Goal: Task Accomplishment & Management: Manage account settings

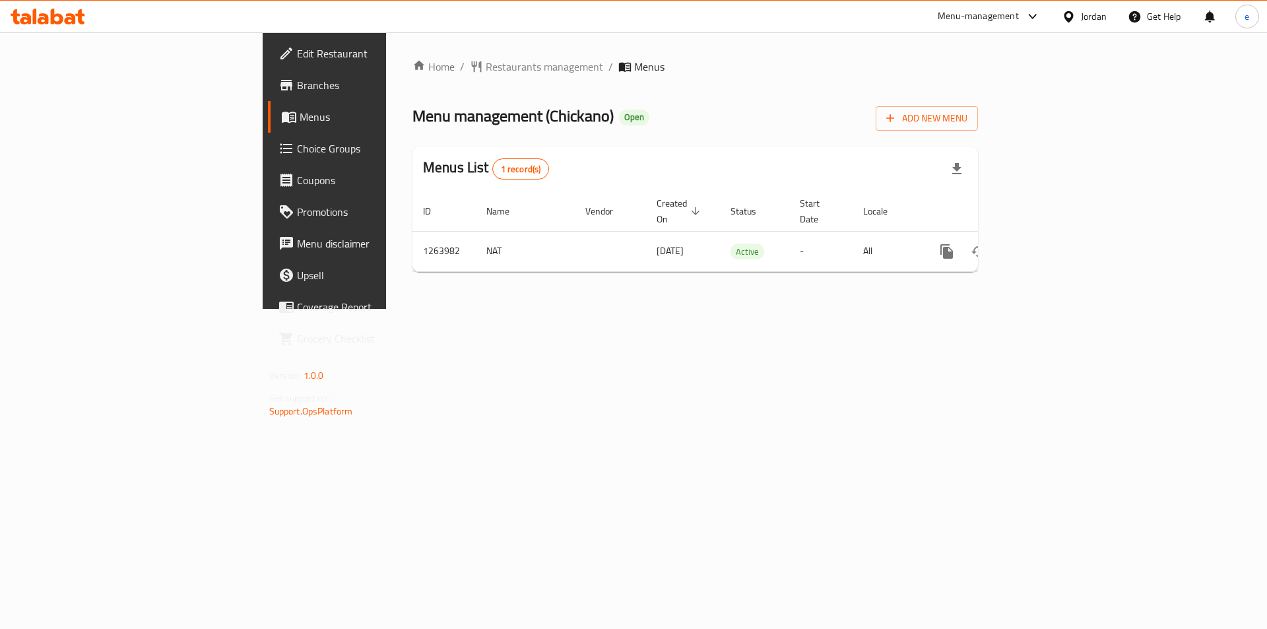
click at [297, 145] on span "Choice Groups" at bounding box center [380, 149] width 167 height 16
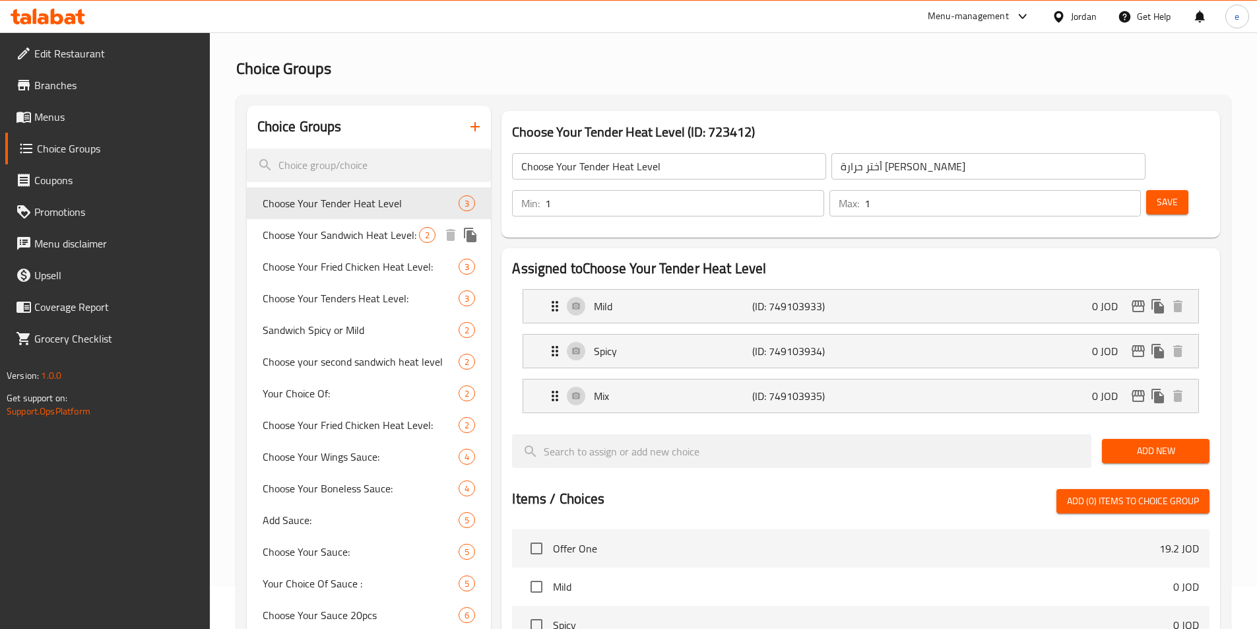
scroll to position [66, 0]
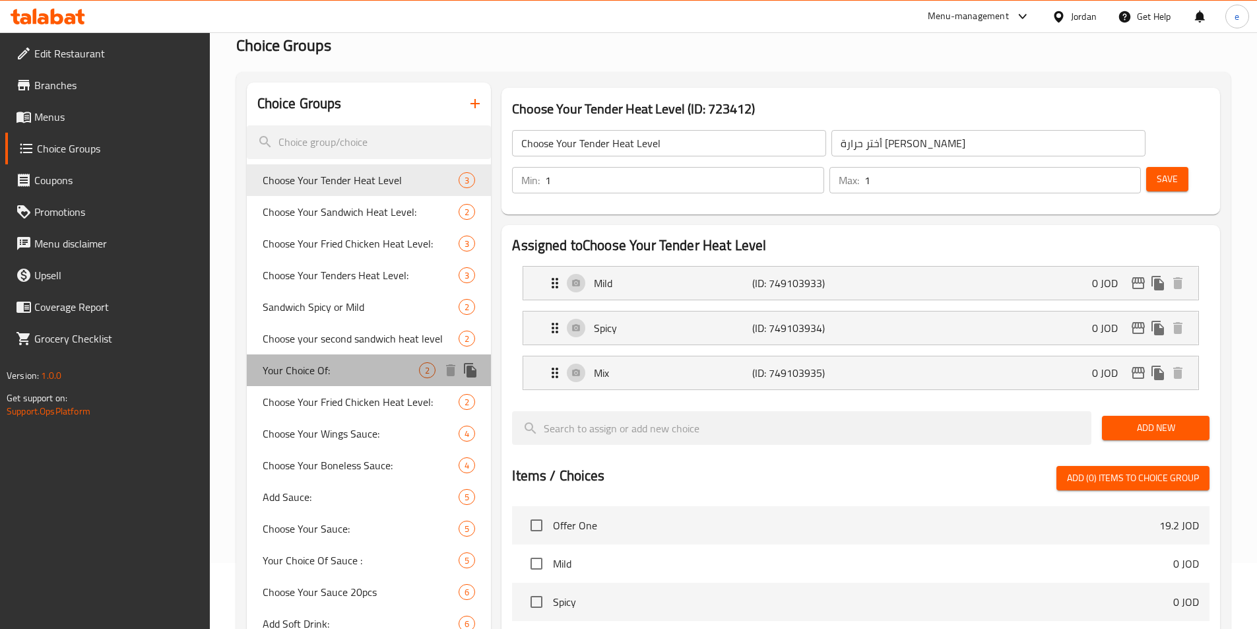
click at [361, 380] on div "Your Choice Of: 2" at bounding box center [369, 370] width 245 height 32
type input "Your Choice Of:"
type input "أختيارك من:"
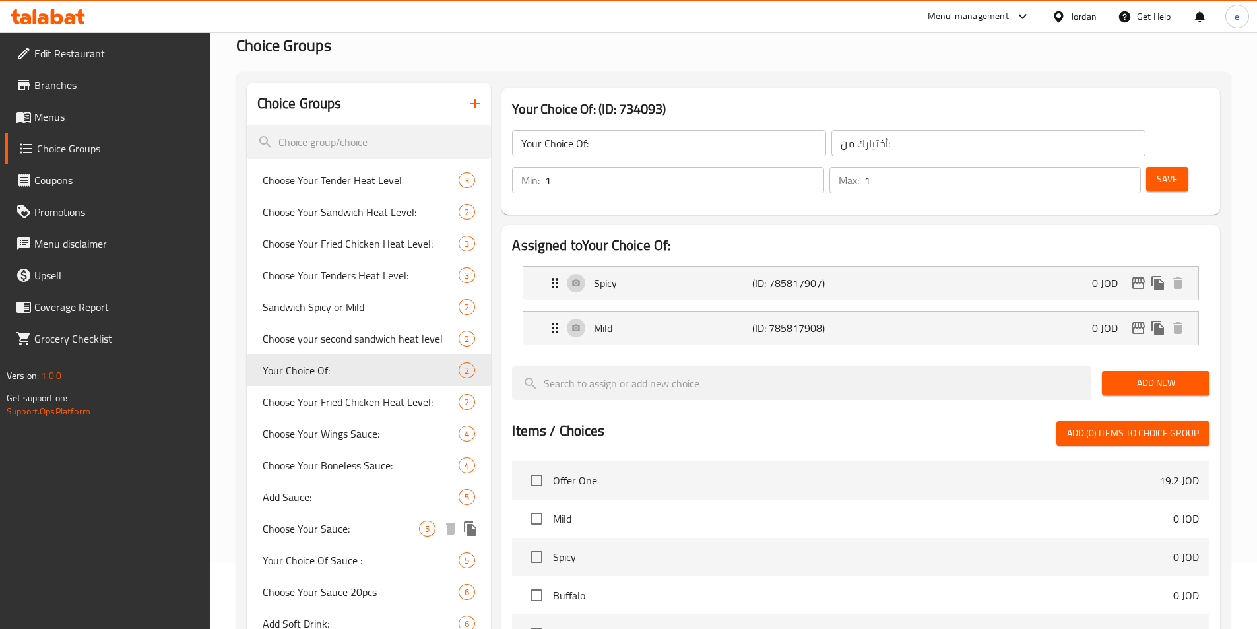
click at [342, 521] on span "Choose Your Sauce:" at bounding box center [341, 529] width 157 height 16
type input "Choose Your Sauce:"
type input "أختر الصوص"
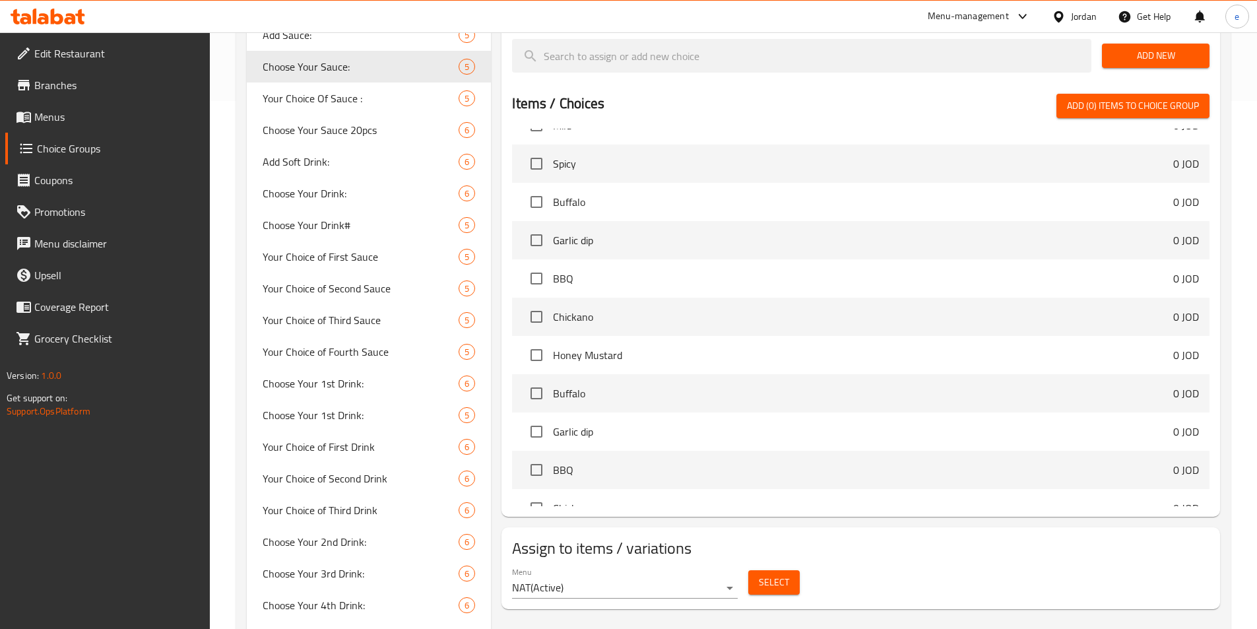
scroll to position [264, 0]
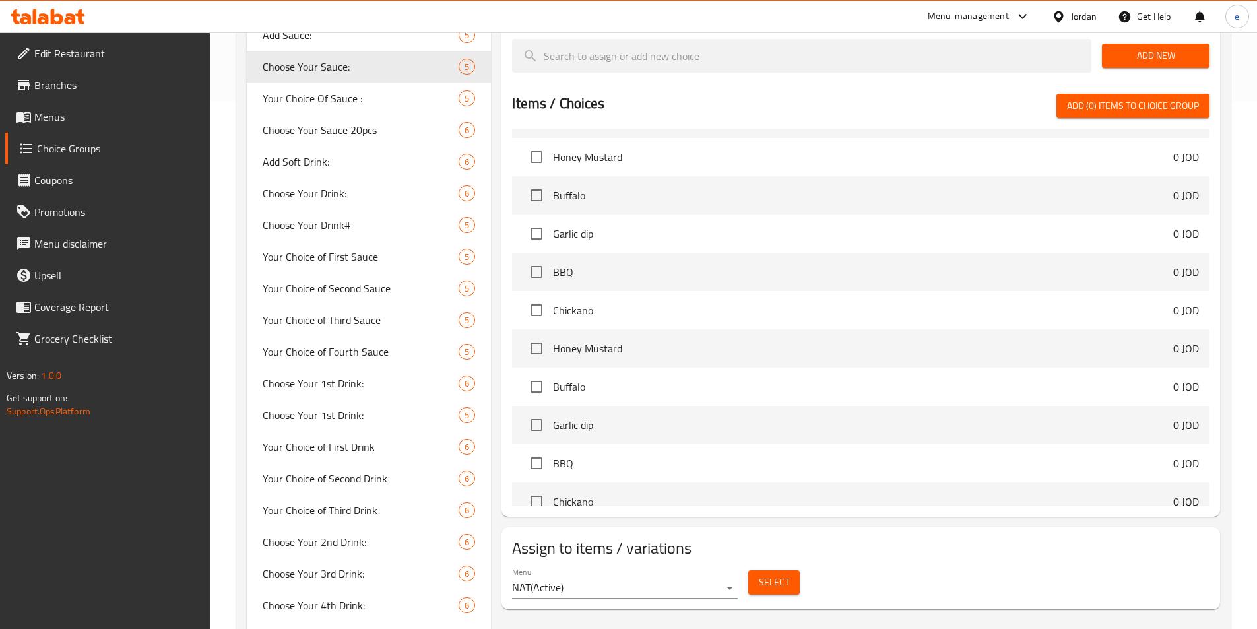
click at [782, 570] on button "Select" at bounding box center [773, 582] width 51 height 24
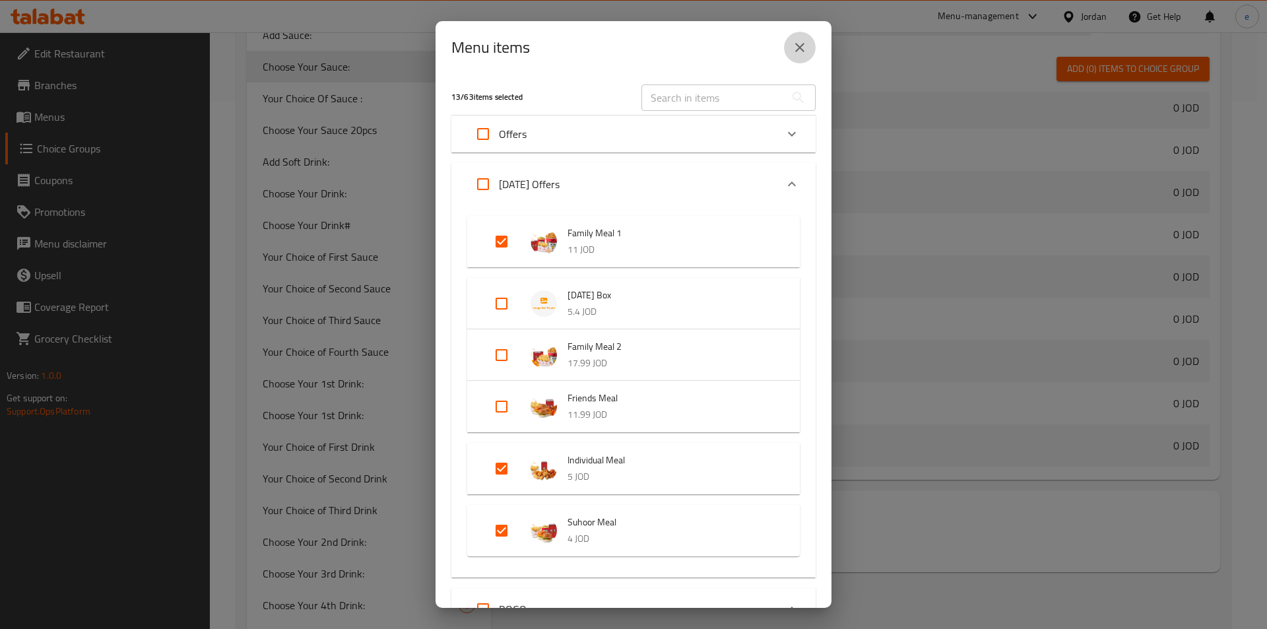
click at [793, 51] on icon "close" at bounding box center [800, 48] width 16 height 16
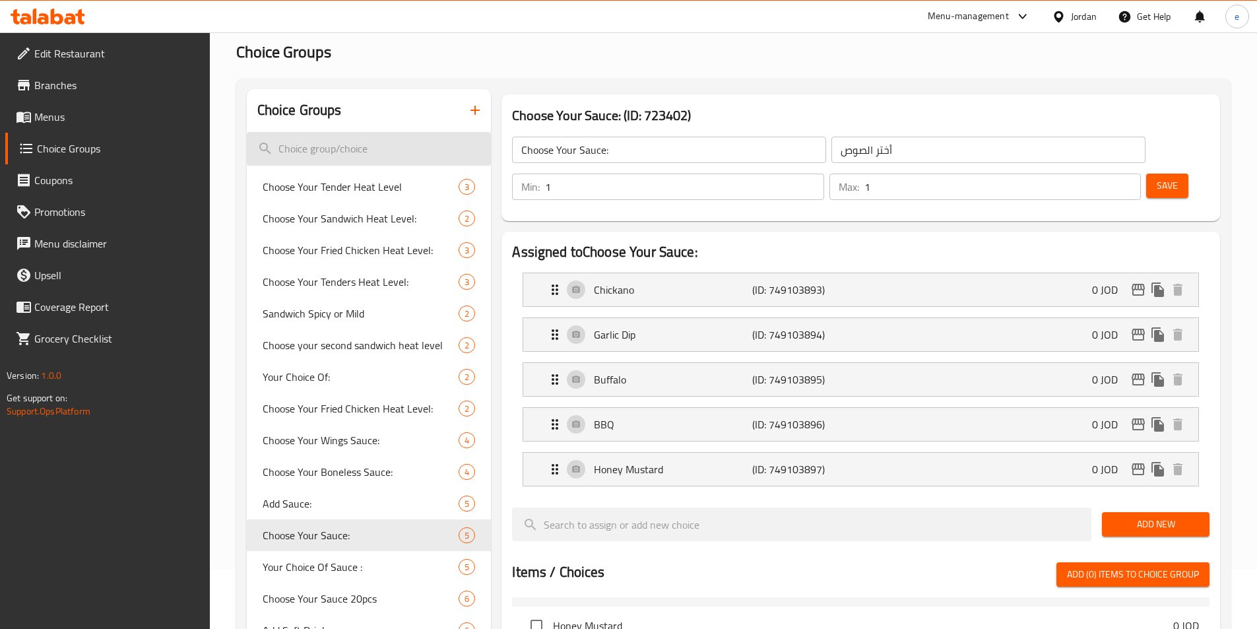
scroll to position [0, 0]
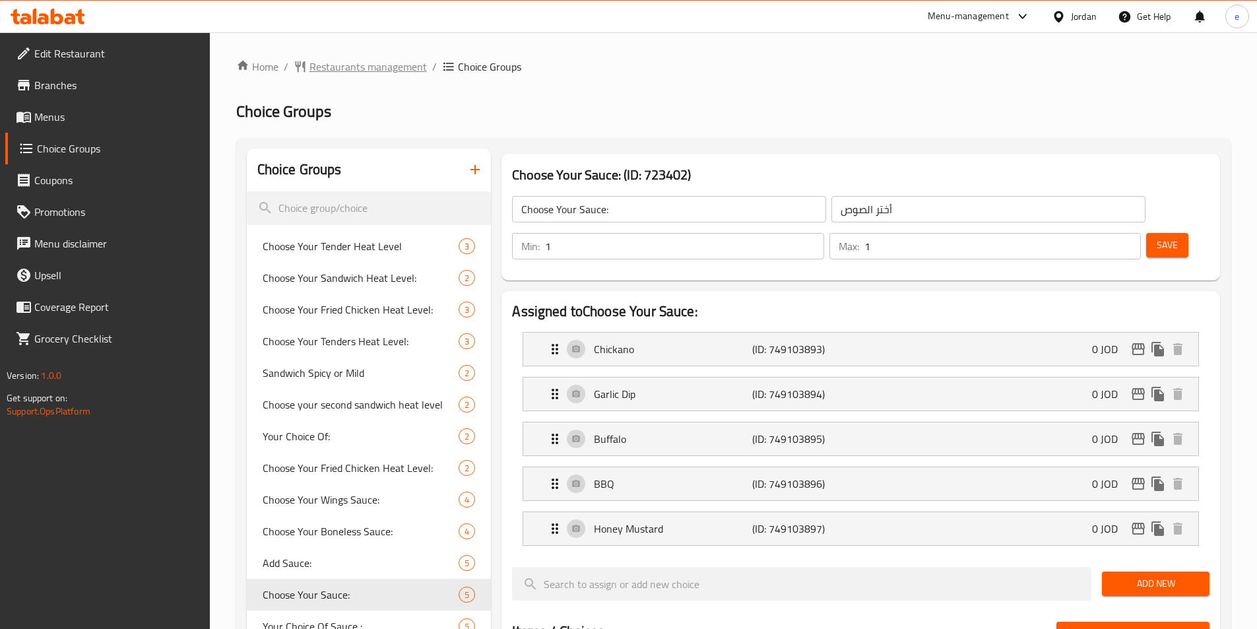
click at [372, 75] on span "Restaurants management" at bounding box center [368, 67] width 117 height 16
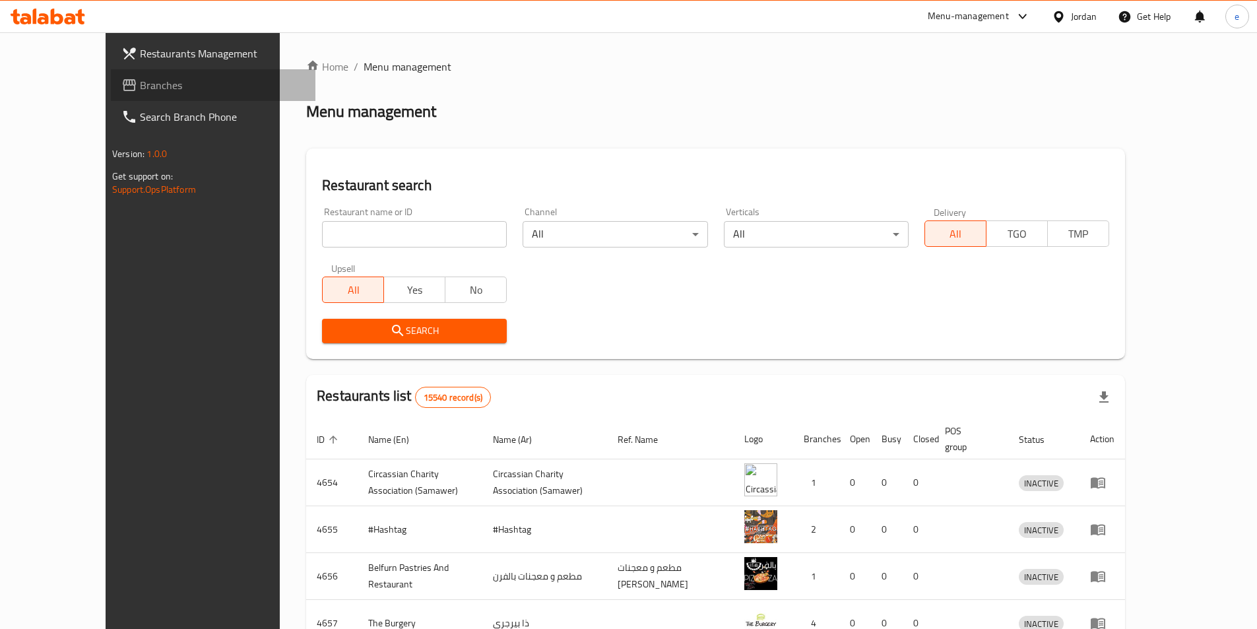
click at [140, 80] on span "Branches" at bounding box center [222, 85] width 165 height 16
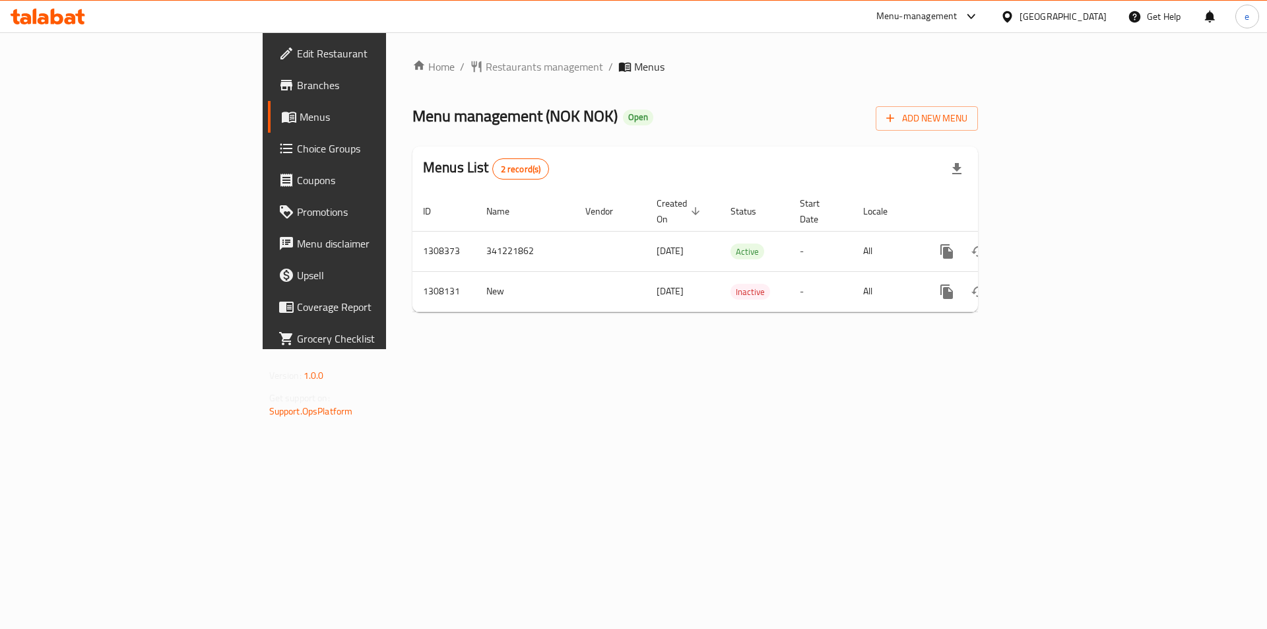
click at [297, 151] on span "Choice Groups" at bounding box center [380, 149] width 167 height 16
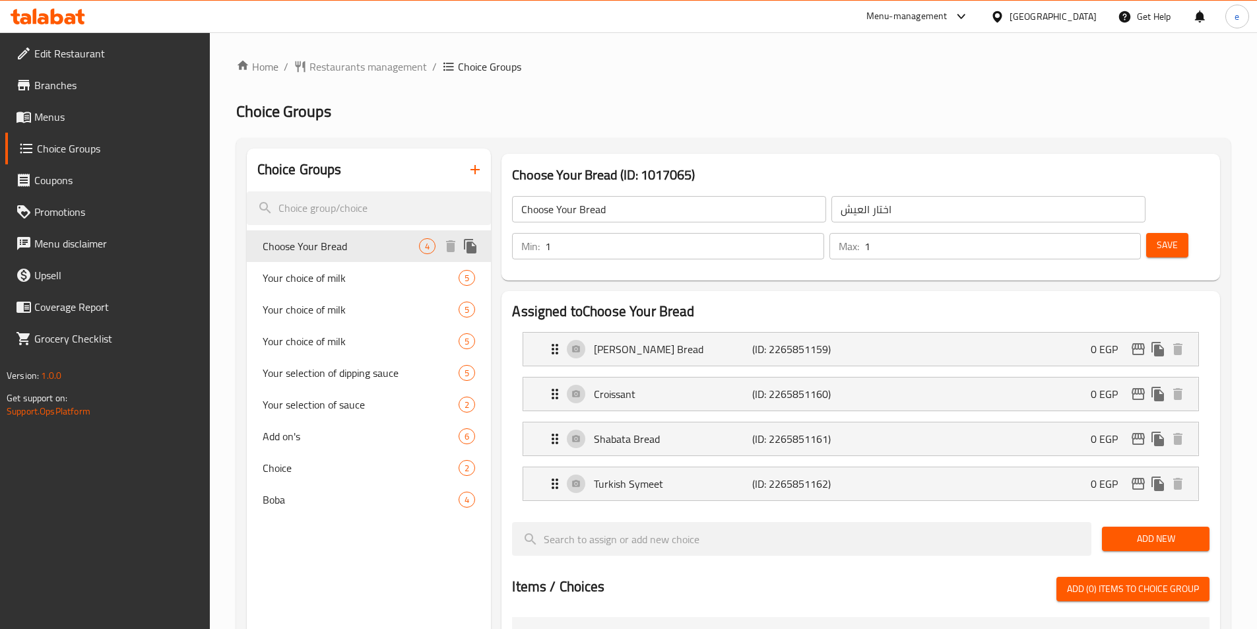
click at [310, 270] on span "Your choice of milk" at bounding box center [361, 278] width 197 height 16
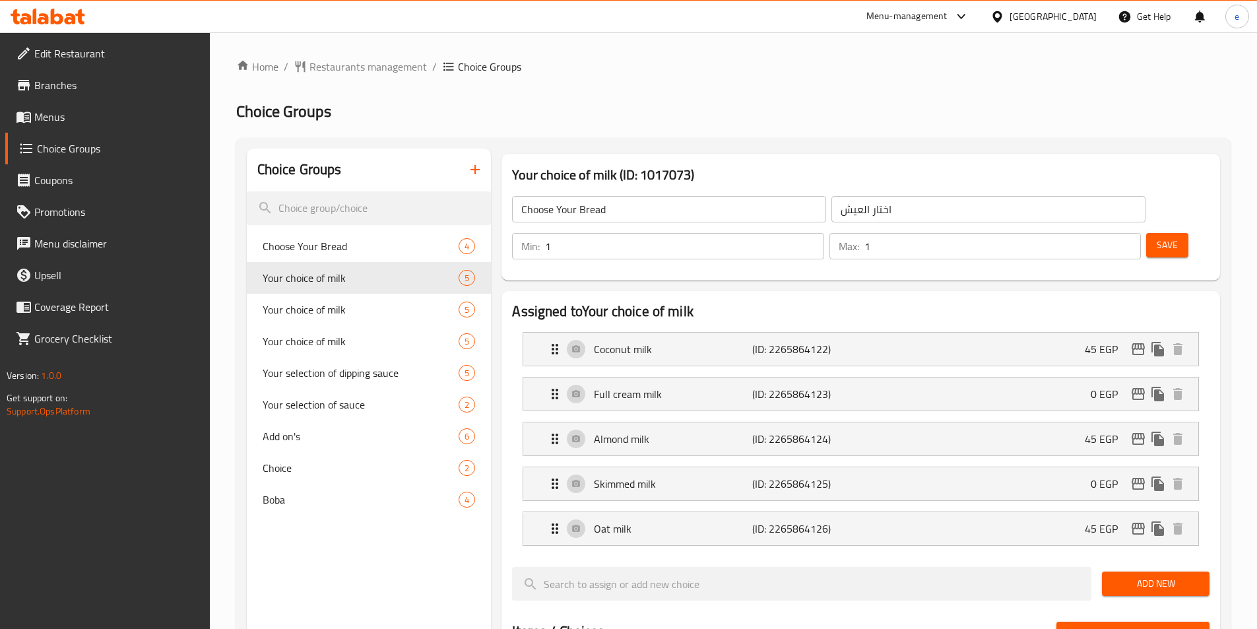
type input "Your choice of milk"
type input "اختار نوع اللبن"
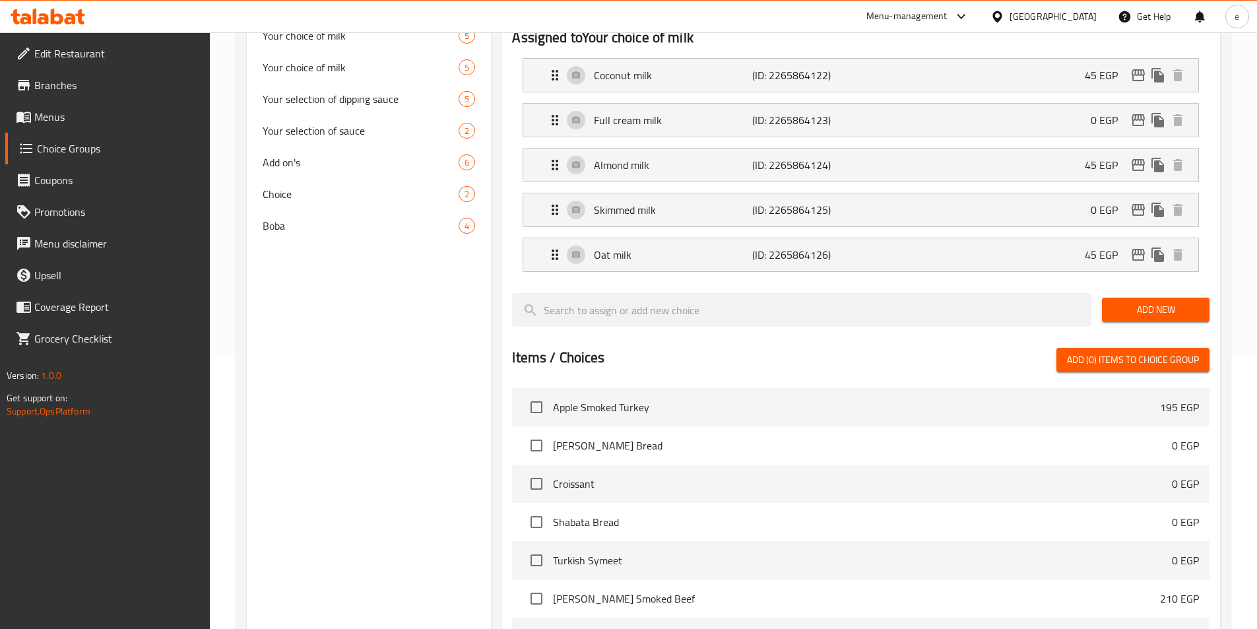
scroll to position [117, 0]
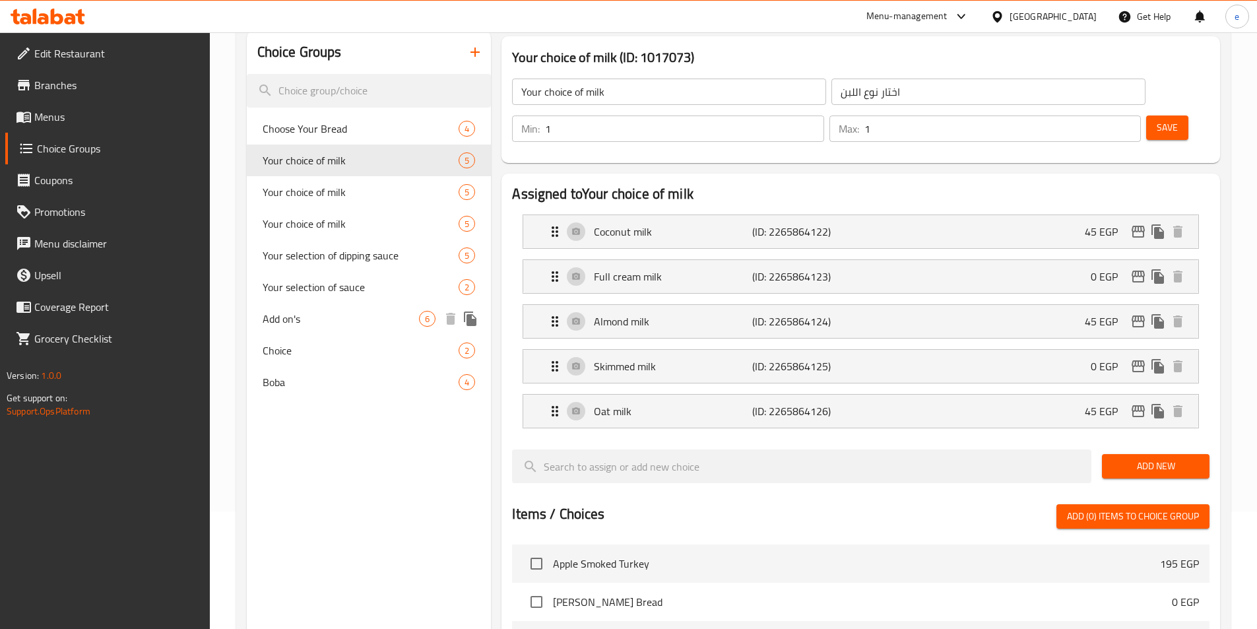
click at [321, 310] on div "Add on's 6" at bounding box center [369, 319] width 245 height 32
type input "Add on's"
type input "إضافات"
type input "0"
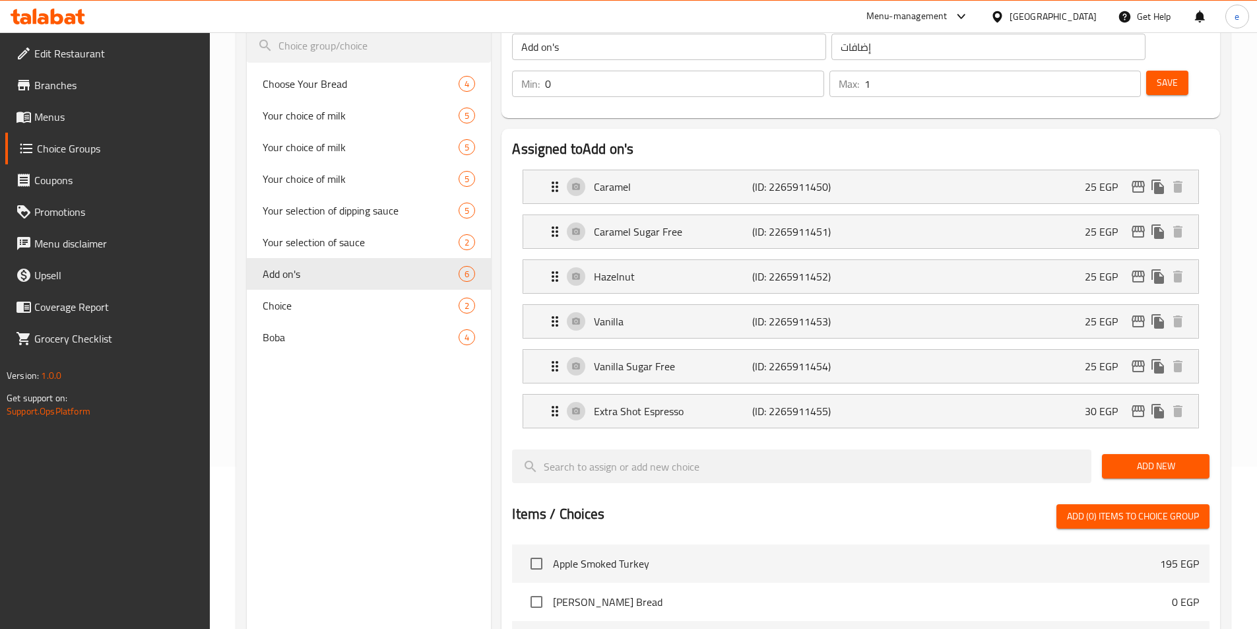
scroll to position [30, 0]
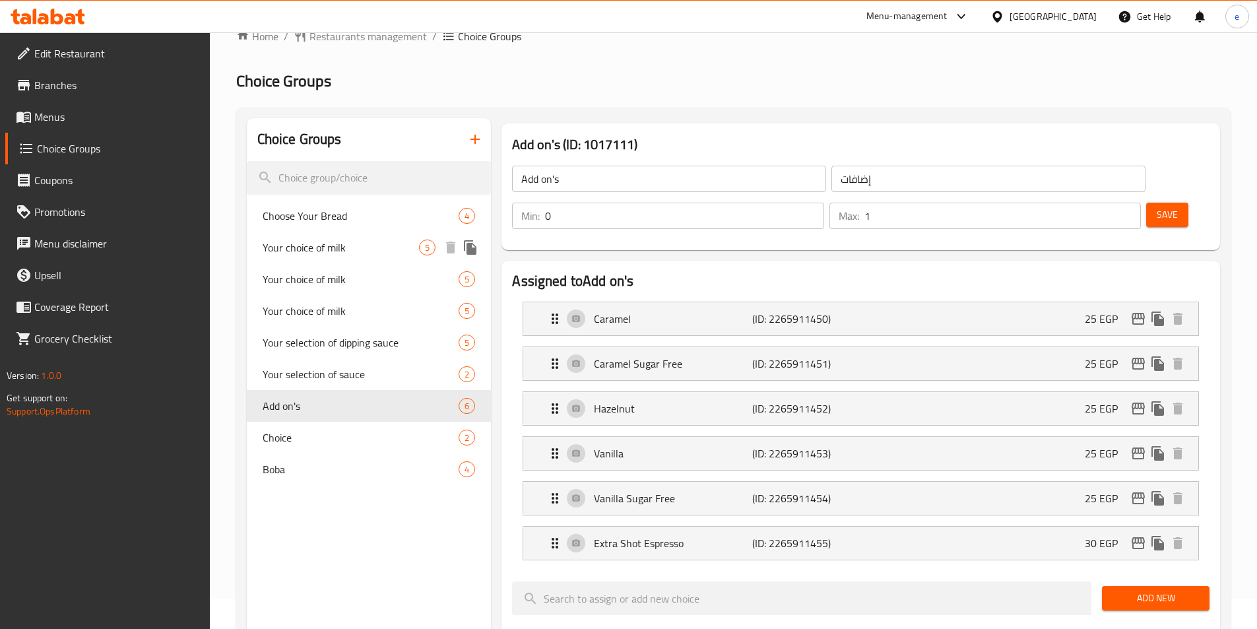
click at [335, 248] on span "Your choice of milk" at bounding box center [341, 248] width 157 height 16
type input "Your choice of milk"
type input "اختار نوع اللبن"
type input "1"
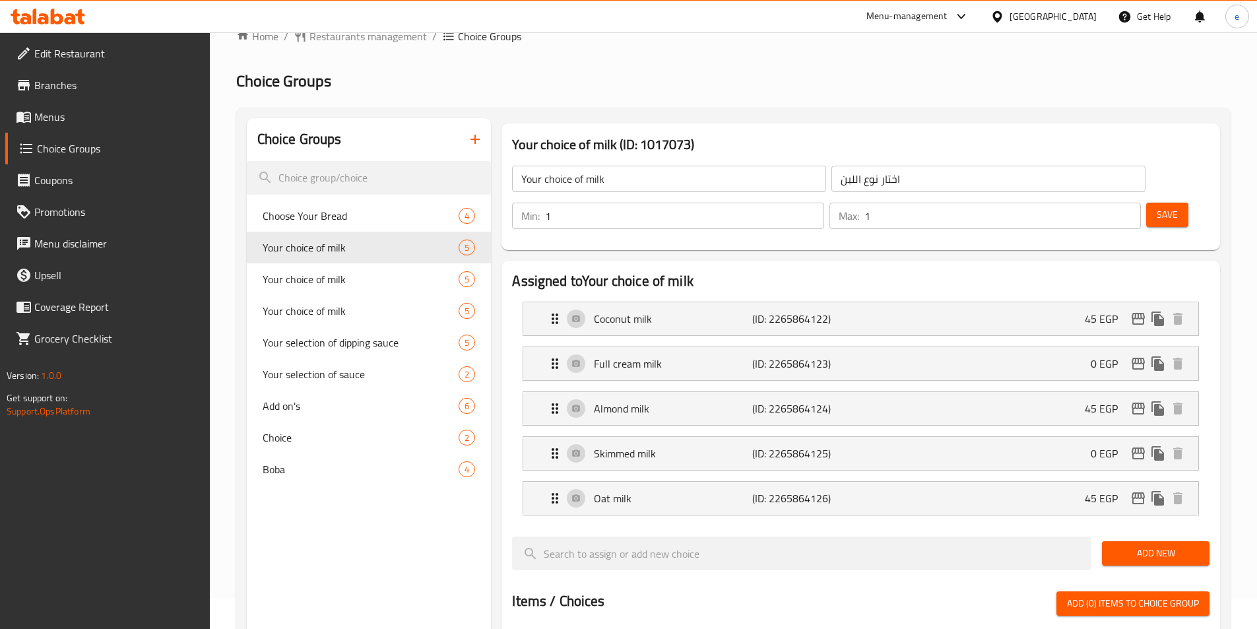
scroll to position [0, 0]
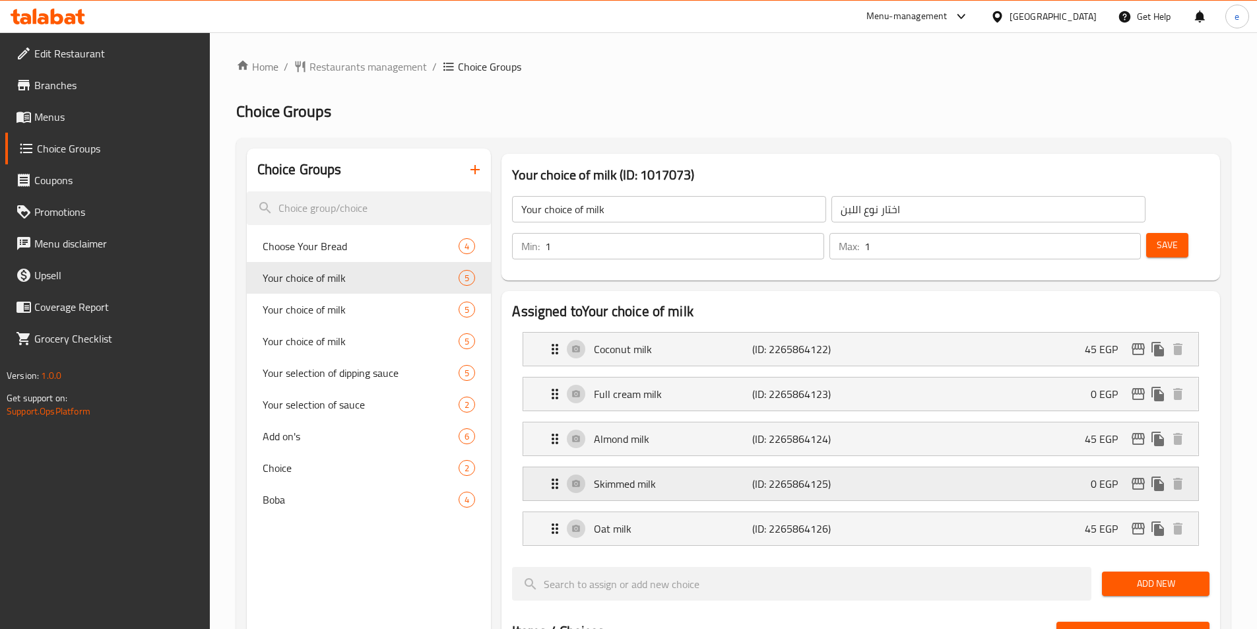
click at [656, 476] on p "Skimmed milk" at bounding box center [673, 484] width 158 height 16
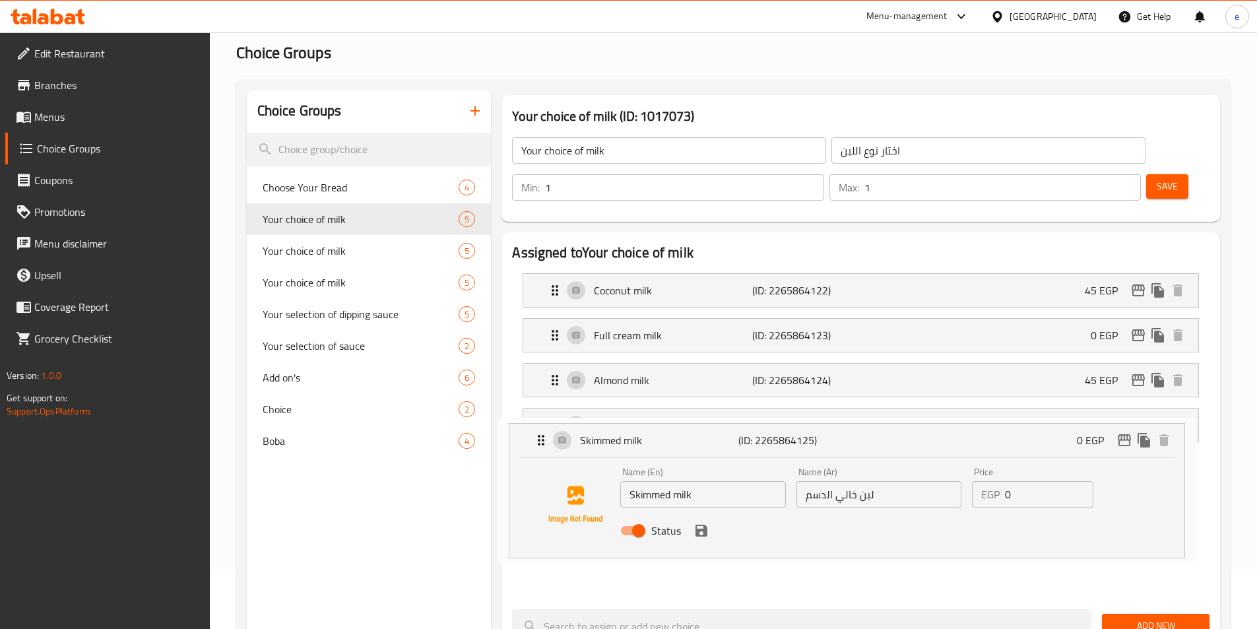
scroll to position [64, 0]
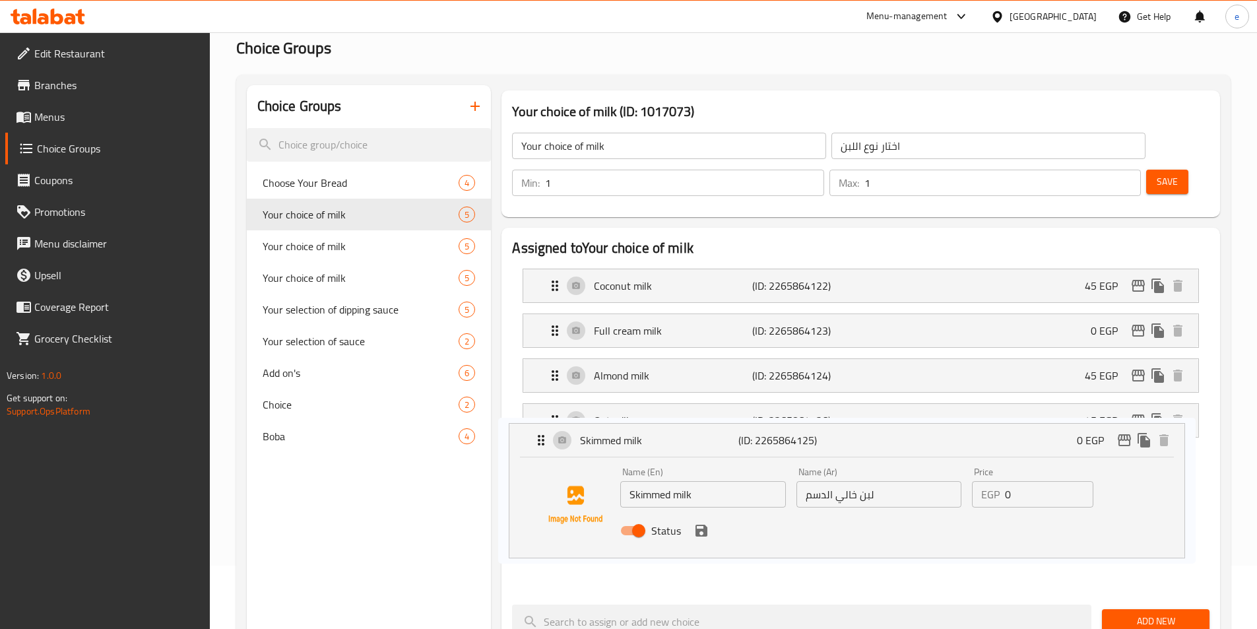
drag, startPoint x: 657, startPoint y: 446, endPoint x: 640, endPoint y: 405, distance: 43.5
click at [640, 429] on nav "Coconut milk (ID: 2265864122) 45 EGP Name (En) Coconut milk Name (En) Name (Ar)…" at bounding box center [861, 426] width 698 height 336
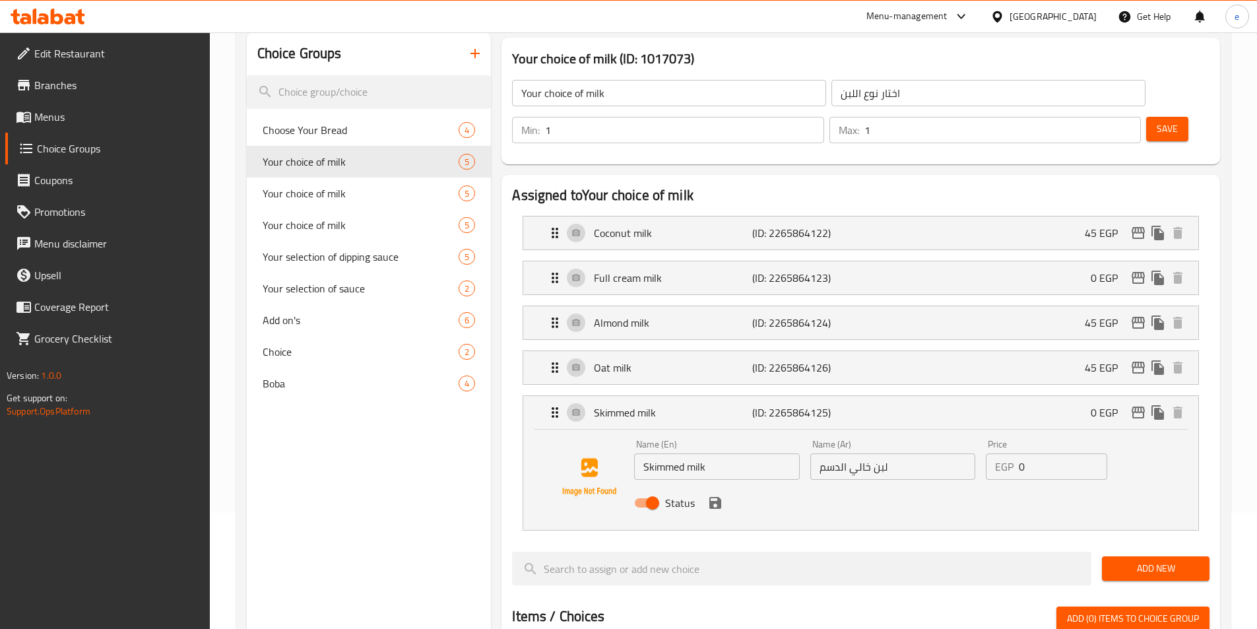
scroll to position [0, 0]
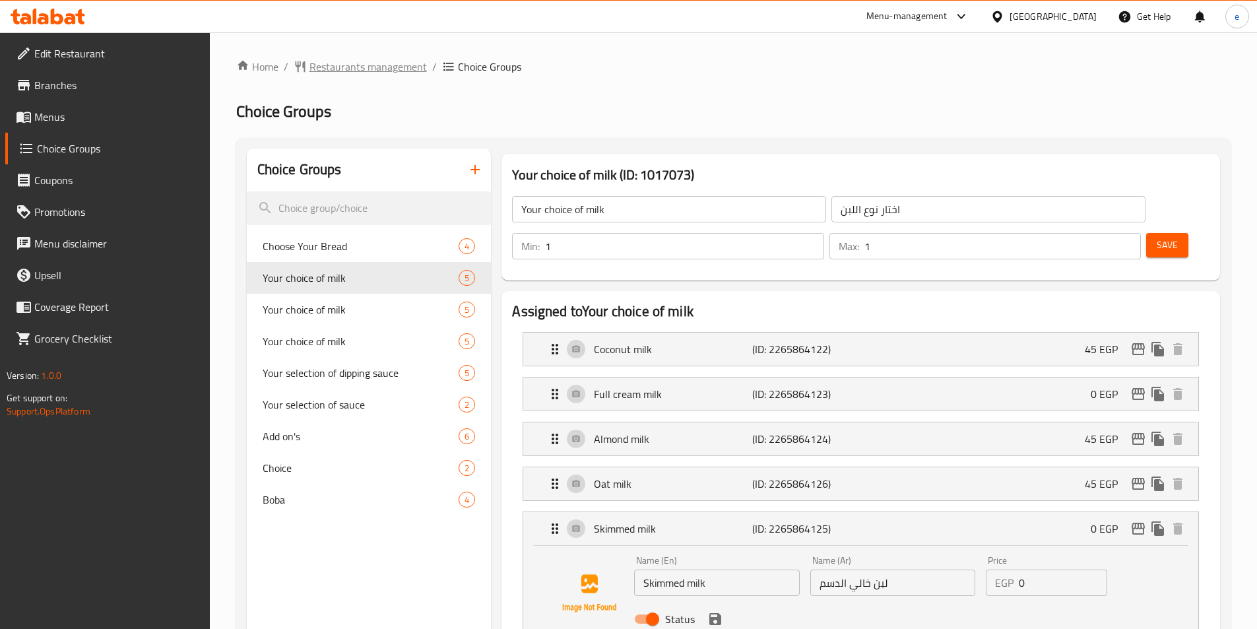
click at [385, 69] on span "Restaurants management" at bounding box center [368, 67] width 117 height 16
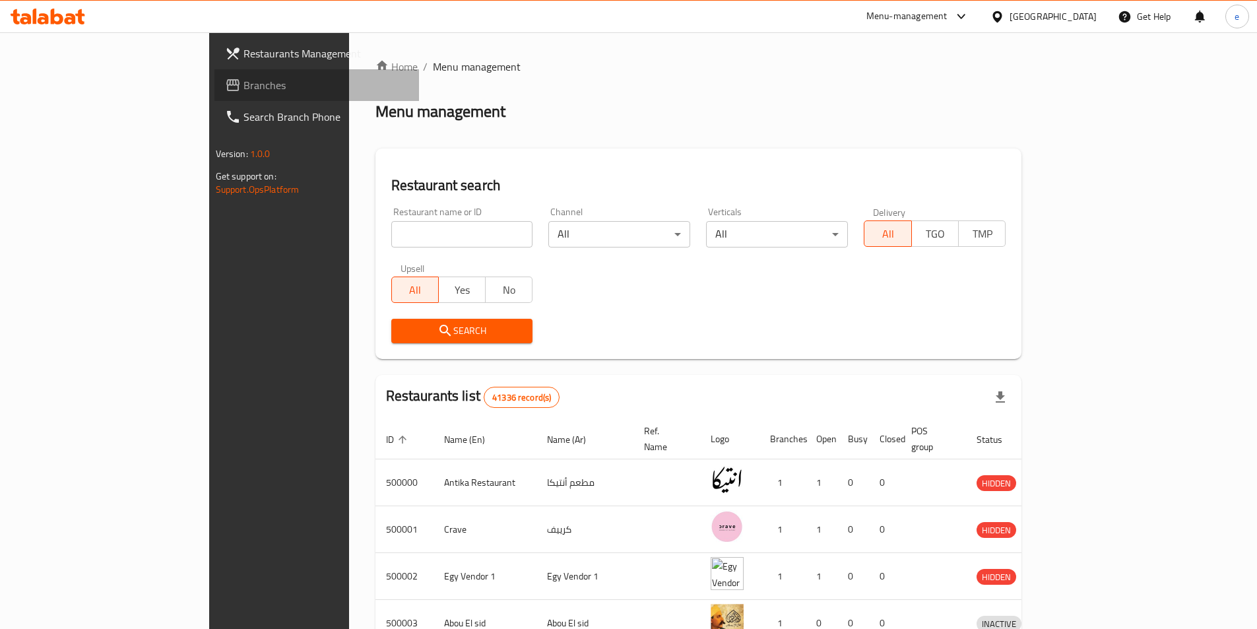
click at [244, 82] on span "Branches" at bounding box center [326, 85] width 165 height 16
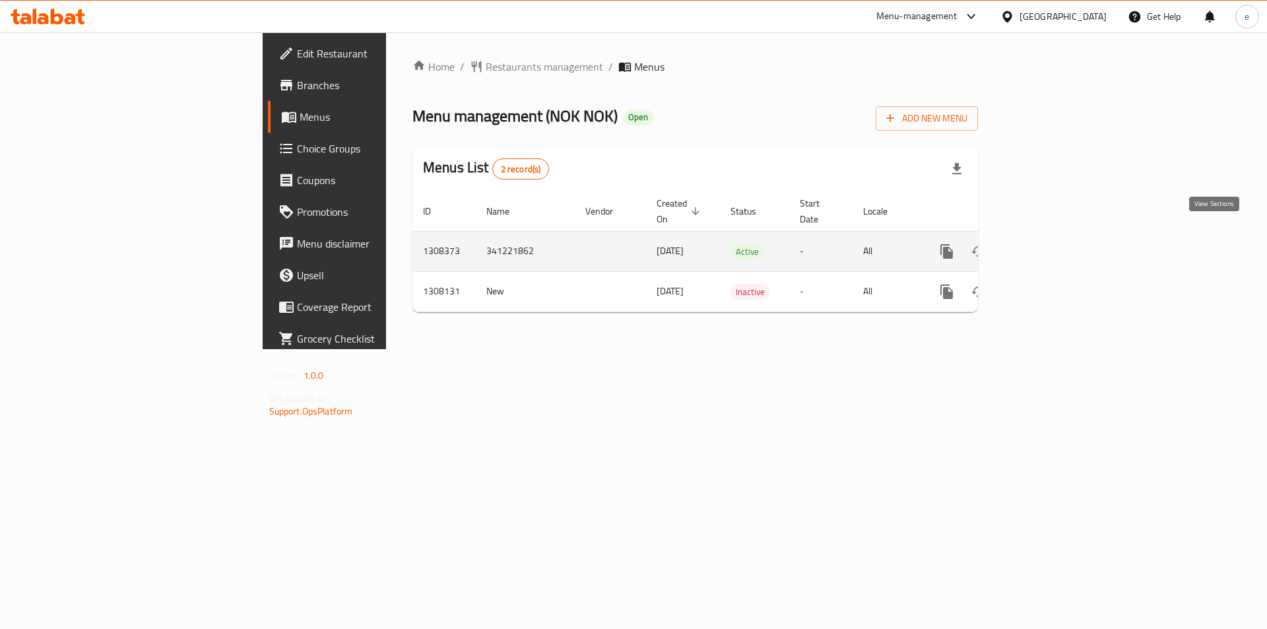
click at [1050, 244] on icon "enhanced table" at bounding box center [1042, 252] width 16 height 16
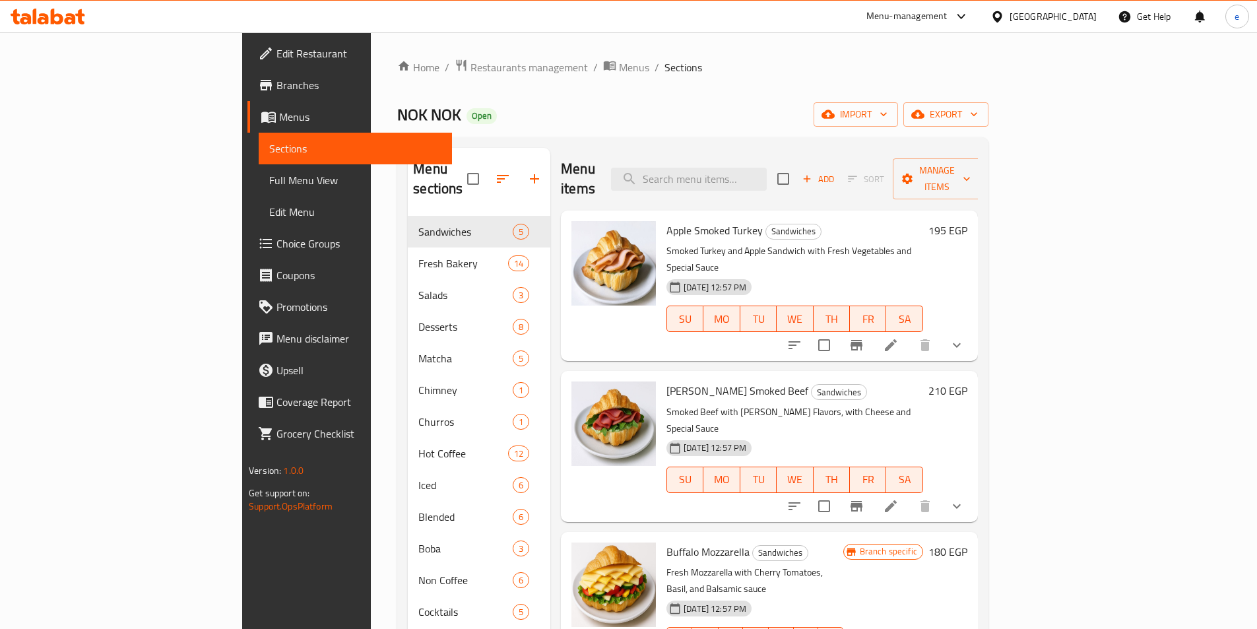
click at [277, 246] on span "Choice Groups" at bounding box center [359, 244] width 165 height 16
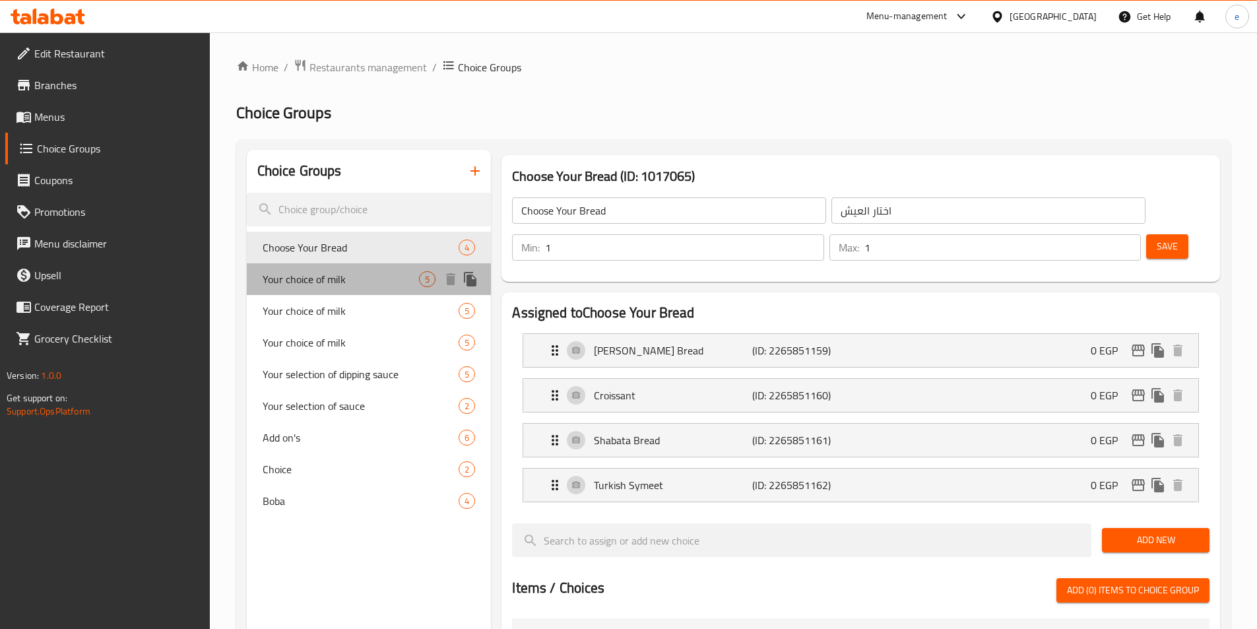
click at [335, 289] on div "Your choice of milk 5" at bounding box center [369, 279] width 245 height 32
type input "Your choice of milk"
type input "اختار نوع اللبن"
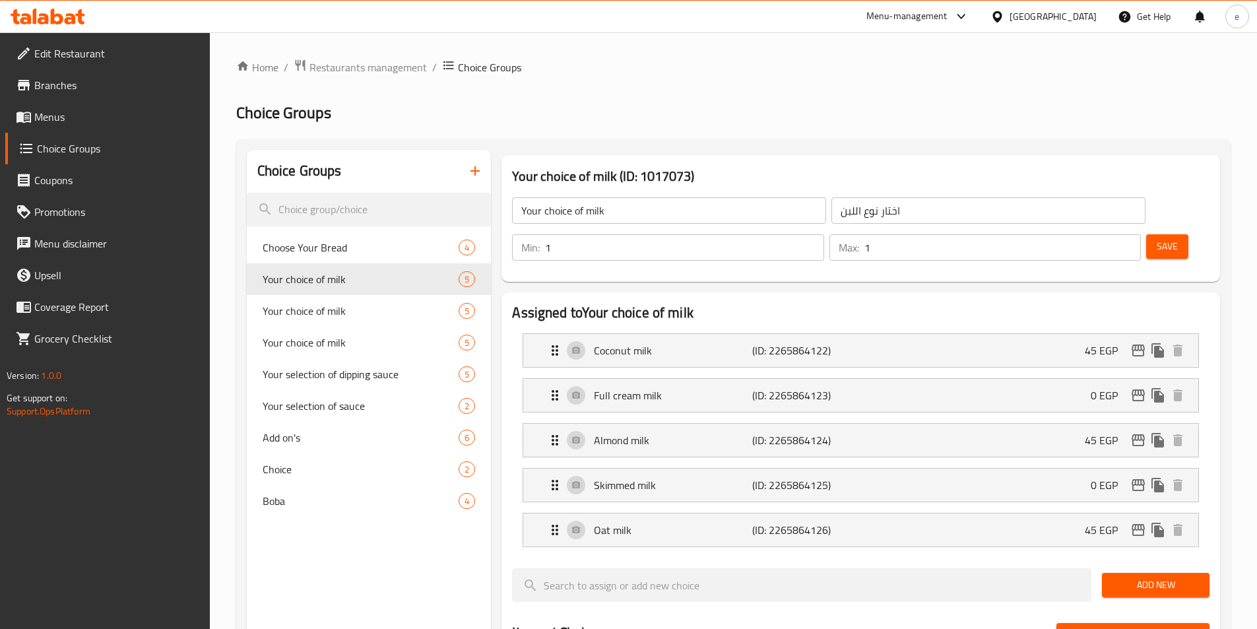
click at [701, 111] on h2 "Choice Groups" at bounding box center [733, 112] width 995 height 21
click at [708, 88] on div "Home / Restaurants management / Choice Groups Choice Groups Choice Groups Choos…" at bounding box center [733, 607] width 995 height 1096
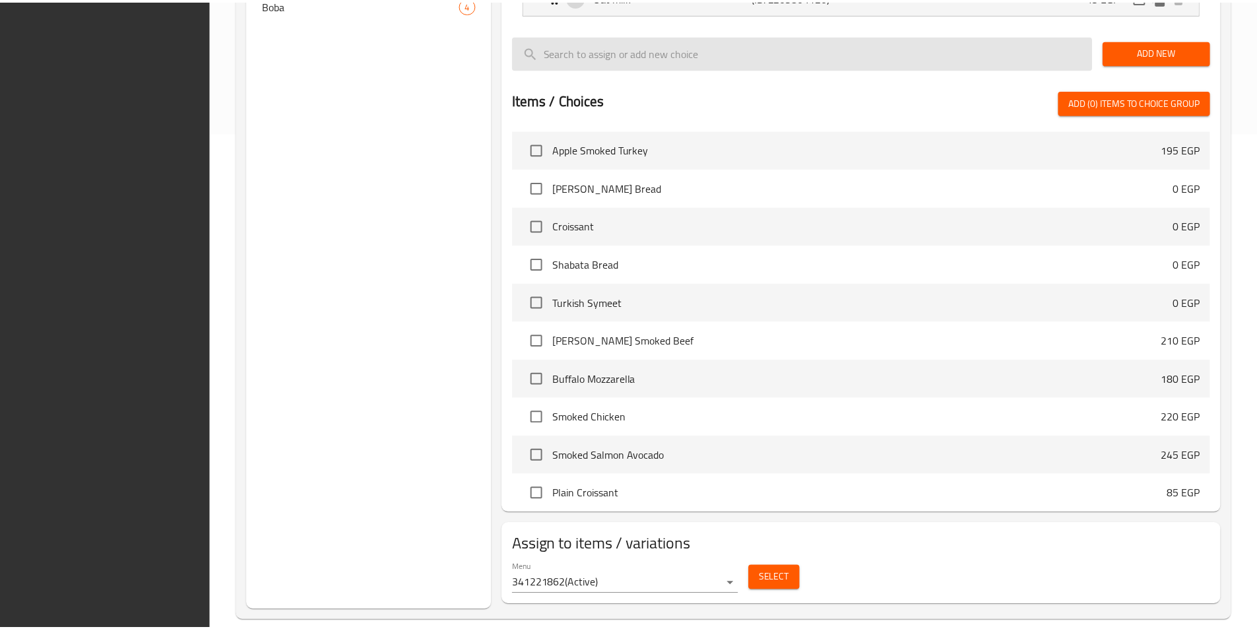
scroll to position [515, 0]
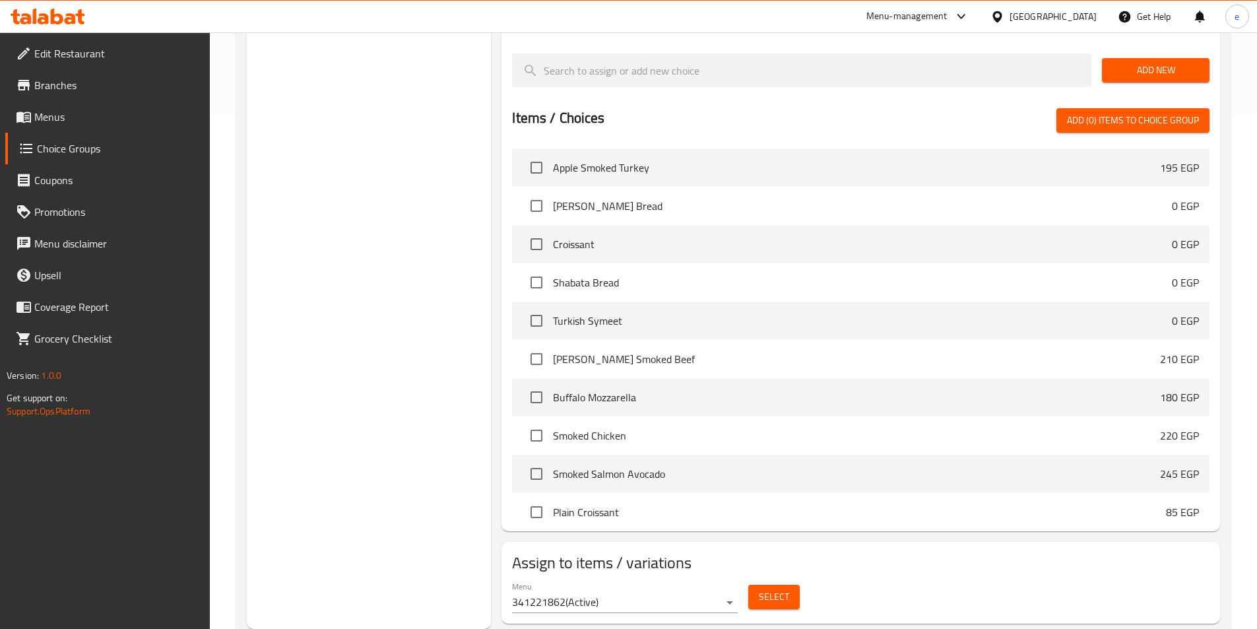
click at [451, 190] on div "Choice Groups Choose Your Bread 4 Your choice of milk 5 Your choice of milk 5 Y…" at bounding box center [369, 132] width 245 height 994
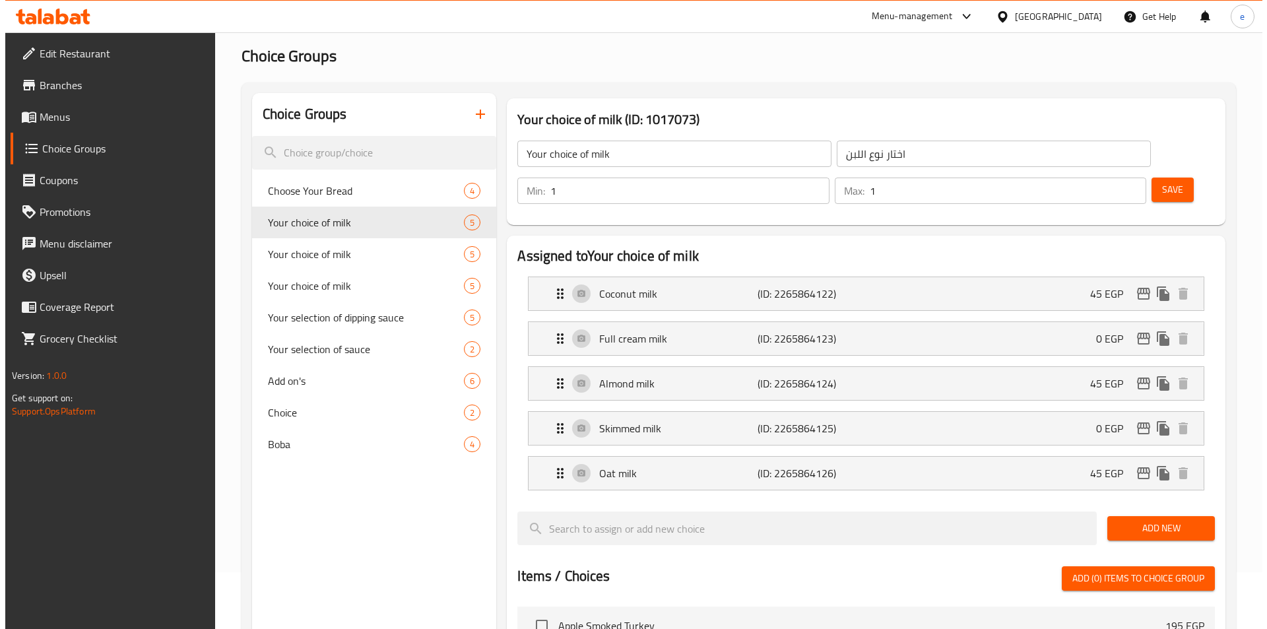
scroll to position [0, 0]
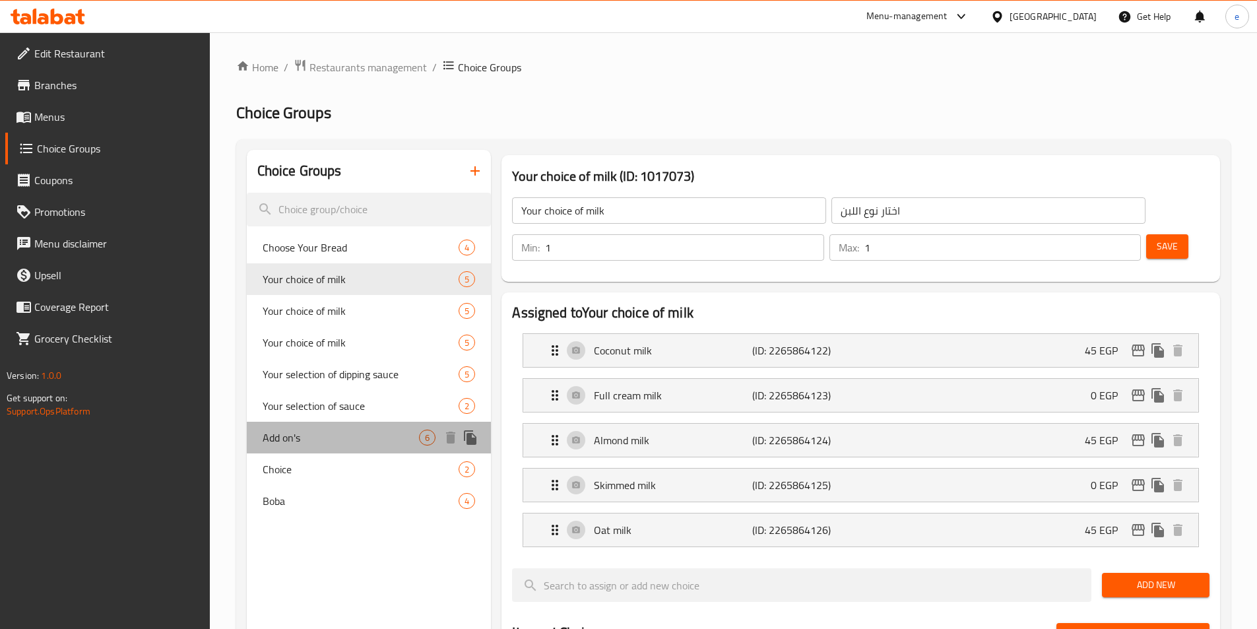
click at [310, 447] on div "Add on's 6" at bounding box center [369, 438] width 245 height 32
type input "Add on's"
type input "إضافات"
type input "0"
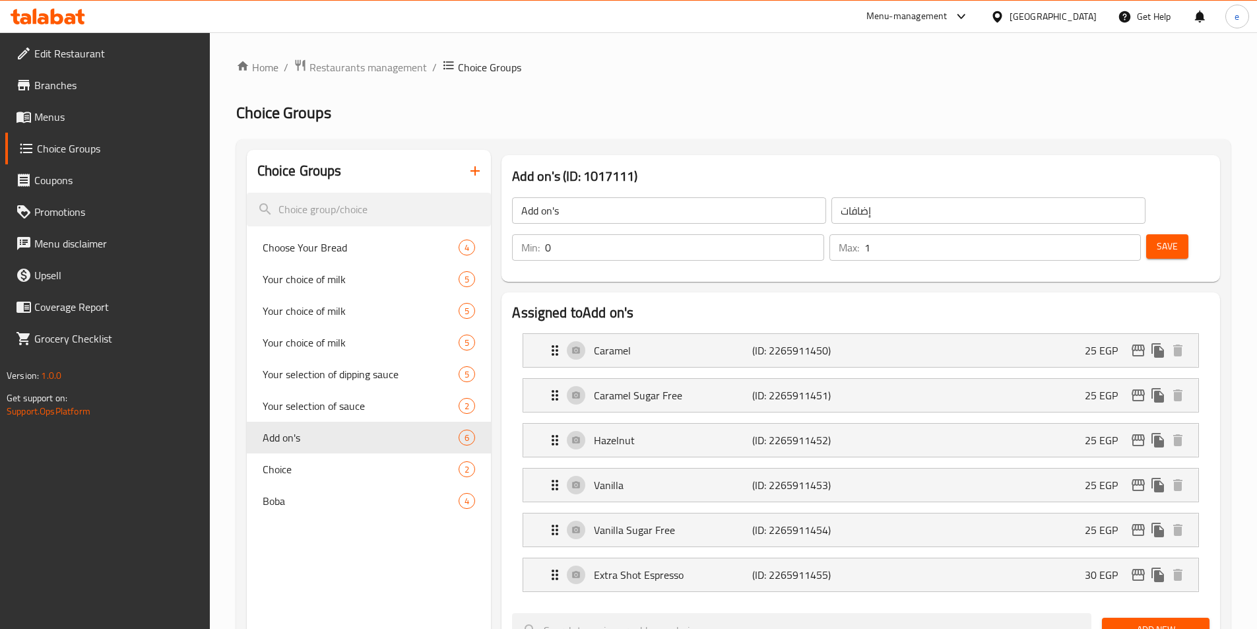
click at [733, 124] on div "Home / Restaurants management / Choice Groups Choice Groups Choice Groups Choos…" at bounding box center [733, 629] width 995 height 1140
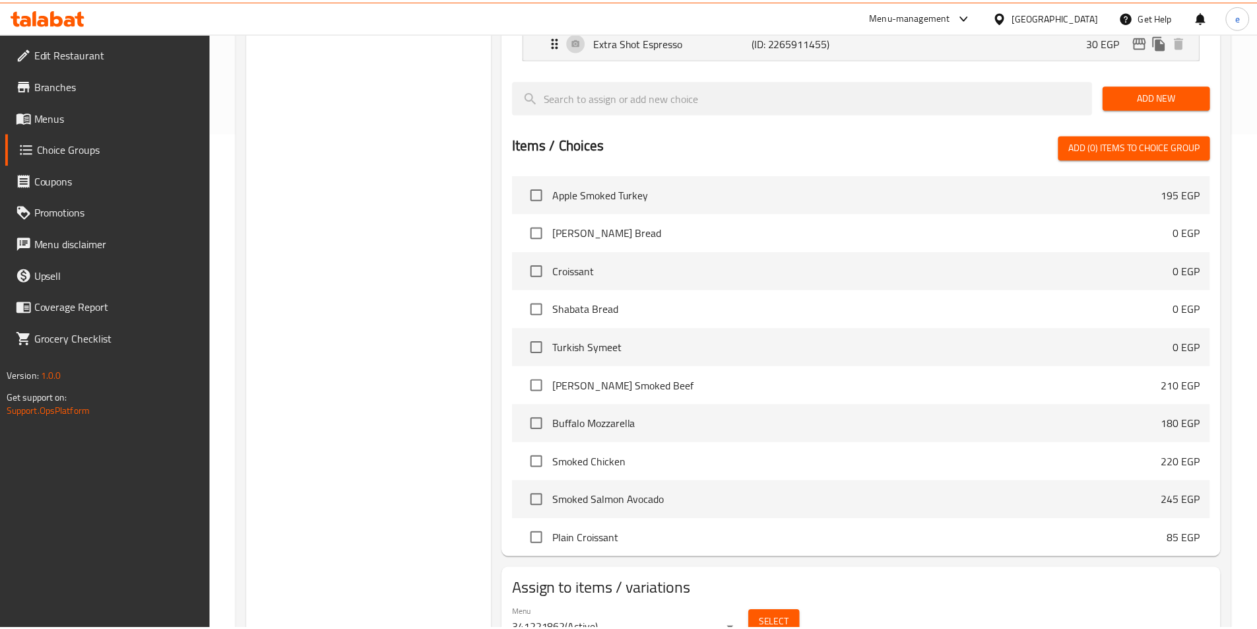
scroll to position [560, 0]
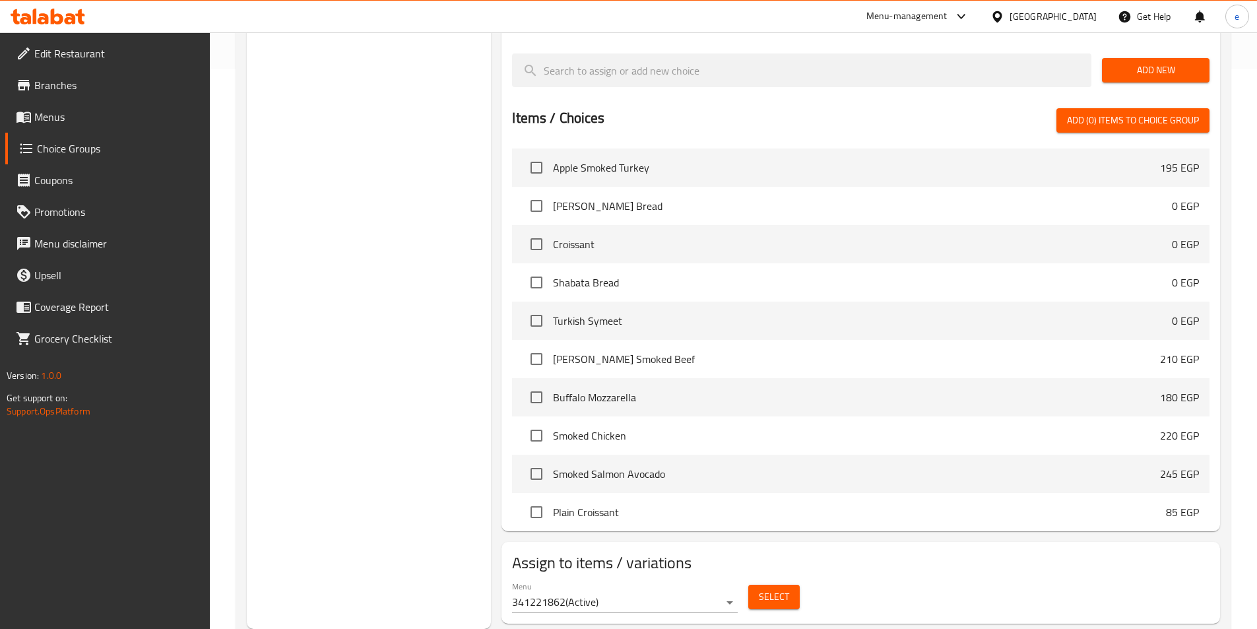
click at [366, 275] on div "Choice Groups Choose Your Bread 4 Your choice of milk 5 Your choice of milk 5 Y…" at bounding box center [369, 109] width 245 height 1039
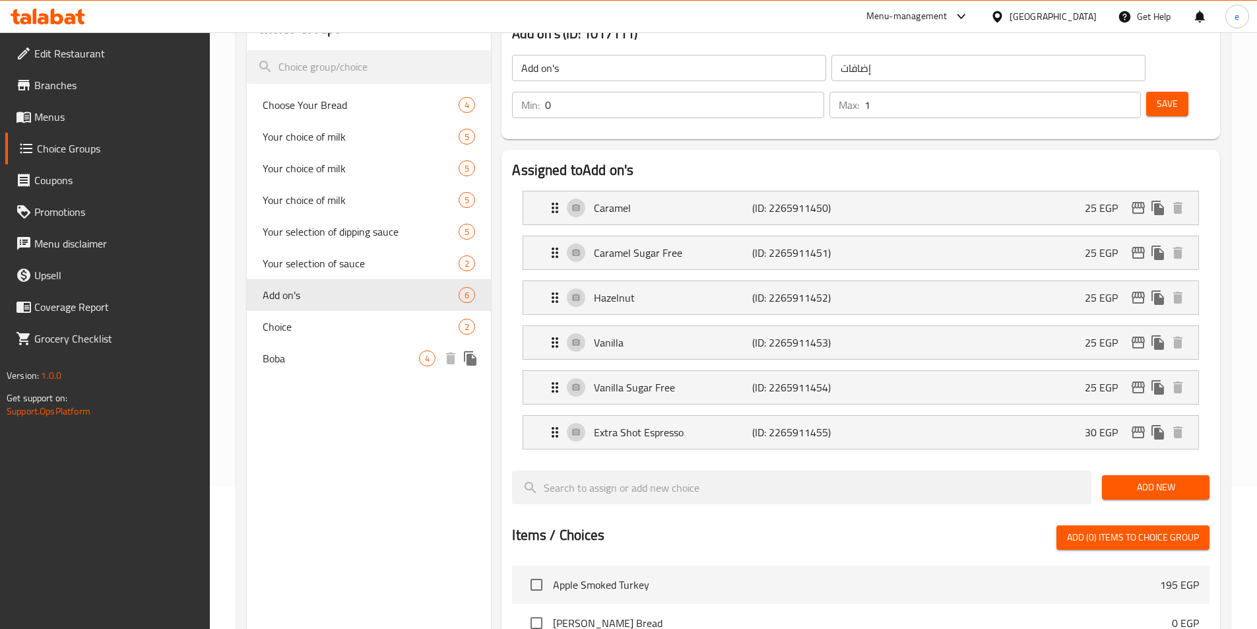
scroll to position [32, 0]
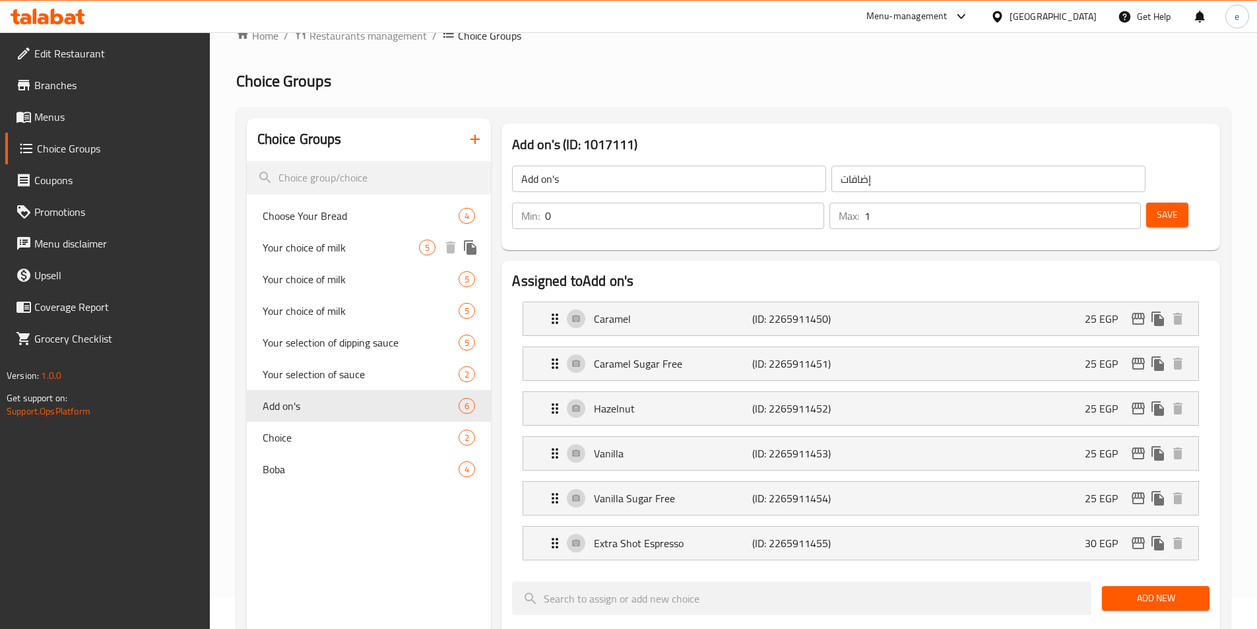
click at [325, 248] on span "Your choice of milk" at bounding box center [341, 248] width 157 height 16
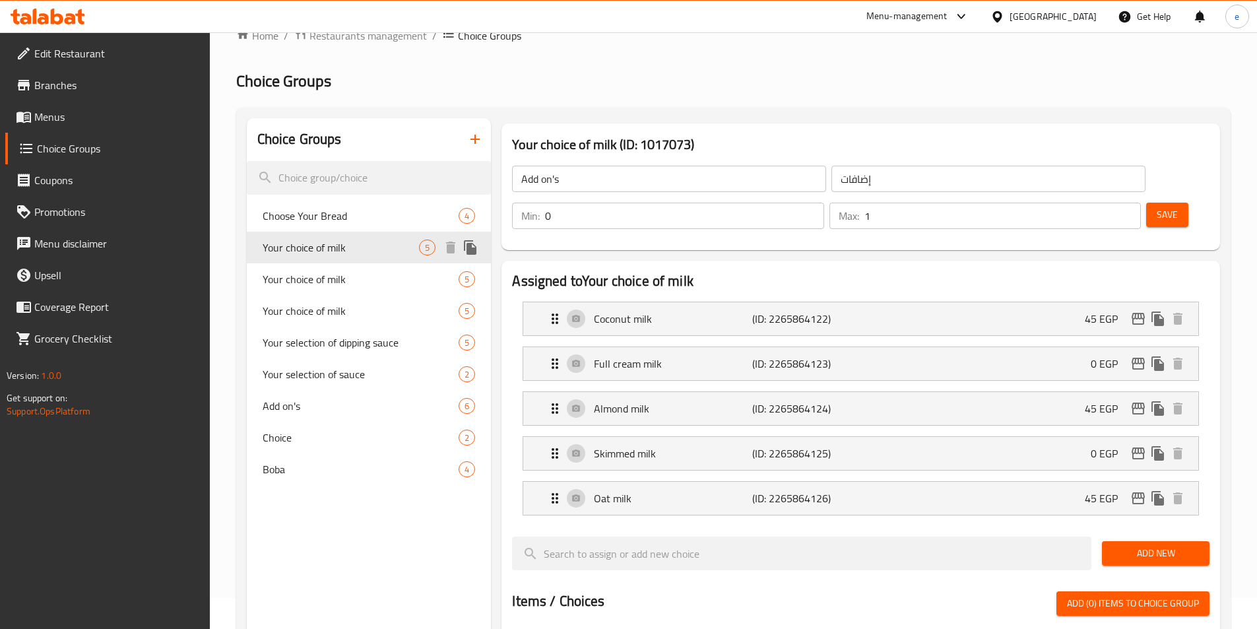
type input "Your choice of milk"
type input "اختار نوع اللبن"
type input "1"
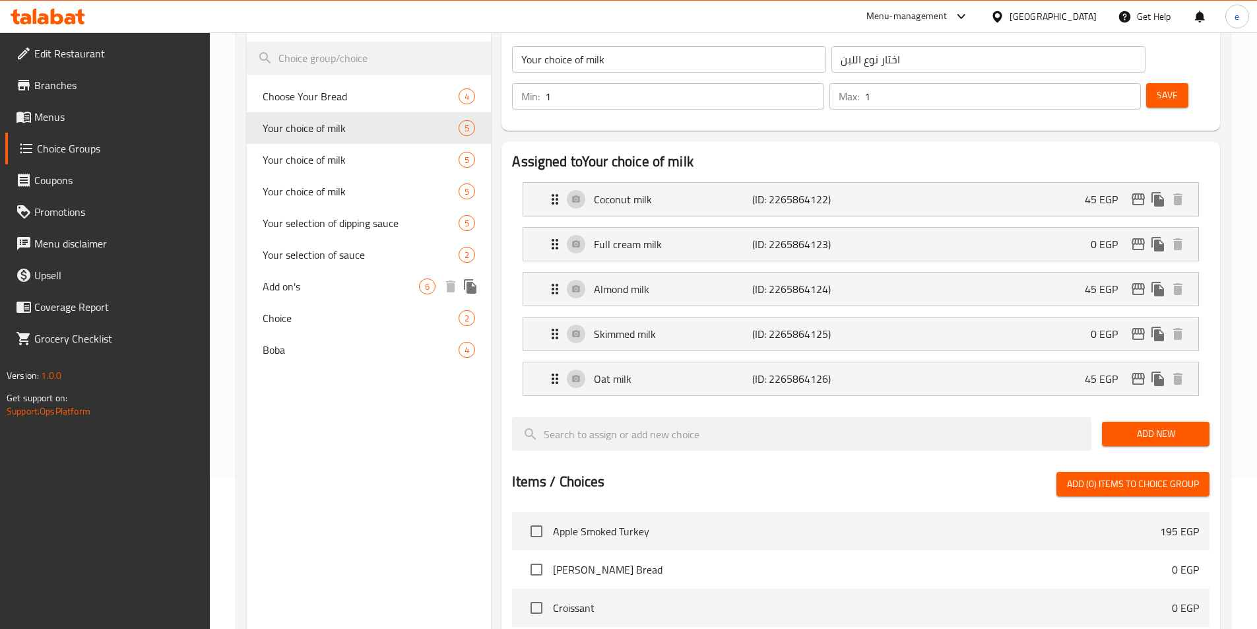
scroll to position [53, 0]
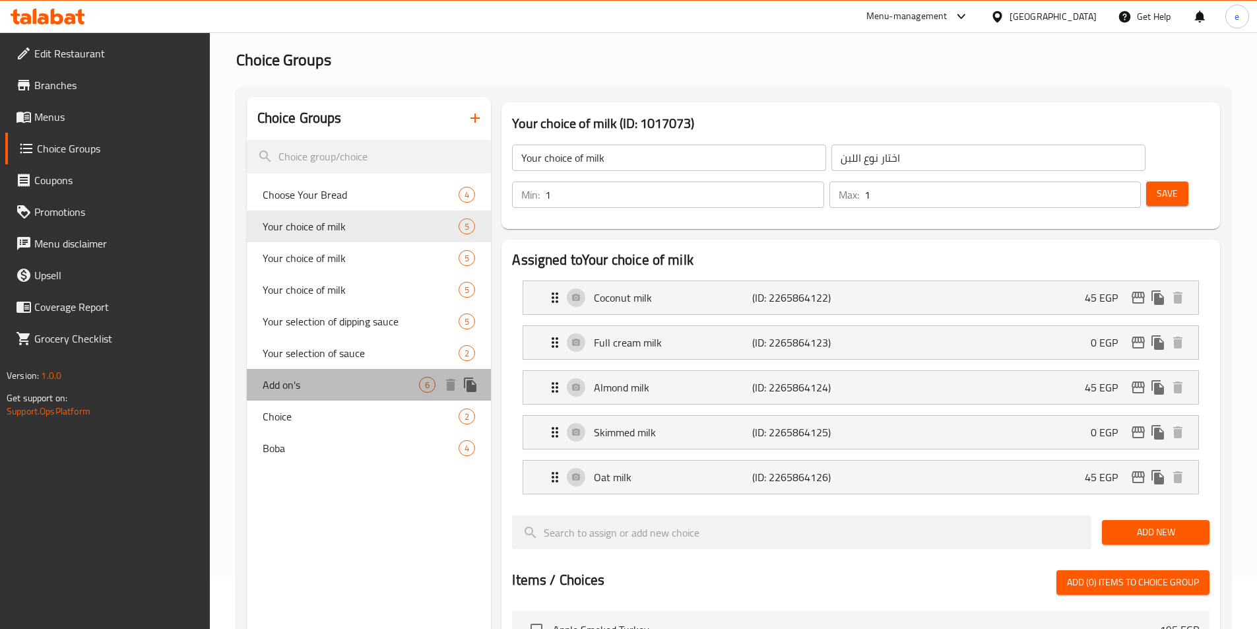
click at [332, 380] on span "Add on's" at bounding box center [341, 385] width 157 height 16
type input "Add on's"
type input "إضافات"
type input "0"
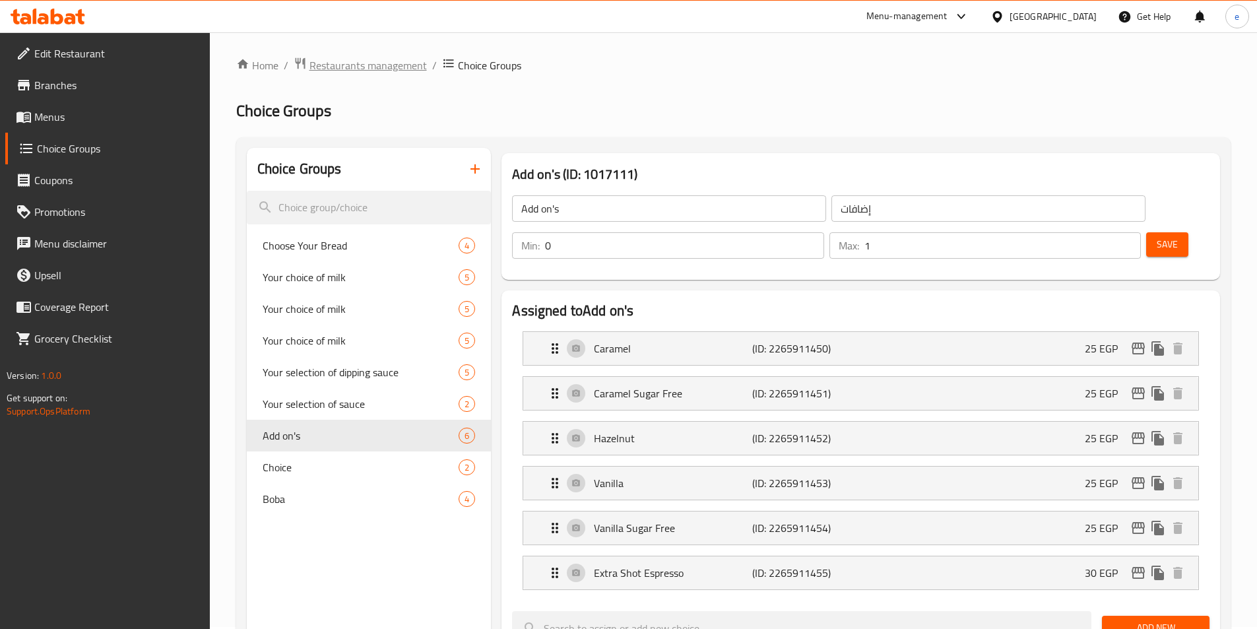
scroll to position [0, 0]
click at [369, 72] on span "Restaurants management" at bounding box center [368, 67] width 117 height 16
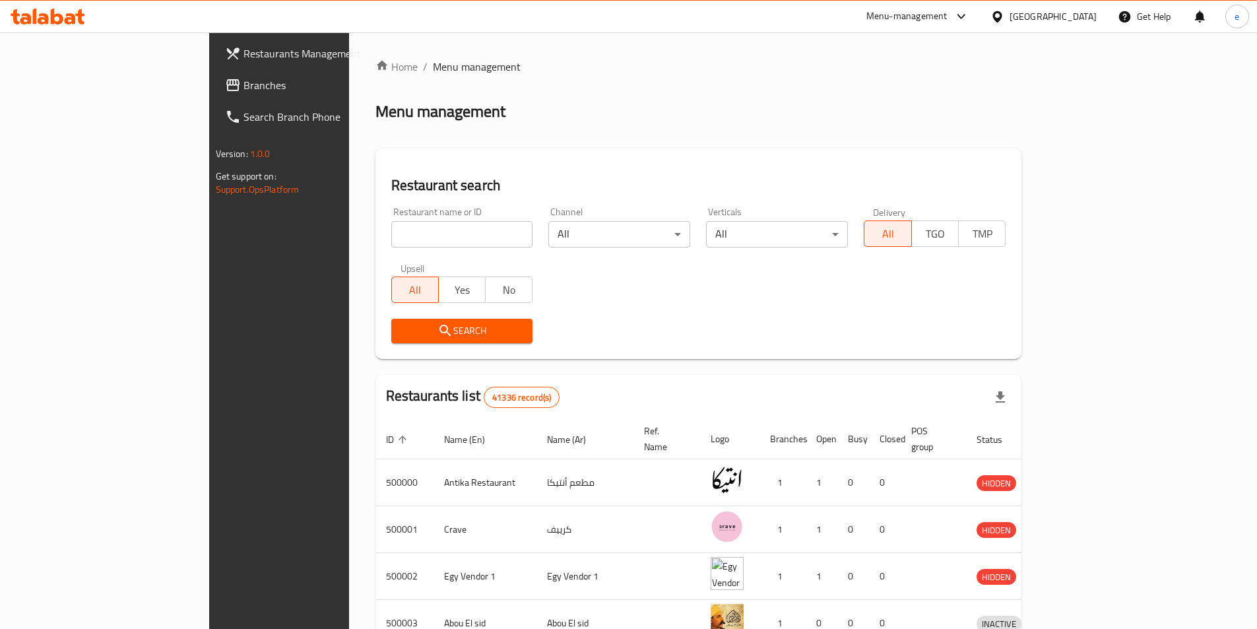
click at [244, 83] on span "Branches" at bounding box center [326, 85] width 165 height 16
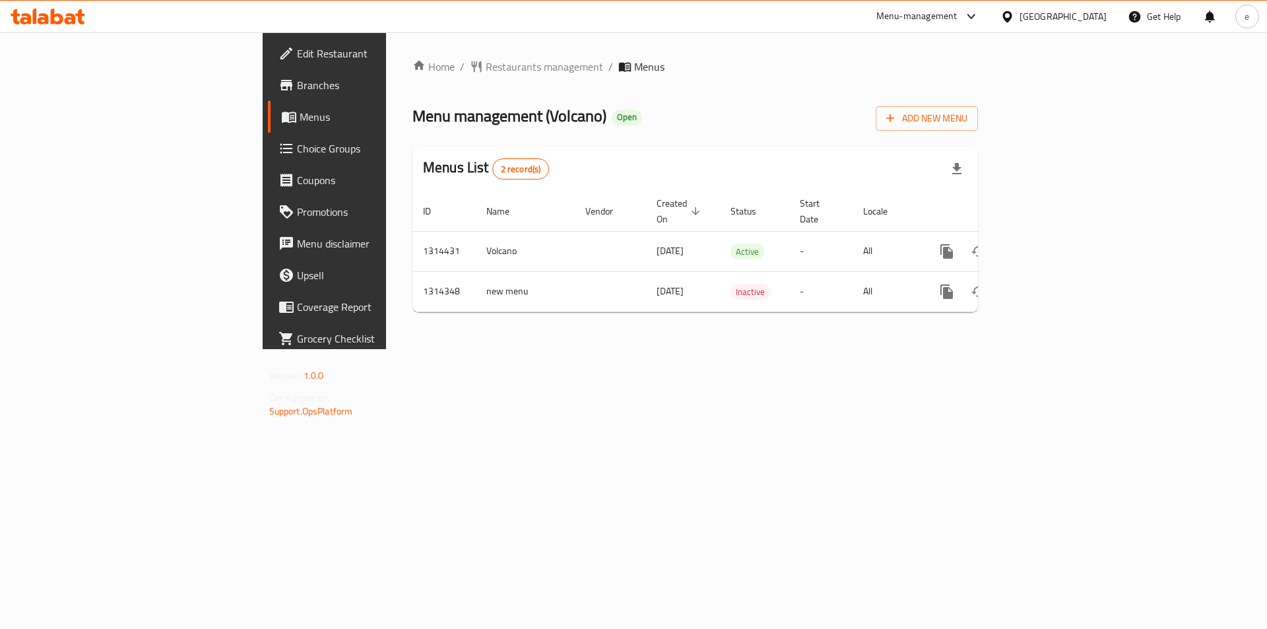
click at [297, 156] on span "Choice Groups" at bounding box center [380, 149] width 167 height 16
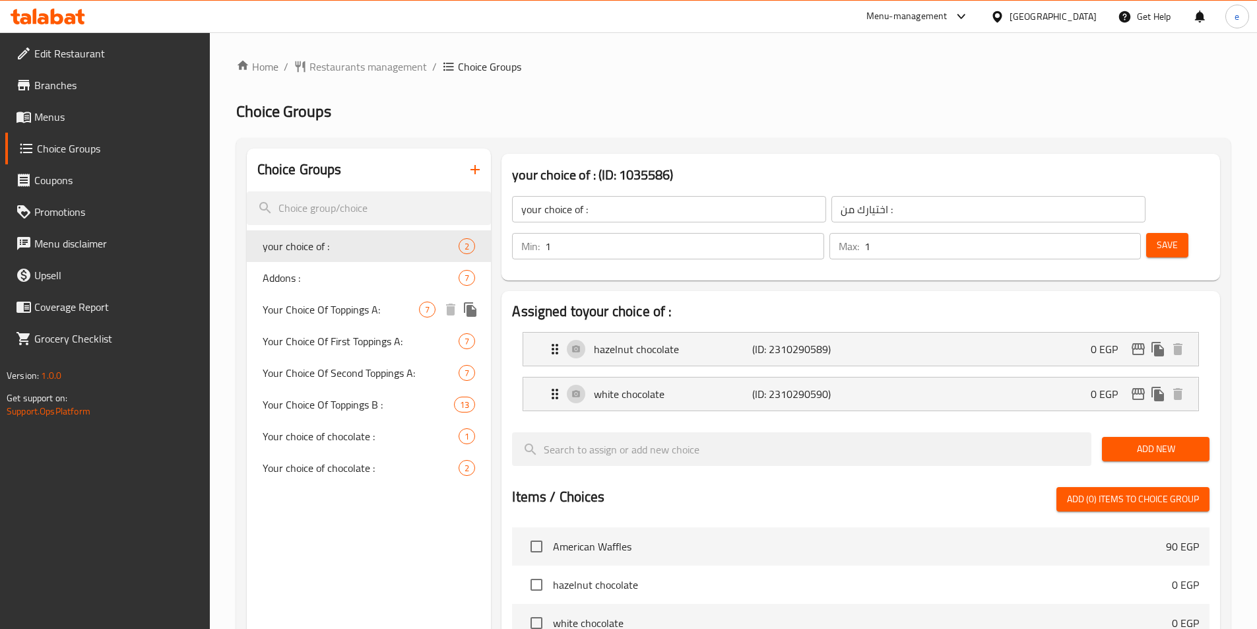
click at [368, 312] on span "Your Choice Of Toppings A:" at bounding box center [341, 310] width 157 height 16
type input "Your Choice Of Toppings A:"
type input "اختيارك من اضافات أي :"
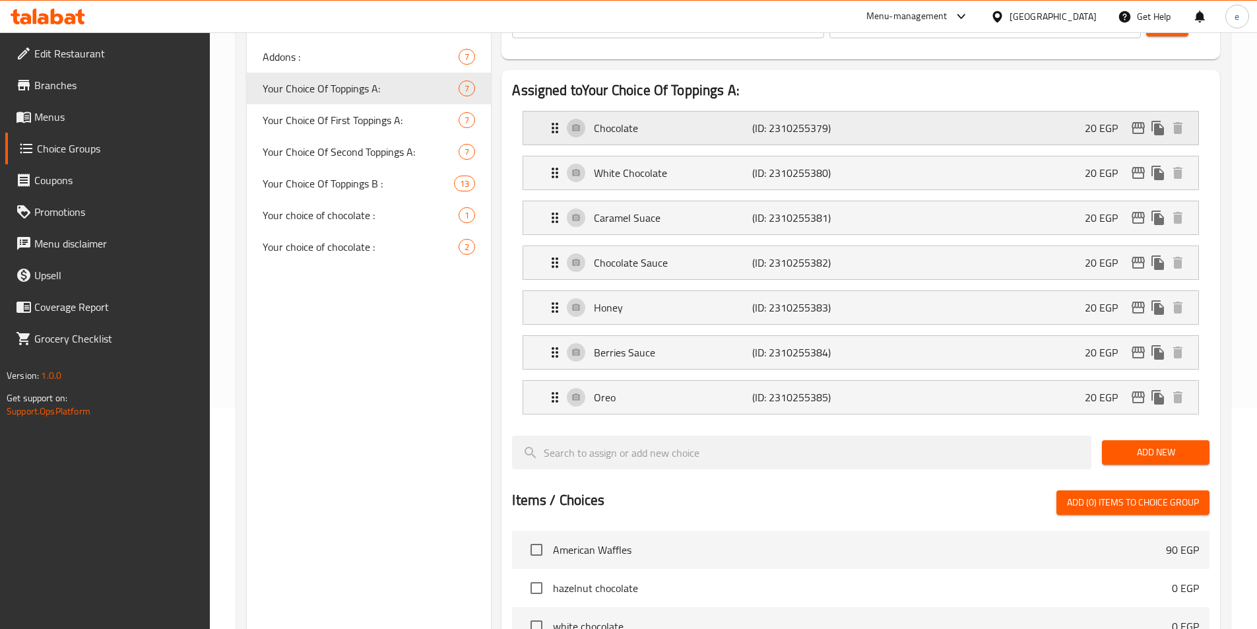
scroll to position [9, 0]
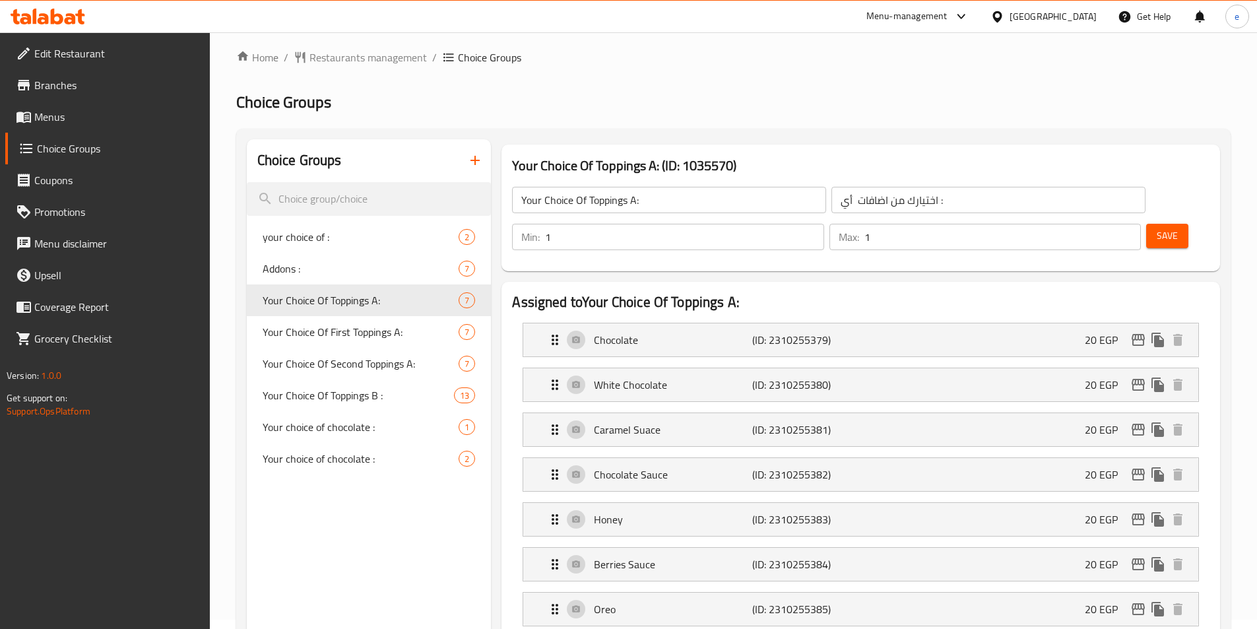
click at [830, 233] on div "Your Choice Of Toppings A: (ID: 1035570) Your Choice Of Toppings A: ​ اختيارك م…" at bounding box center [861, 208] width 719 height 127
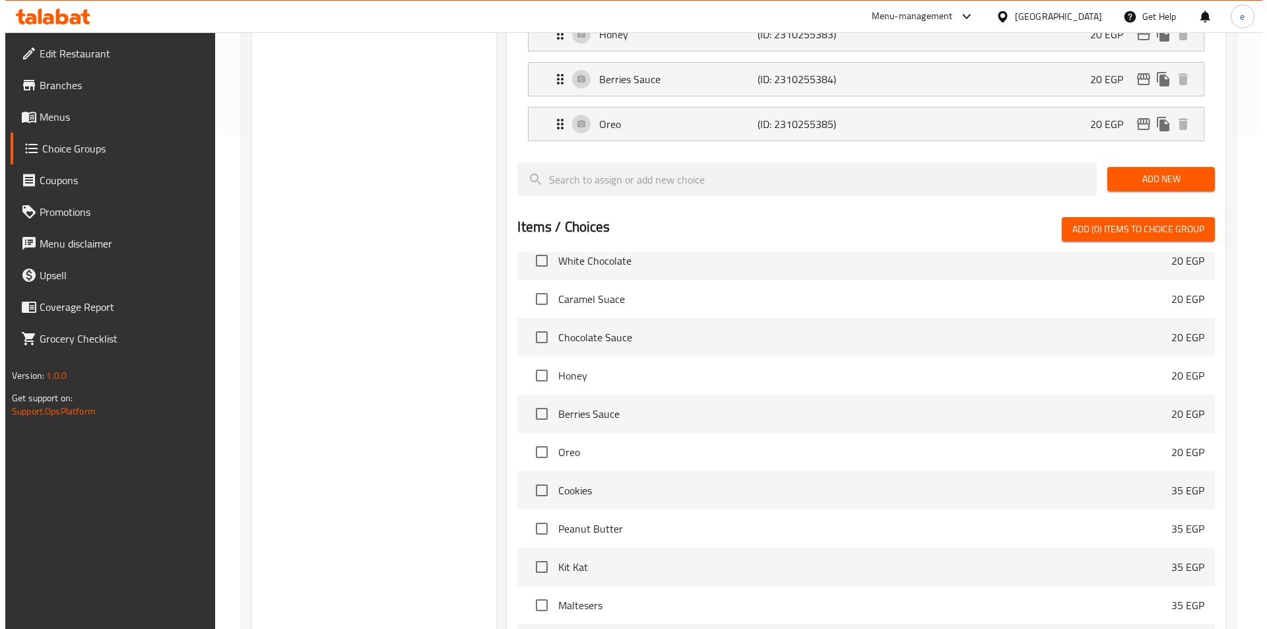
scroll to position [603, 0]
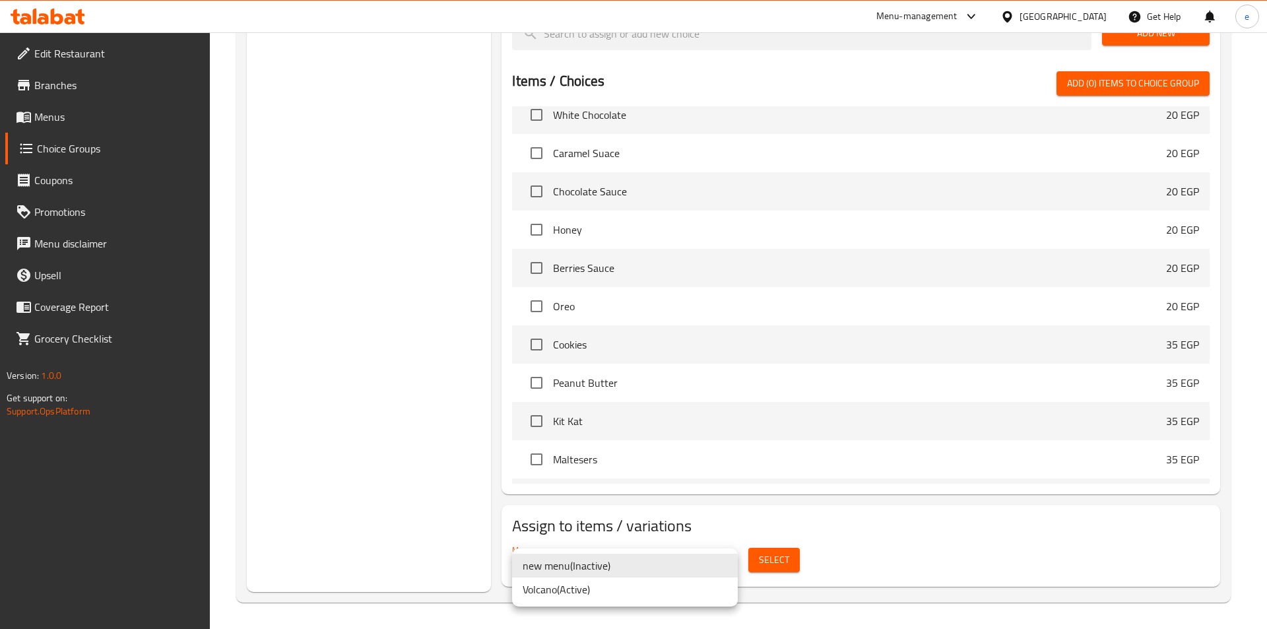
drag, startPoint x: 682, startPoint y: 582, endPoint x: 692, endPoint y: 583, distance: 10.6
click at [682, 583] on li "Volcano ( Active )" at bounding box center [625, 590] width 226 height 24
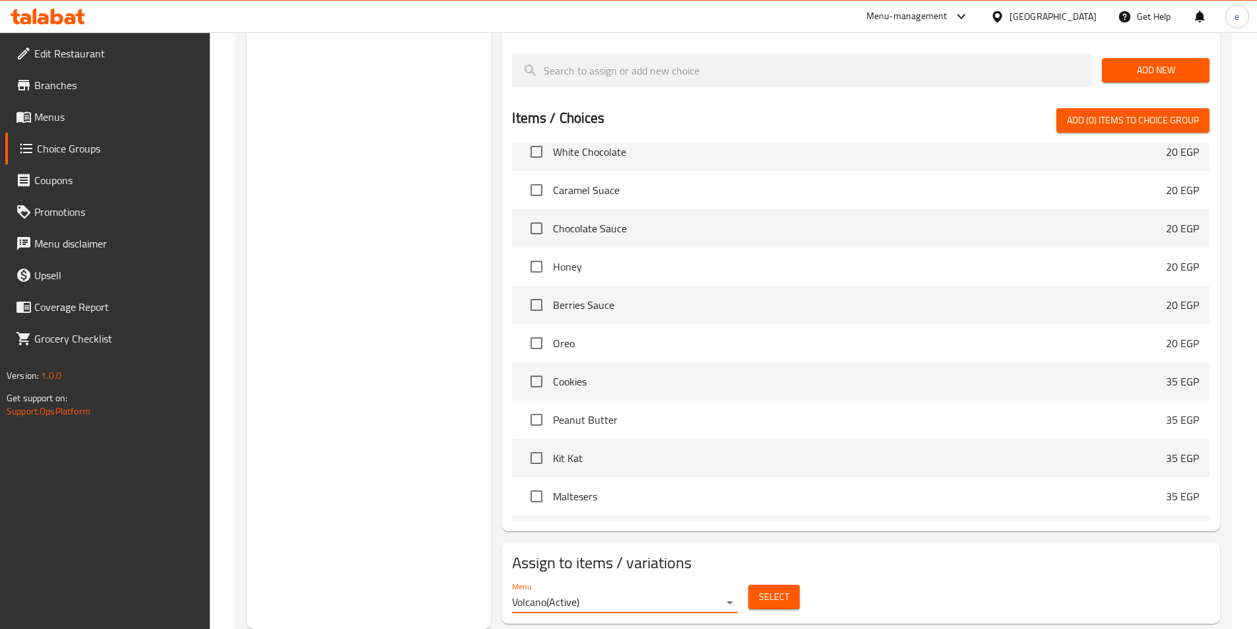
click at [771, 589] on span "Select" at bounding box center [774, 597] width 30 height 17
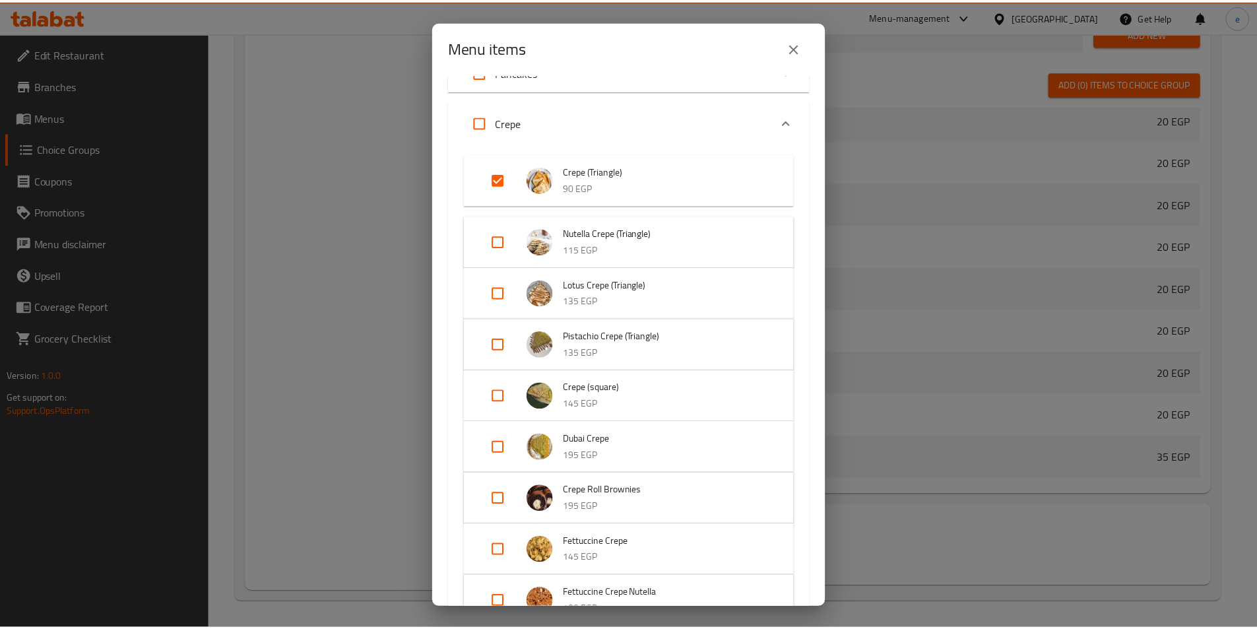
scroll to position [0, 0]
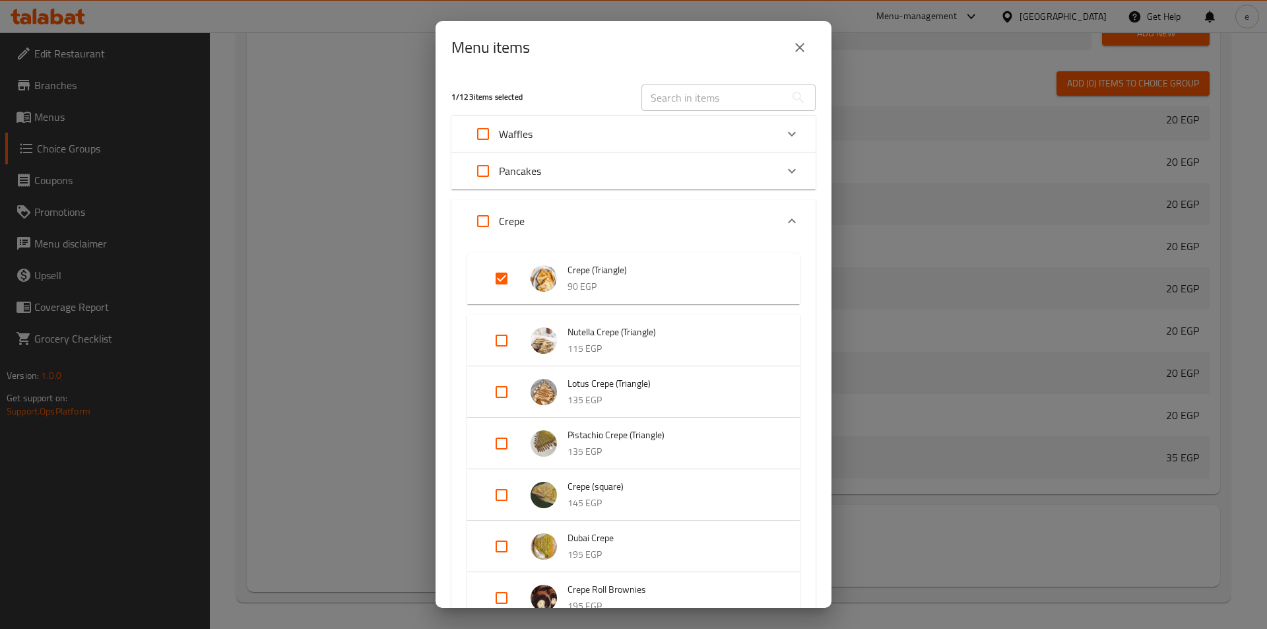
drag, startPoint x: 795, startPoint y: 46, endPoint x: 673, endPoint y: 53, distance: 123.0
click at [795, 46] on icon "close" at bounding box center [800, 48] width 16 height 16
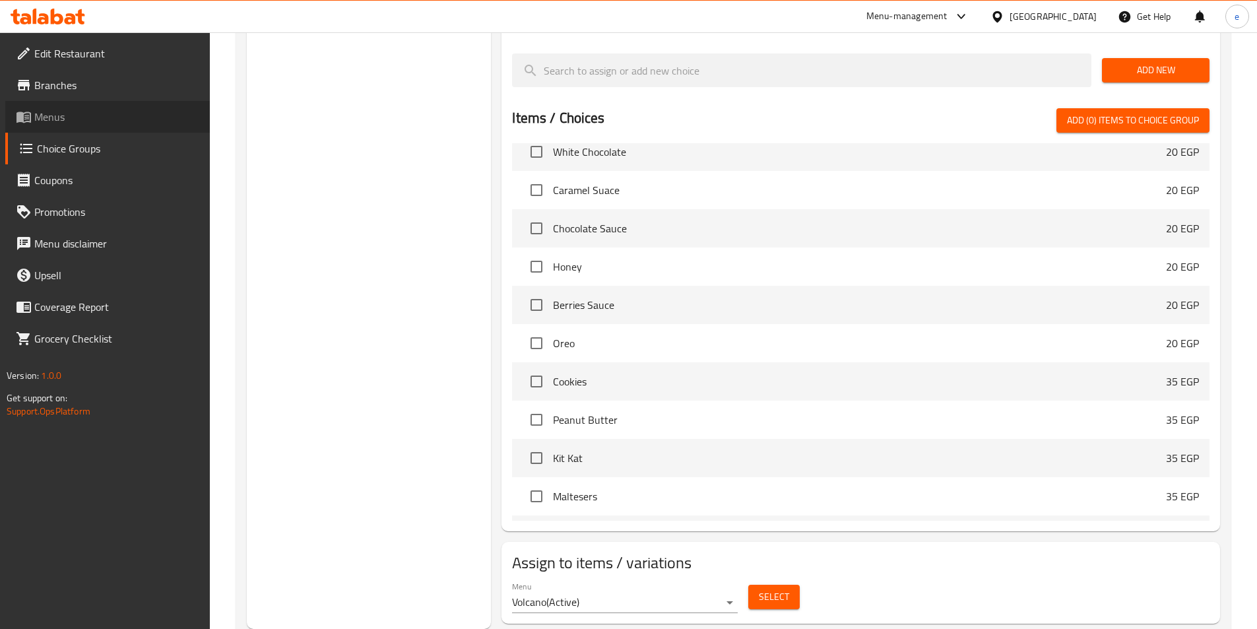
click at [96, 114] on span "Menus" at bounding box center [116, 117] width 165 height 16
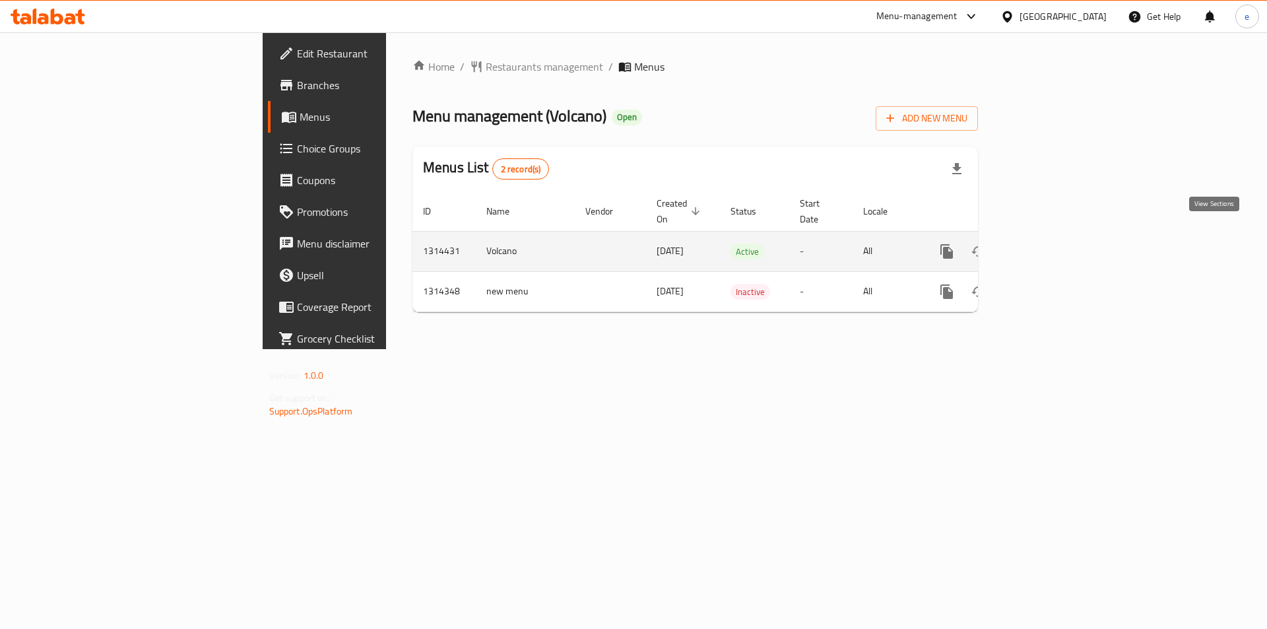
click at [1050, 244] on icon "enhanced table" at bounding box center [1042, 252] width 16 height 16
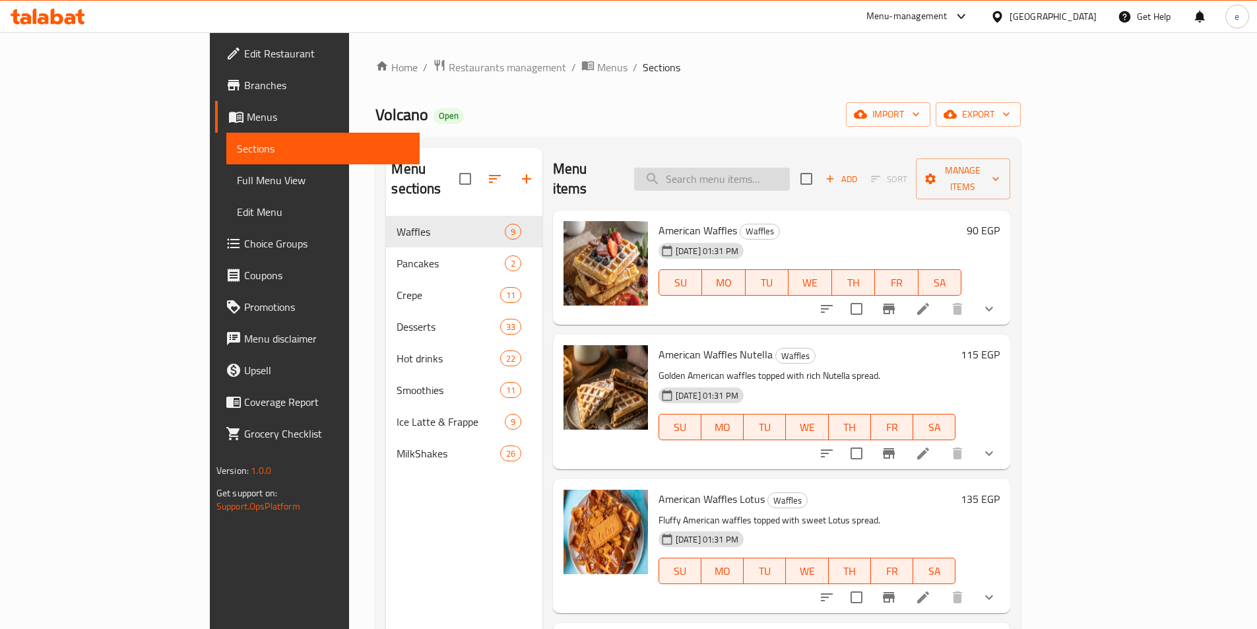
click at [748, 168] on input "search" at bounding box center [712, 179] width 156 height 23
paste input "crepe"
type input "crepe"
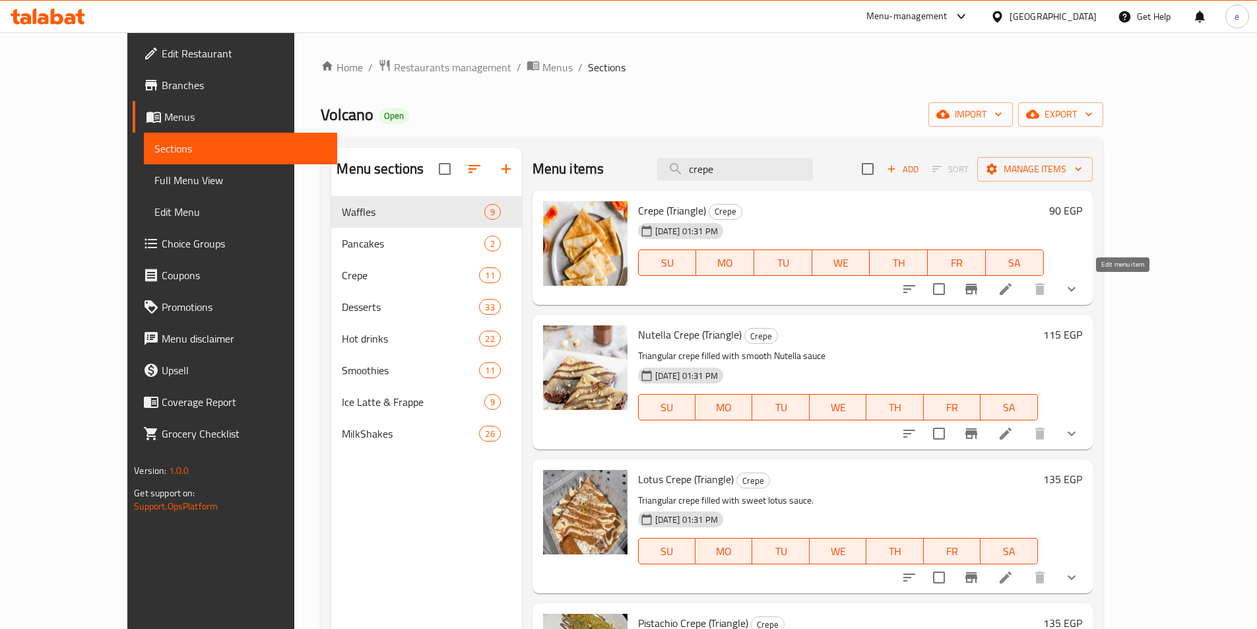
click at [1014, 288] on icon at bounding box center [1006, 289] width 16 height 16
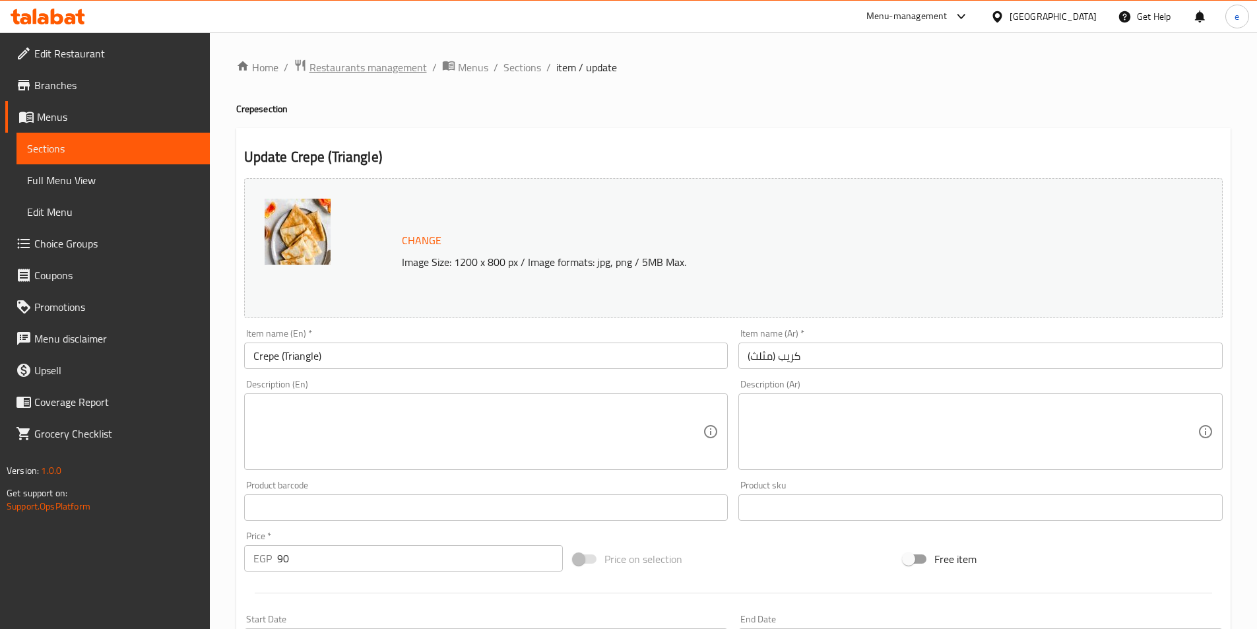
click at [360, 67] on span "Restaurants management" at bounding box center [368, 67] width 117 height 16
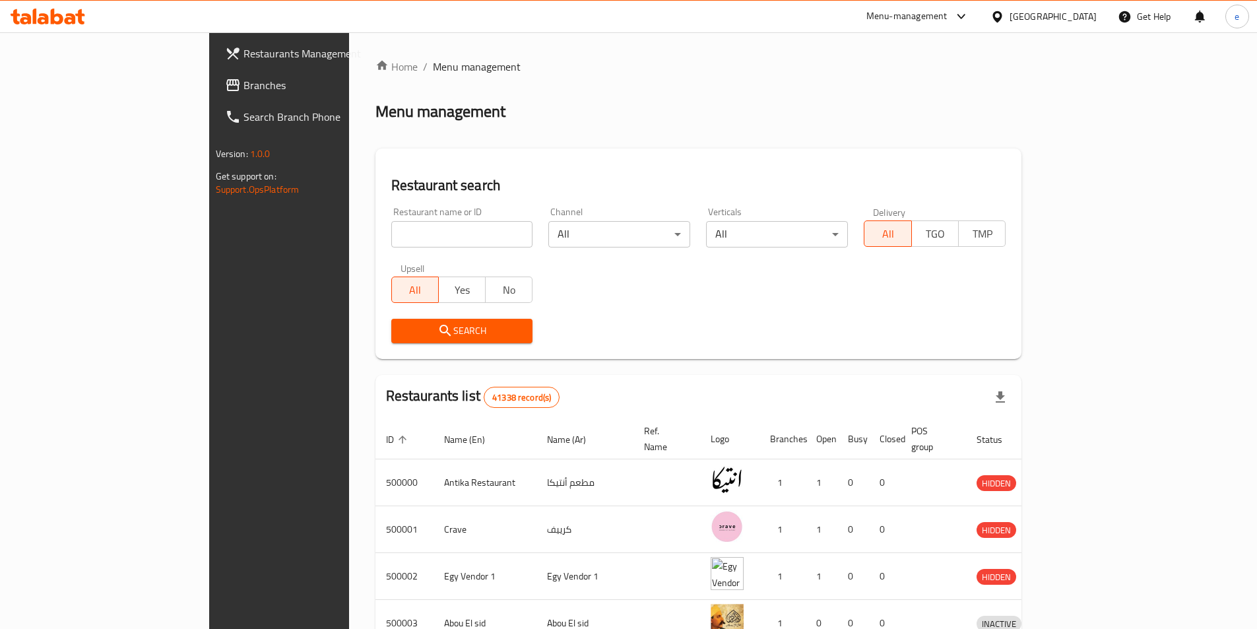
click at [225, 77] on icon at bounding box center [233, 85] width 16 height 16
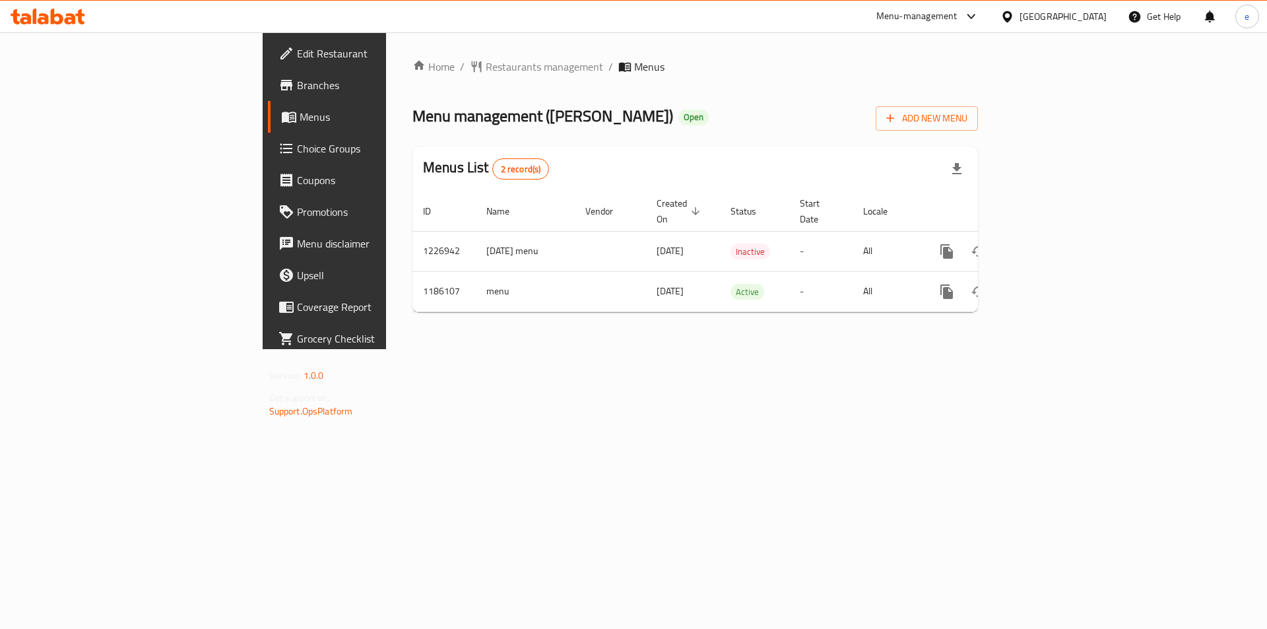
click at [297, 147] on span "Choice Groups" at bounding box center [380, 149] width 167 height 16
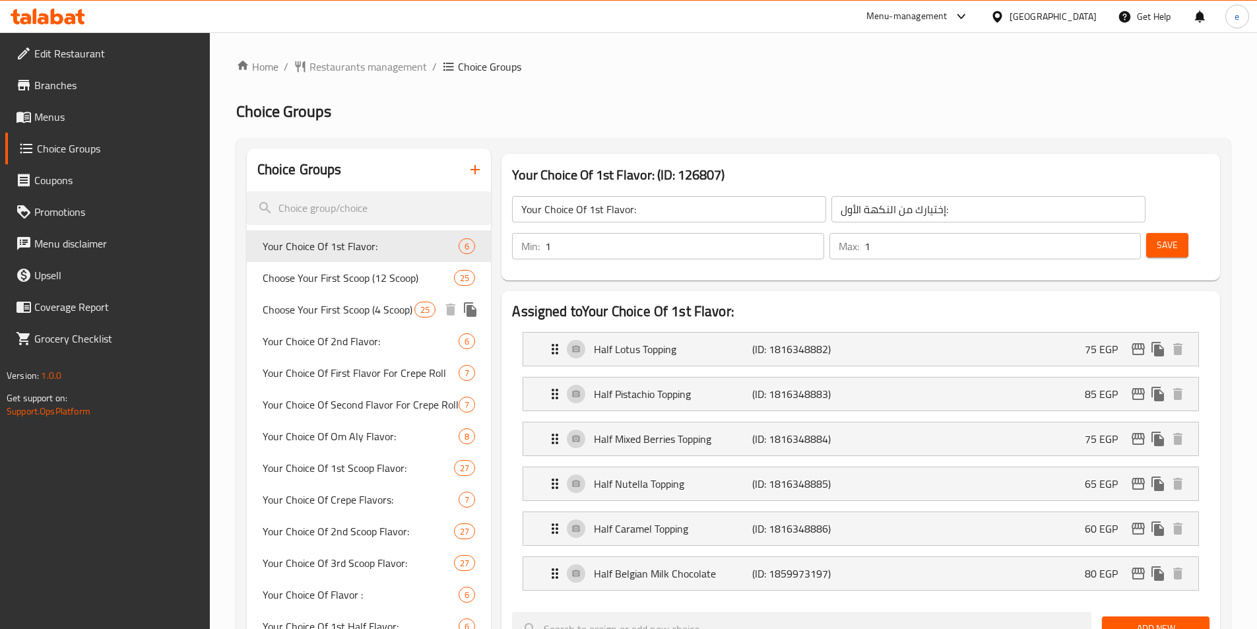
click at [361, 316] on span "Choose Your First Scoop (4 Scoop)" at bounding box center [339, 310] width 152 height 16
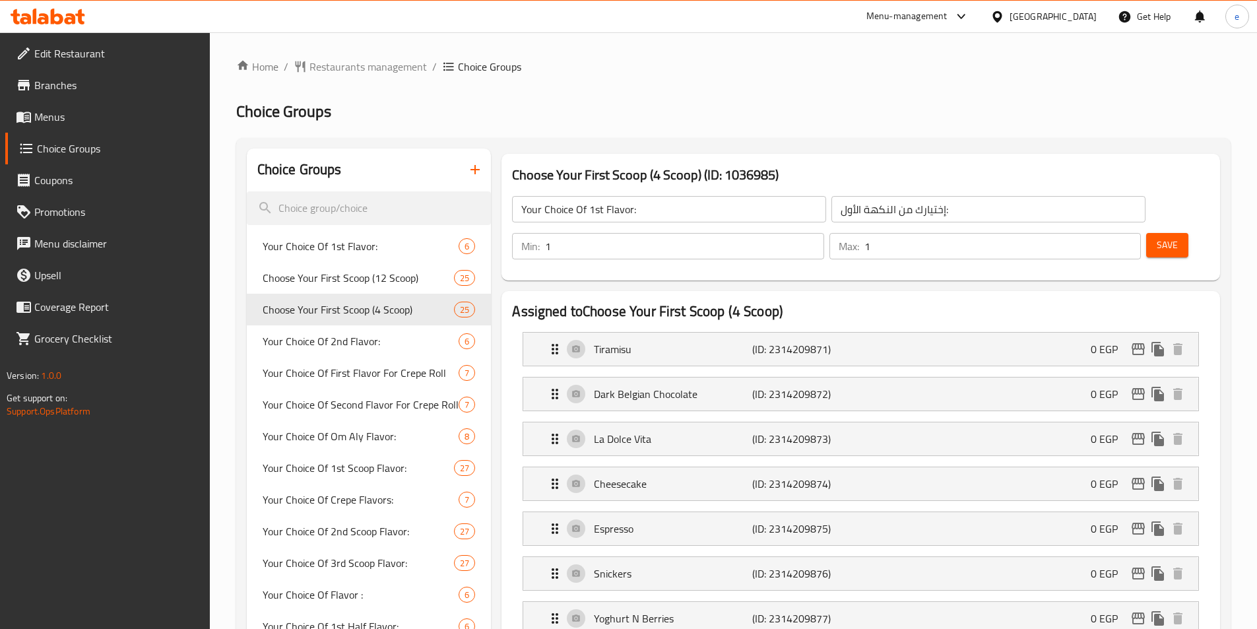
type input "Choose Your First Scoop (4 Scoop)"
type input "اختار البولة الاولى (4 بولة)"
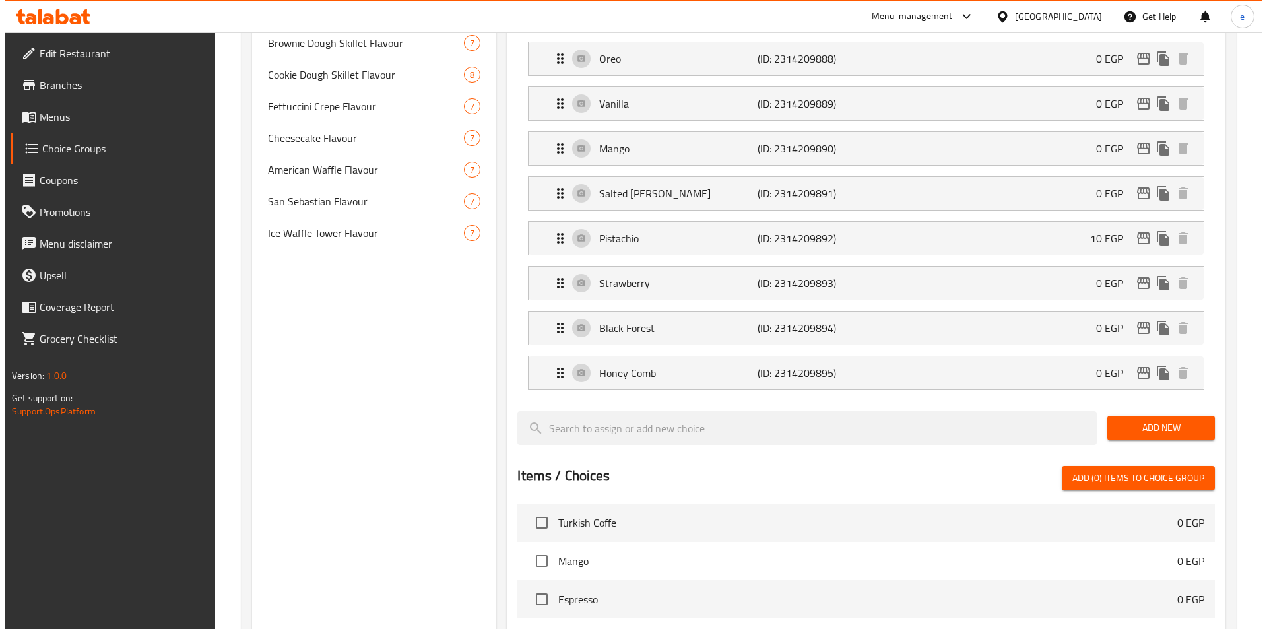
scroll to position [1411, 0]
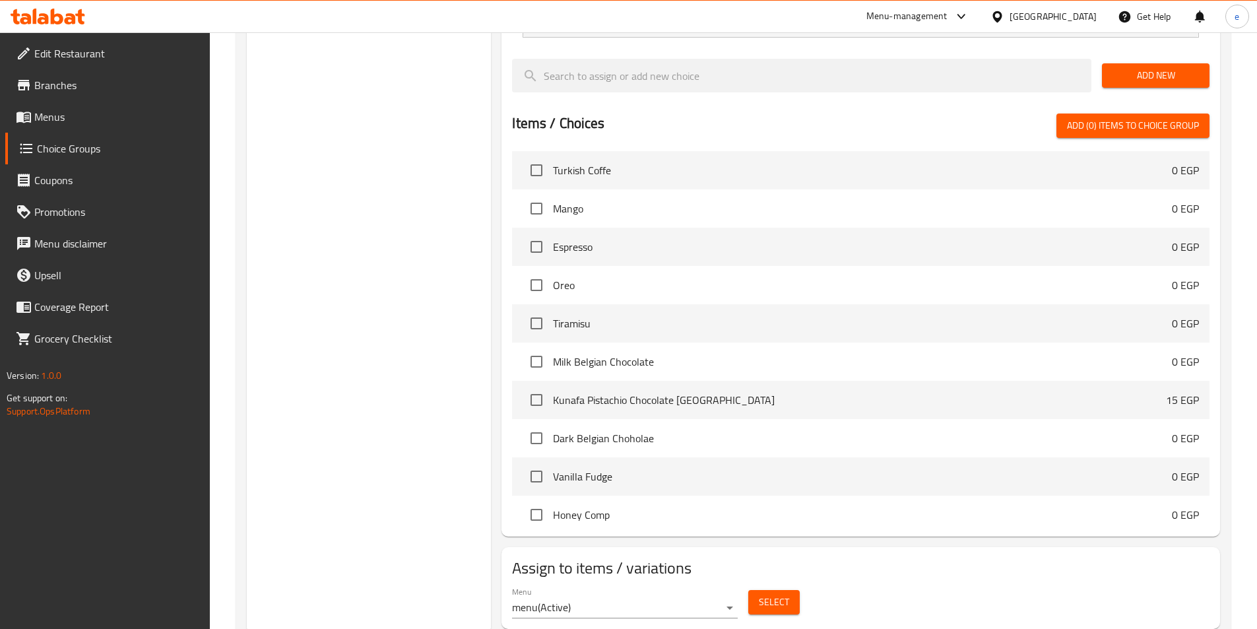
click at [774, 594] on span "Select" at bounding box center [774, 602] width 30 height 17
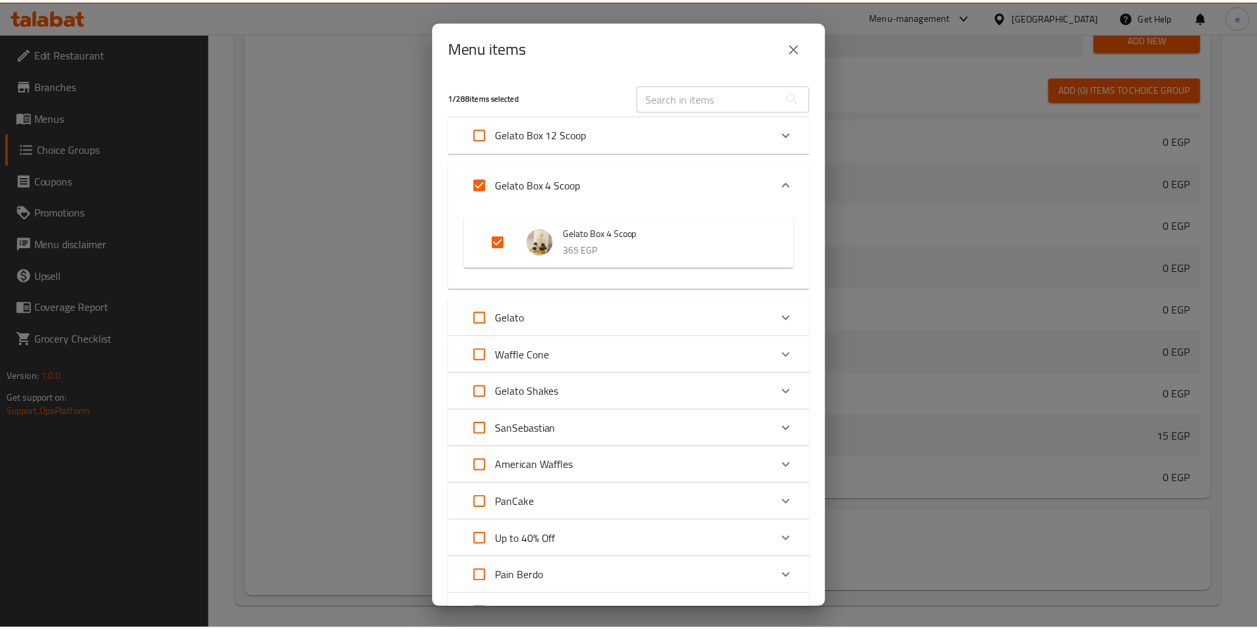
scroll to position [506, 0]
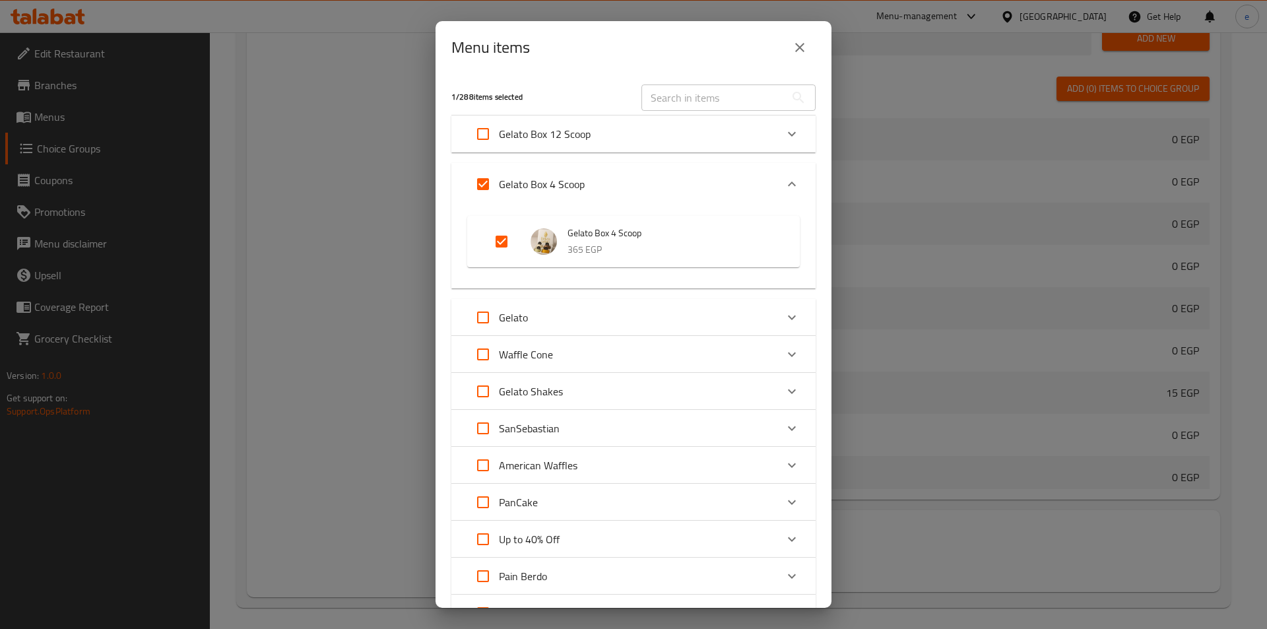
drag, startPoint x: 812, startPoint y: 48, endPoint x: 324, endPoint y: 257, distance: 531.0
click at [812, 48] on button "close" at bounding box center [800, 48] width 32 height 32
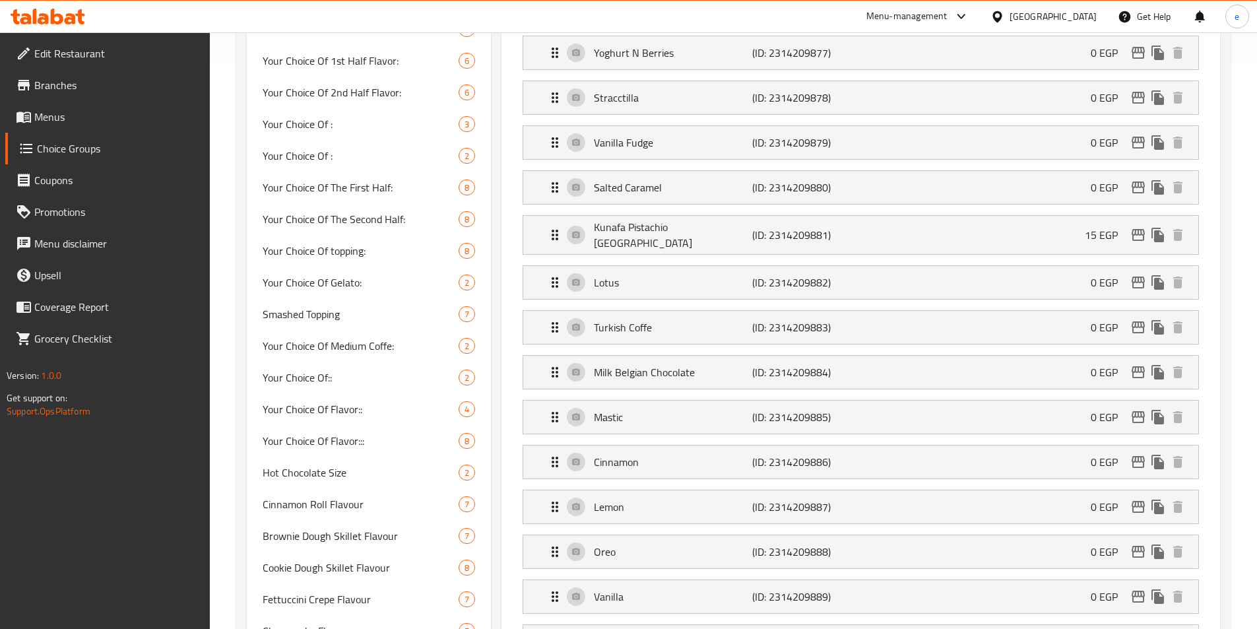
scroll to position [553, 0]
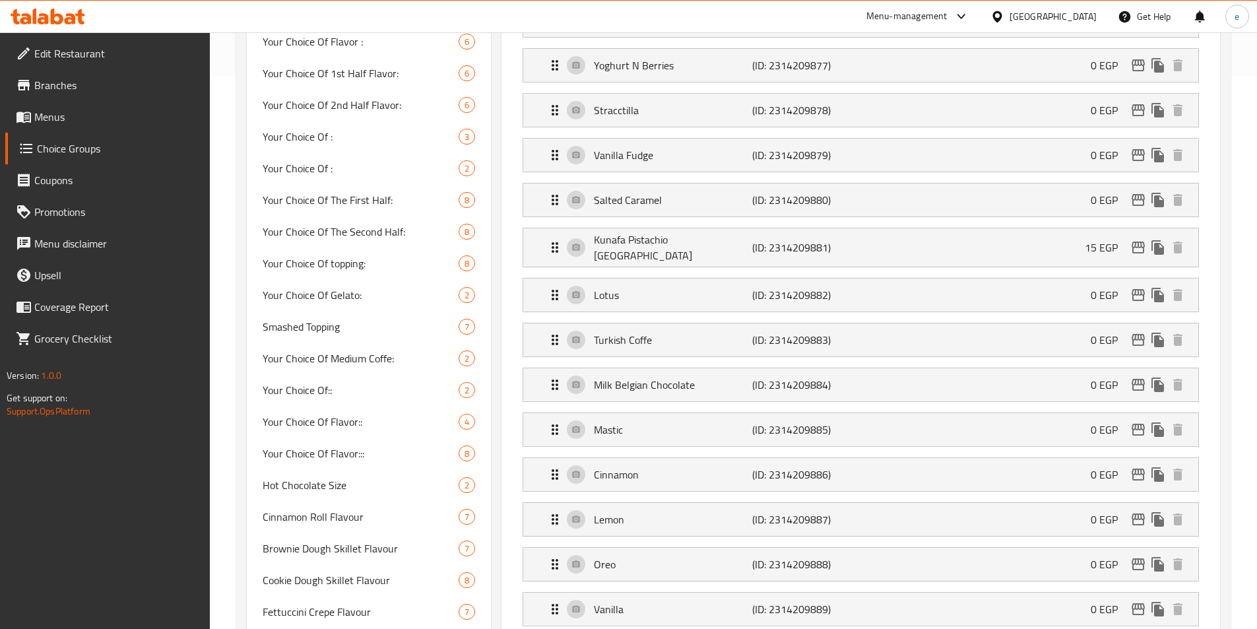
click at [73, 118] on span "Menus" at bounding box center [116, 117] width 165 height 16
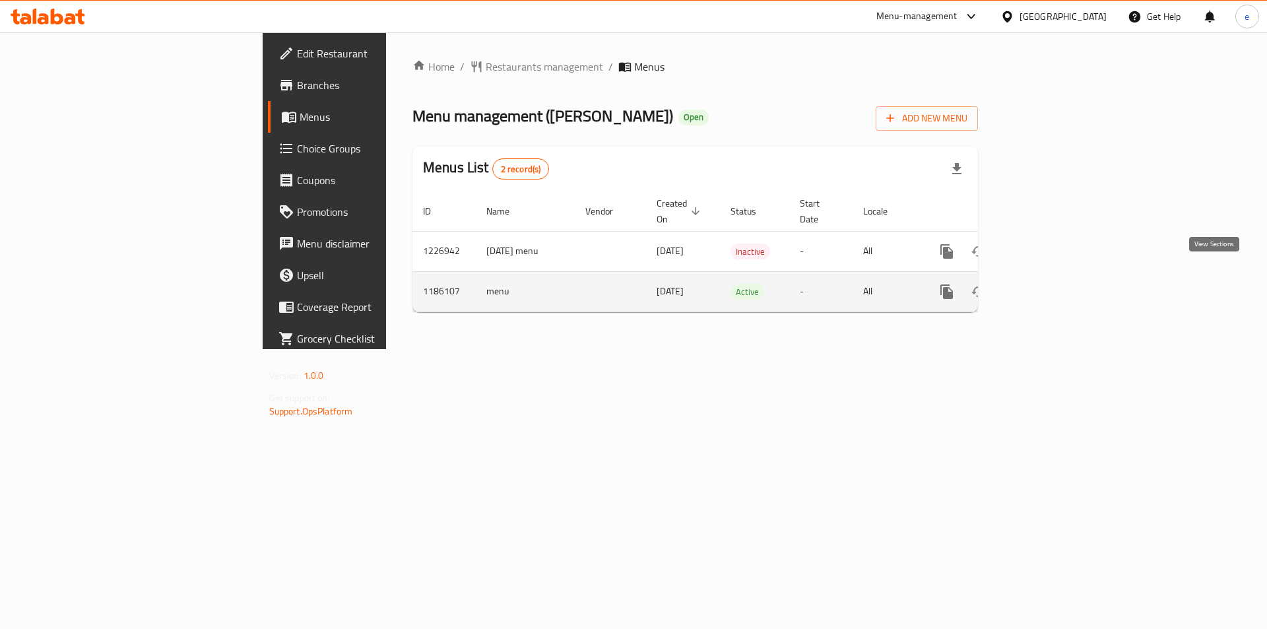
click at [1050, 284] on icon "enhanced table" at bounding box center [1042, 292] width 16 height 16
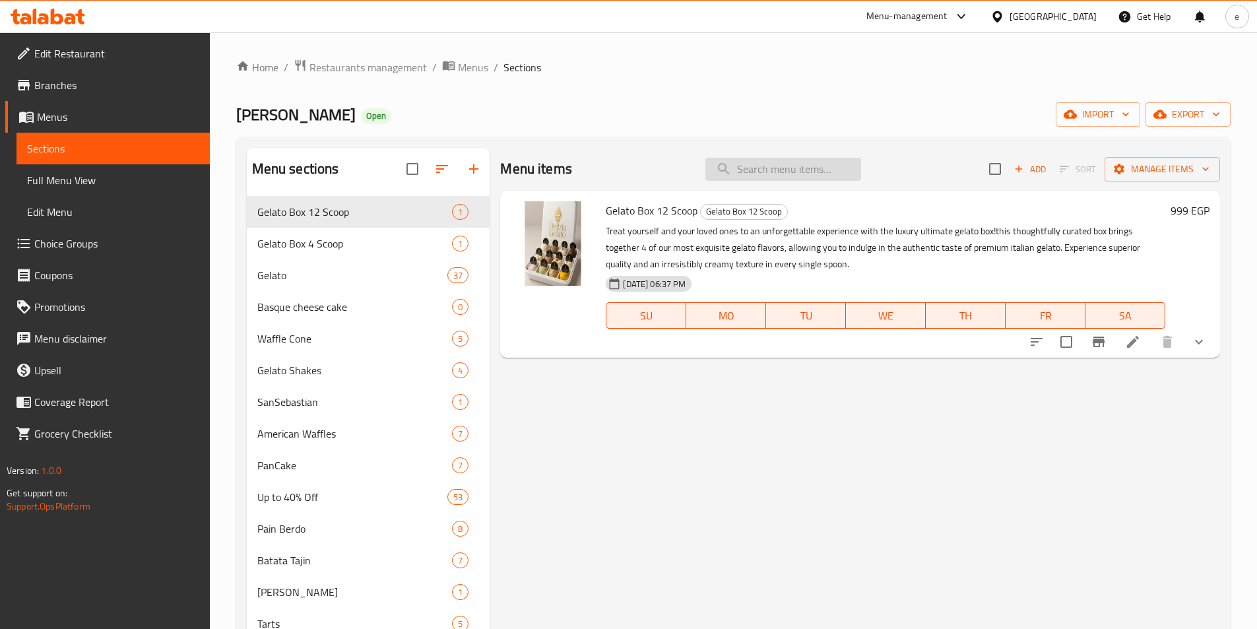
click at [771, 169] on input "search" at bounding box center [784, 169] width 156 height 23
paste input "gelato box"
type input "gelato box"
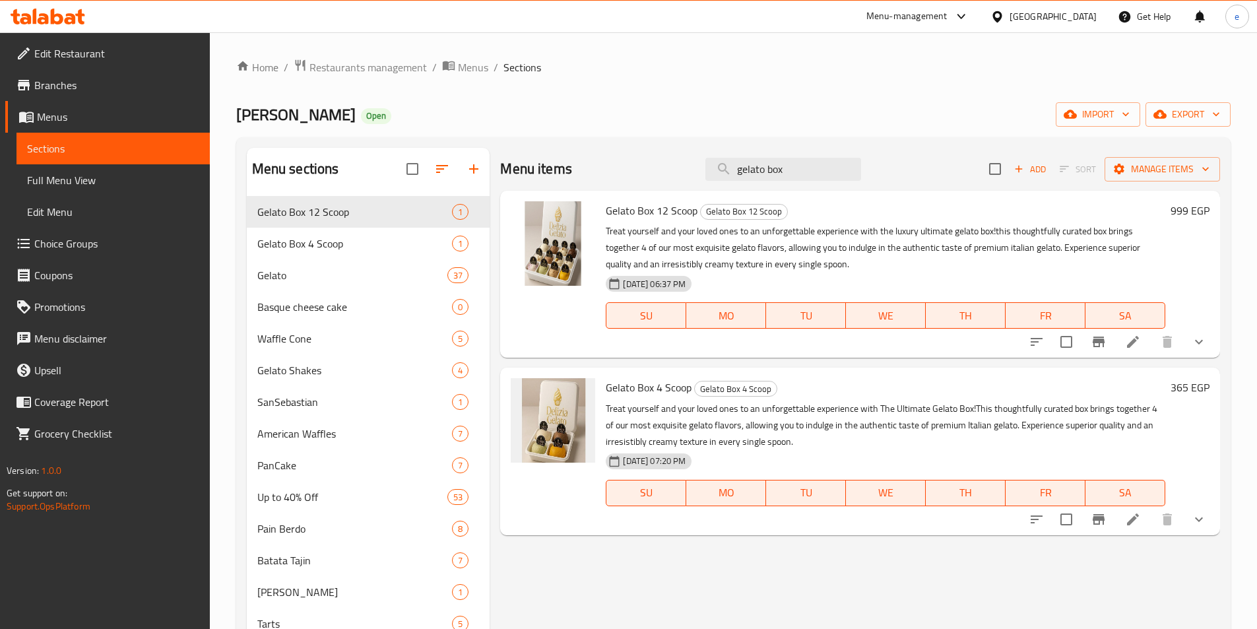
click at [1127, 522] on icon at bounding box center [1133, 520] width 16 height 16
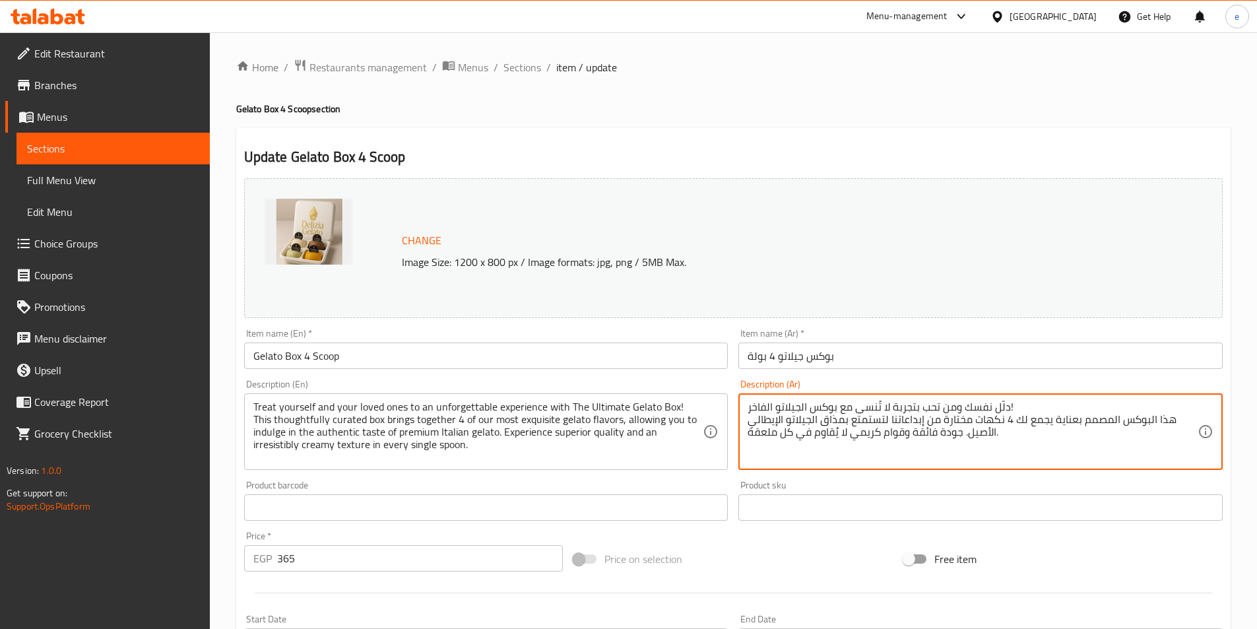
drag, startPoint x: 997, startPoint y: 409, endPoint x: 916, endPoint y: 407, distance: 81.2
drag, startPoint x: 1124, startPoint y: 419, endPoint x: 756, endPoint y: 431, distance: 368.5
click at [756, 431] on textarea "دلّل نفسك ومن تحب بتجربة لا تُنسى مع بوكس الجيلاتو الفاخر! ​هذا البوكس المصمم ب…" at bounding box center [973, 432] width 450 height 63
click at [732, 162] on h2 "Update Gelato Box 4 Scoop" at bounding box center [733, 157] width 979 height 20
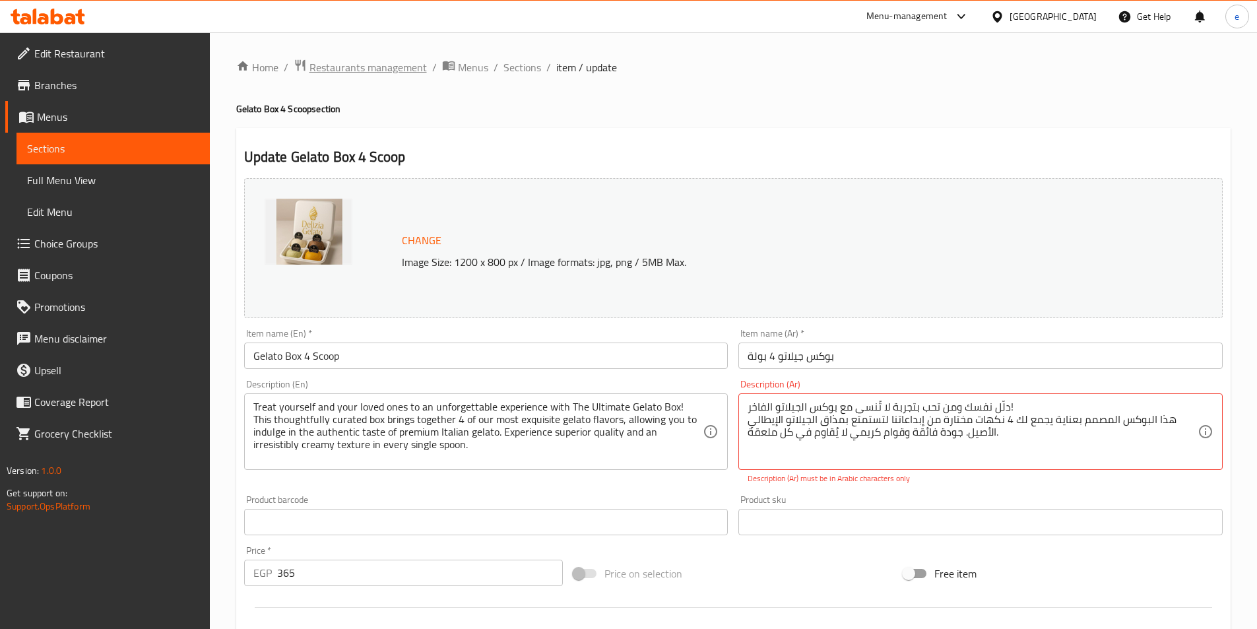
click at [345, 64] on span "Restaurants management" at bounding box center [368, 67] width 117 height 16
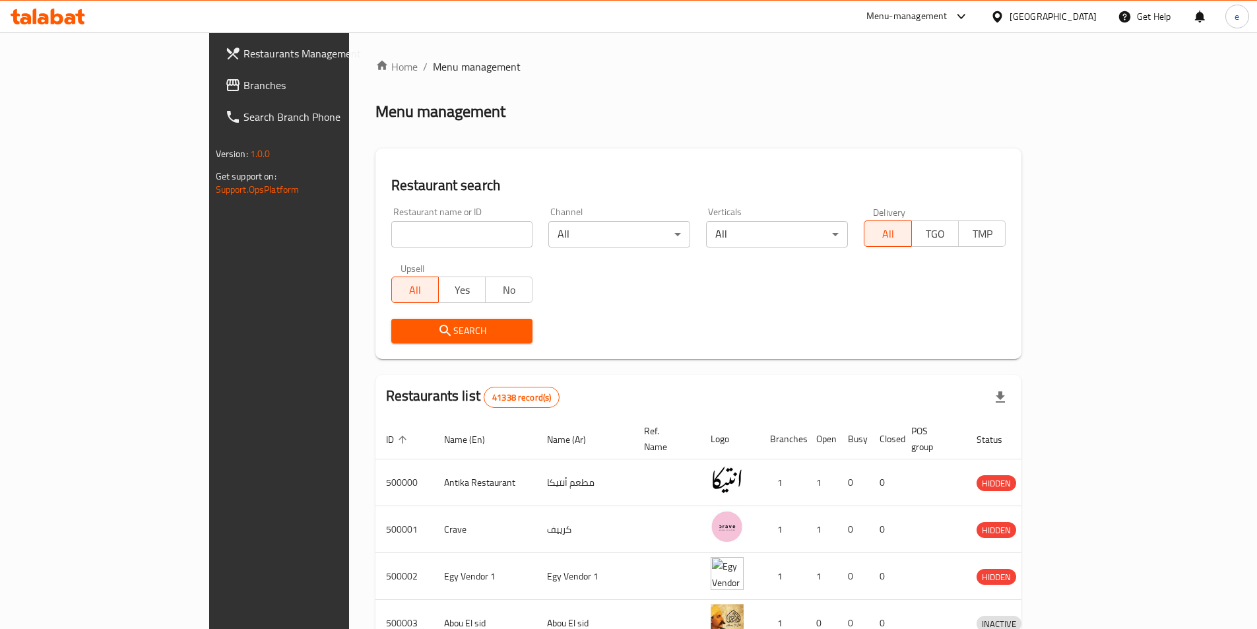
click at [244, 88] on span "Branches" at bounding box center [326, 85] width 165 height 16
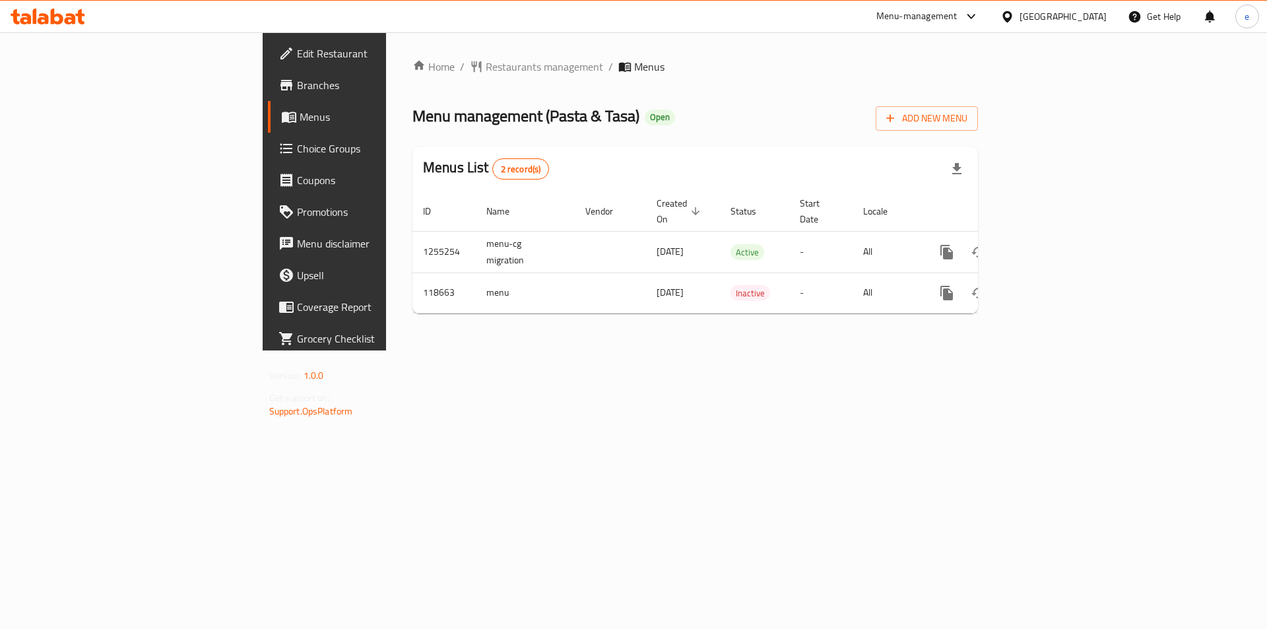
click at [297, 146] on span "Choice Groups" at bounding box center [380, 149] width 167 height 16
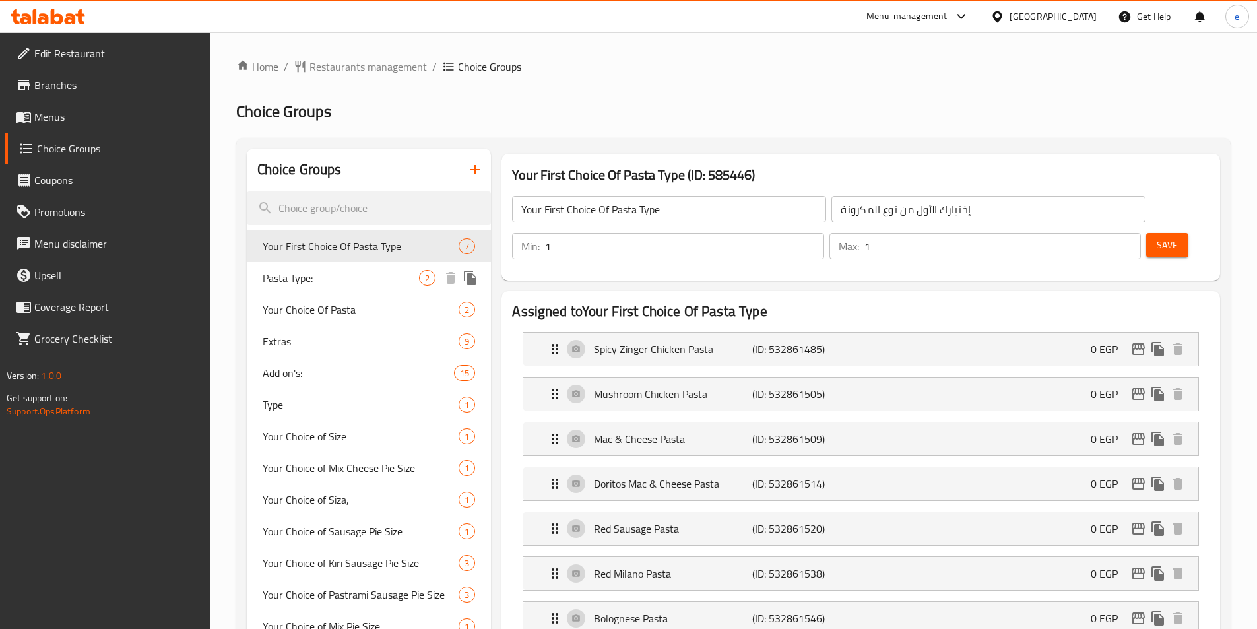
click at [325, 273] on span "Pasta Type:" at bounding box center [341, 278] width 157 height 16
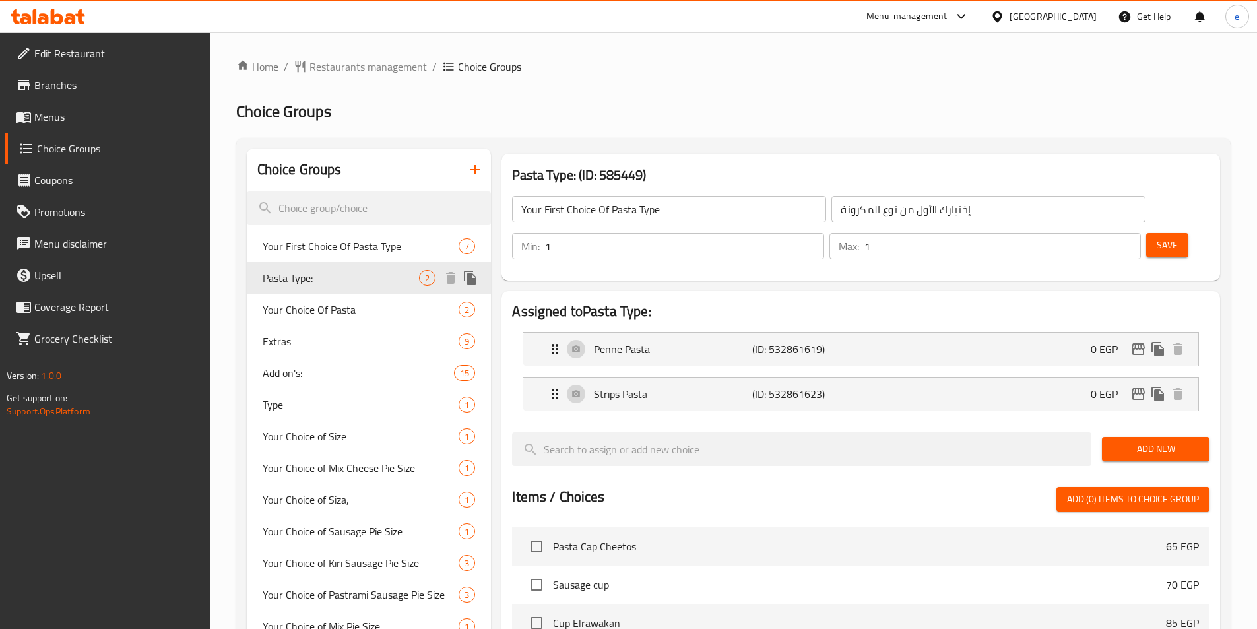
type input "Pasta Type:"
type input ":نوع المكرونه"
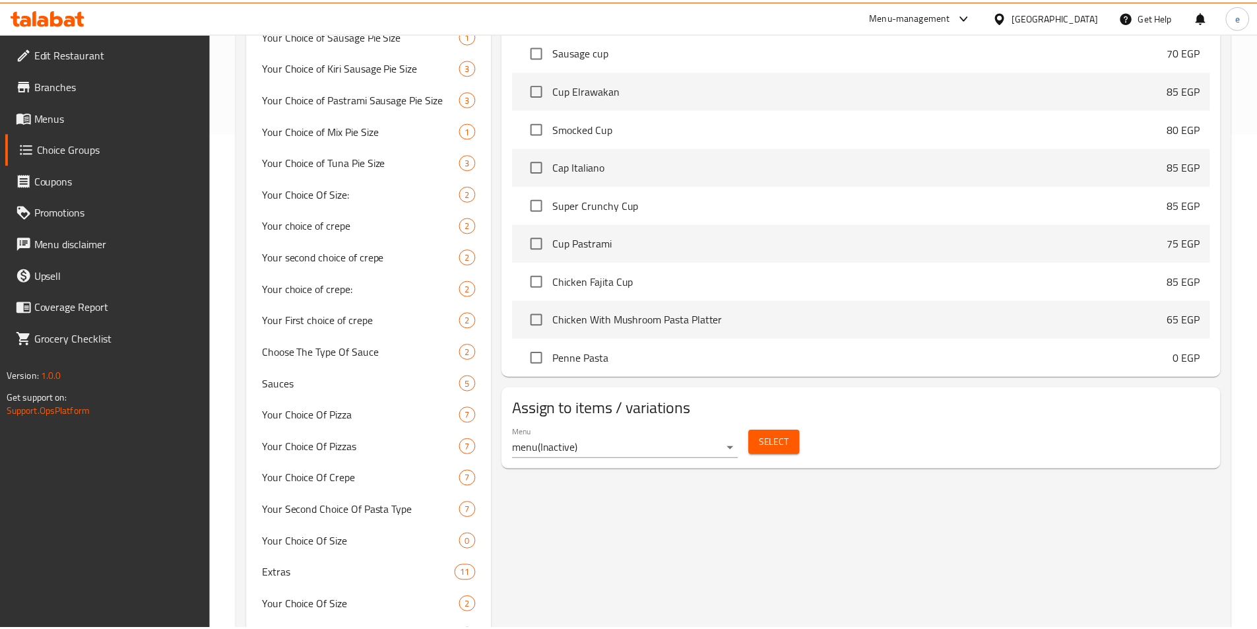
scroll to position [562, 0]
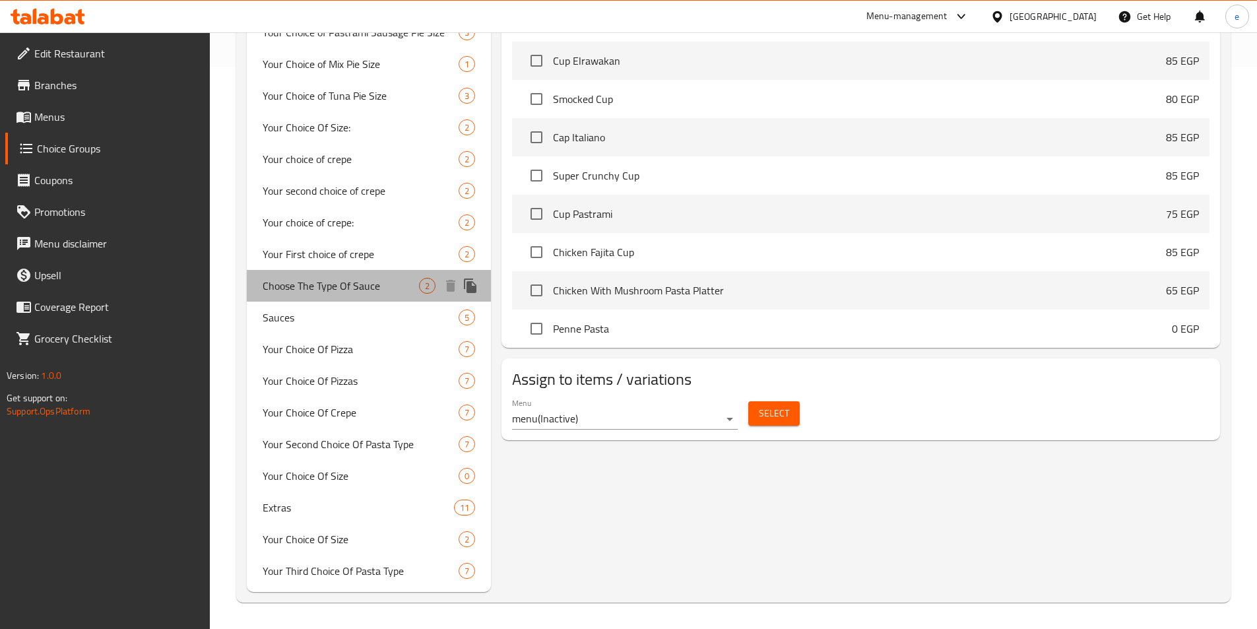
click at [362, 289] on span "Choose The Type Of Sauce" at bounding box center [341, 286] width 157 height 16
type input "Choose The Type Of Sauce"
type input "اختيار نوع الصوص"
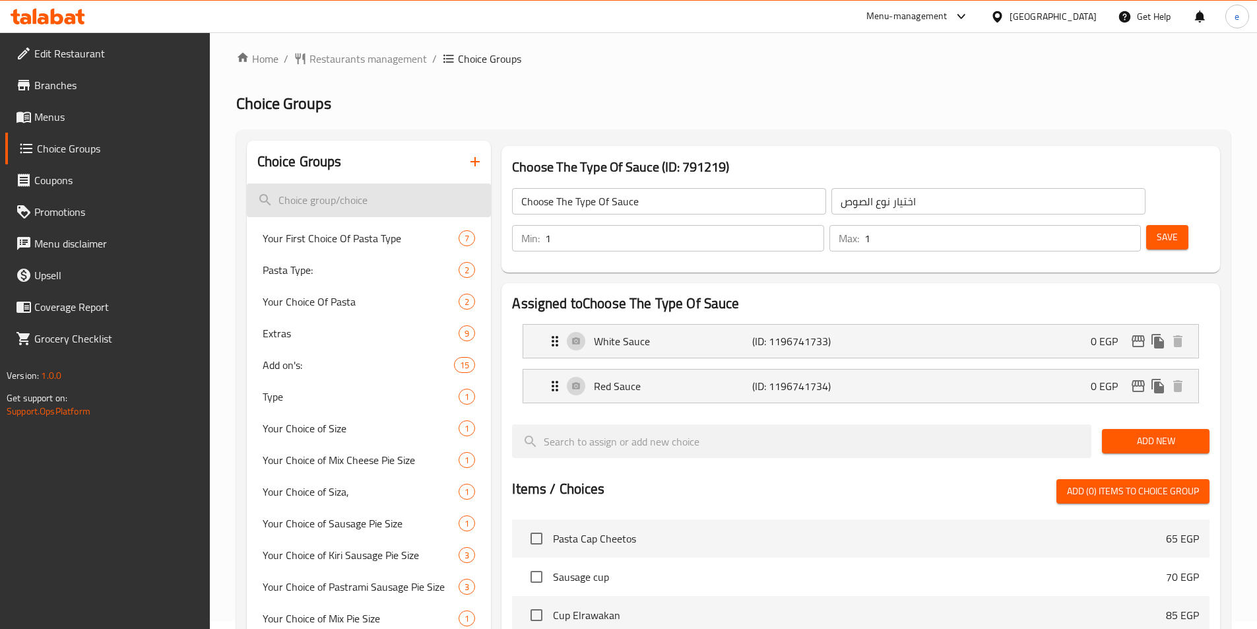
scroll to position [0, 0]
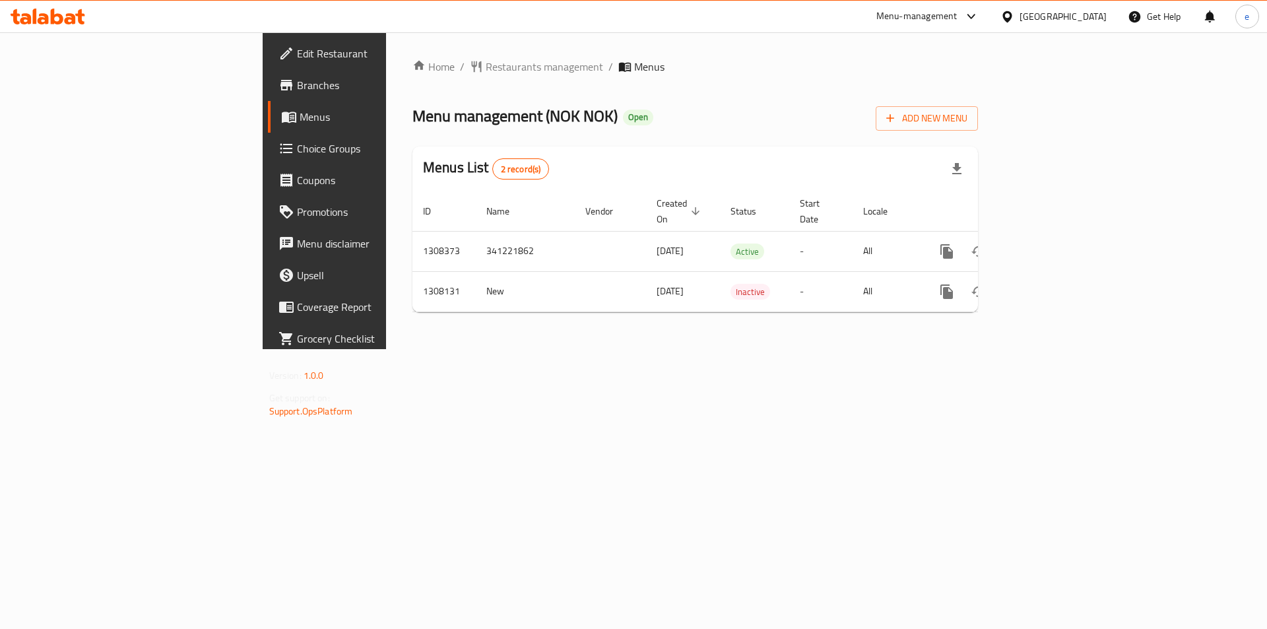
click at [297, 141] on span "Choice Groups" at bounding box center [380, 149] width 167 height 16
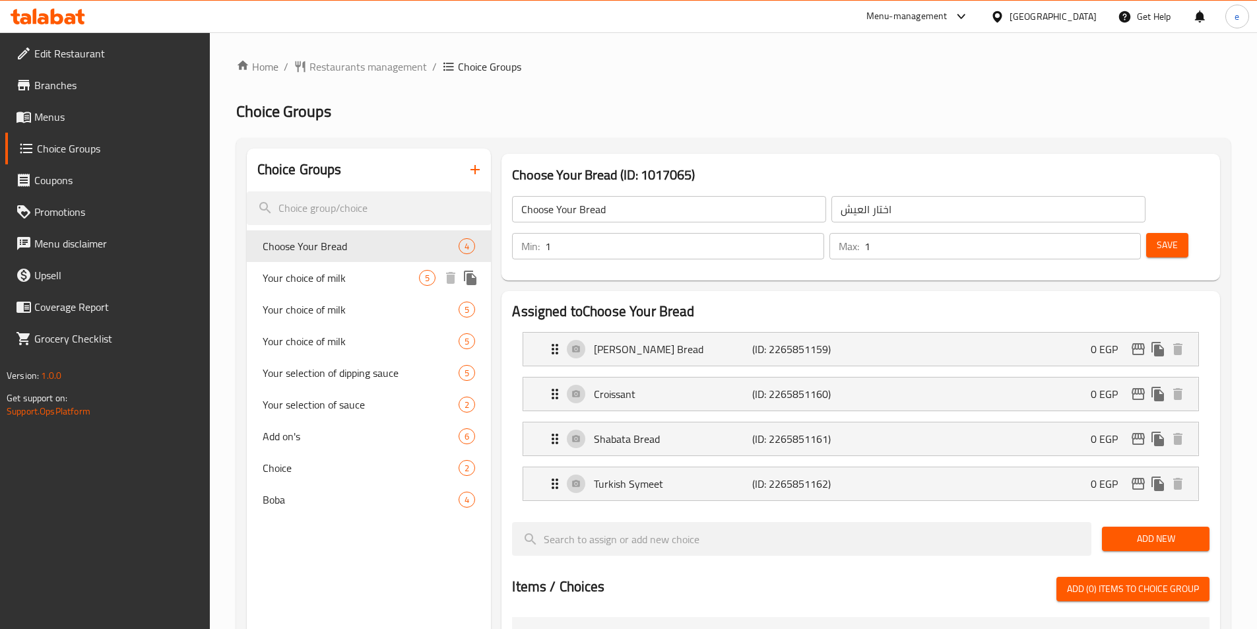
click at [282, 282] on span "Your choice of milk" at bounding box center [341, 278] width 157 height 16
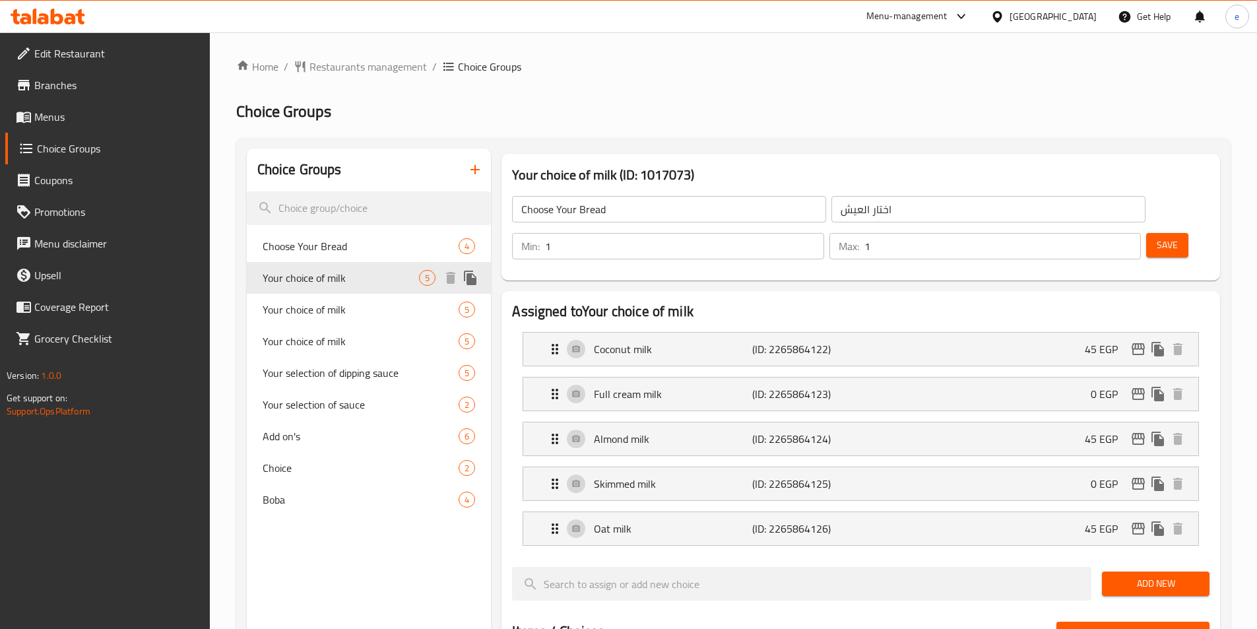
type input "Your choice of milk"
type input "اختار نوع اللبن"
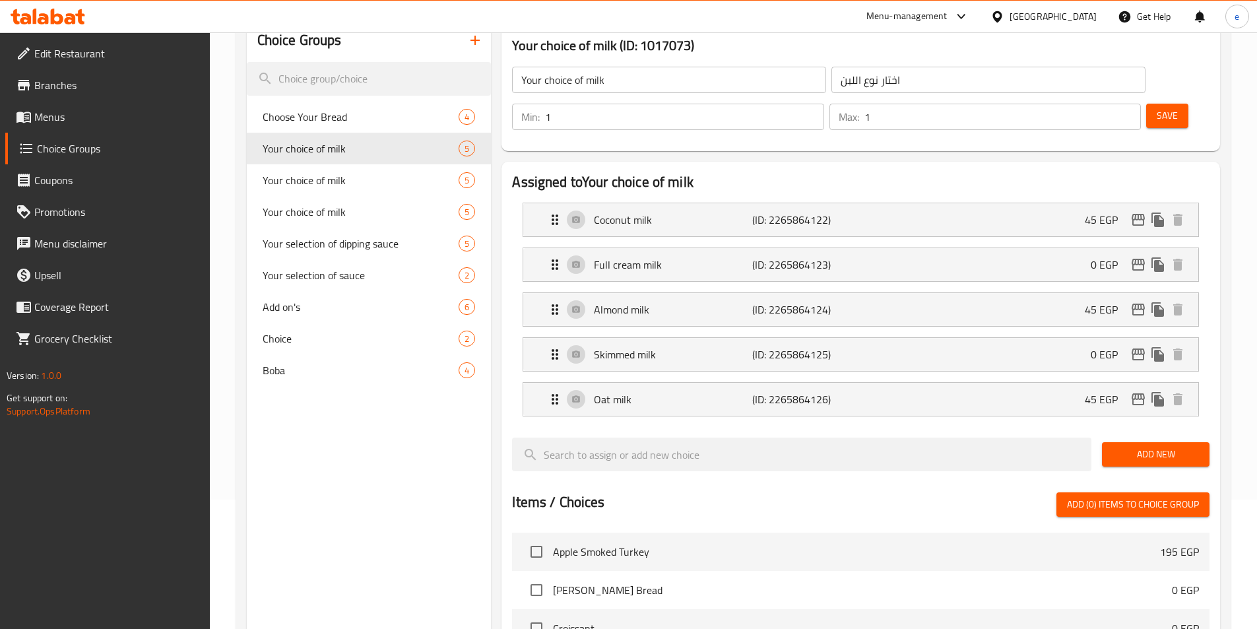
scroll to position [51, 0]
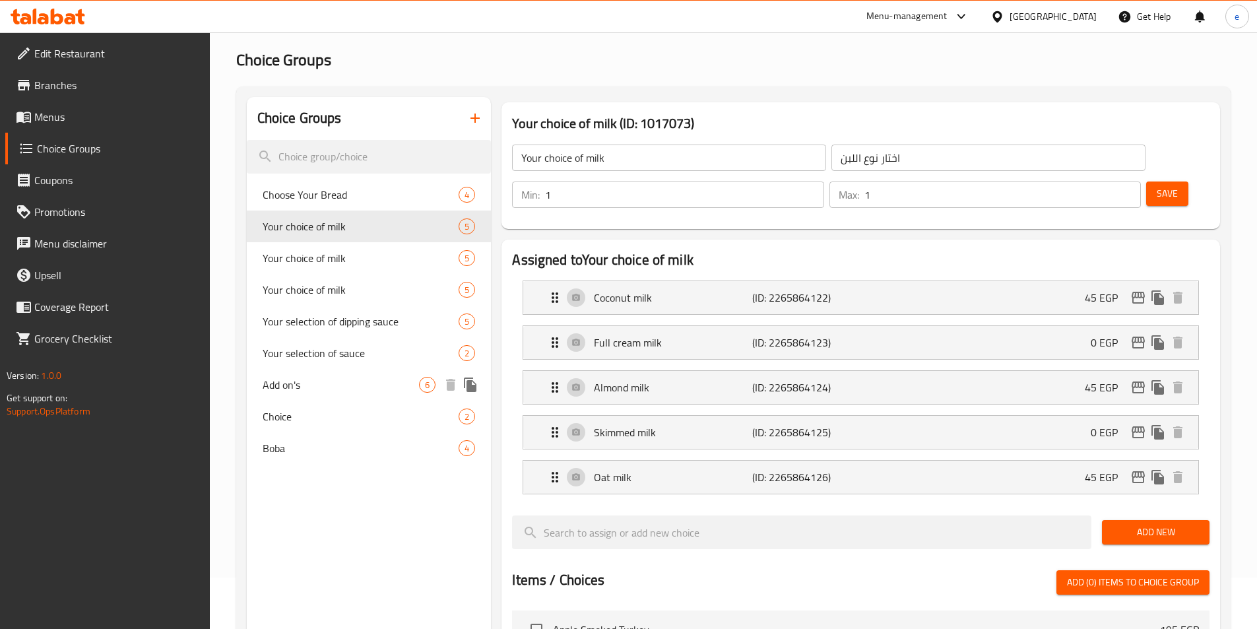
drag, startPoint x: 327, startPoint y: 387, endPoint x: 391, endPoint y: 376, distance: 65.0
click at [327, 387] on span "Add on's" at bounding box center [341, 385] width 157 height 16
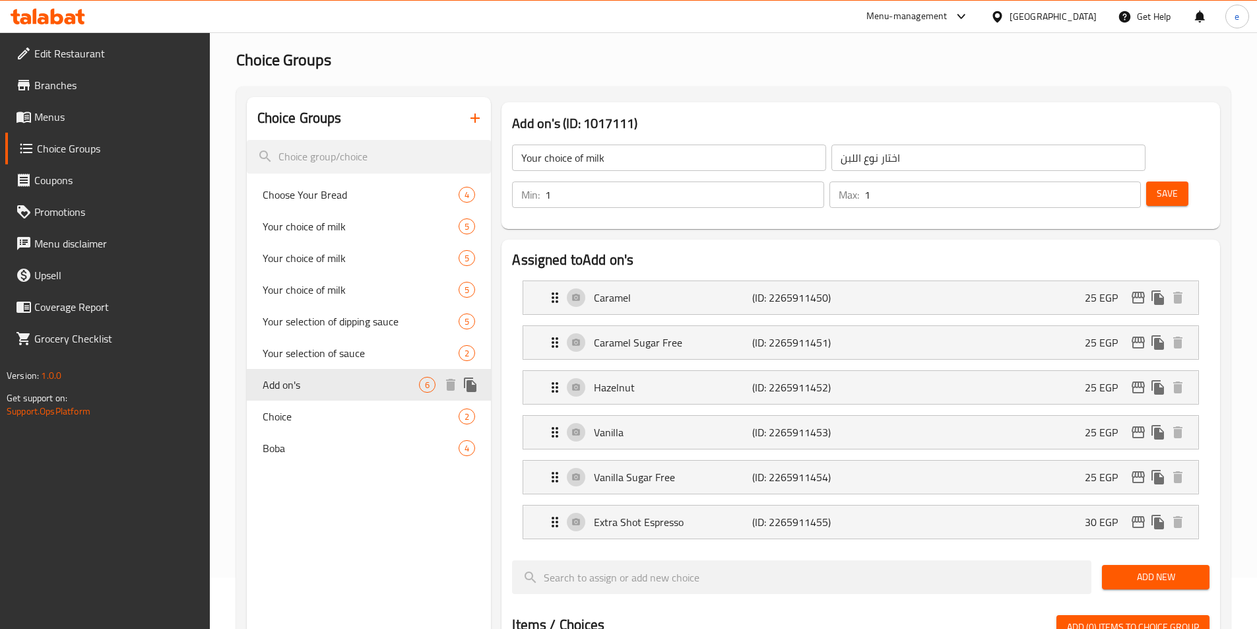
type input "Add on's"
type input "إضافات"
type input "0"
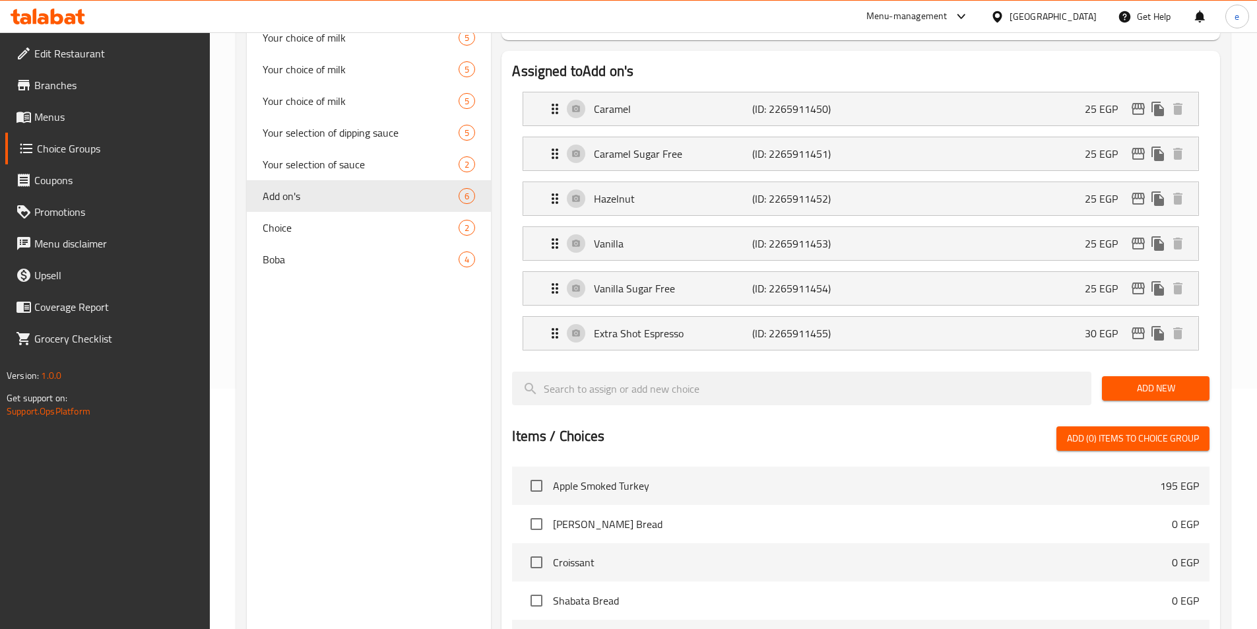
scroll to position [30, 0]
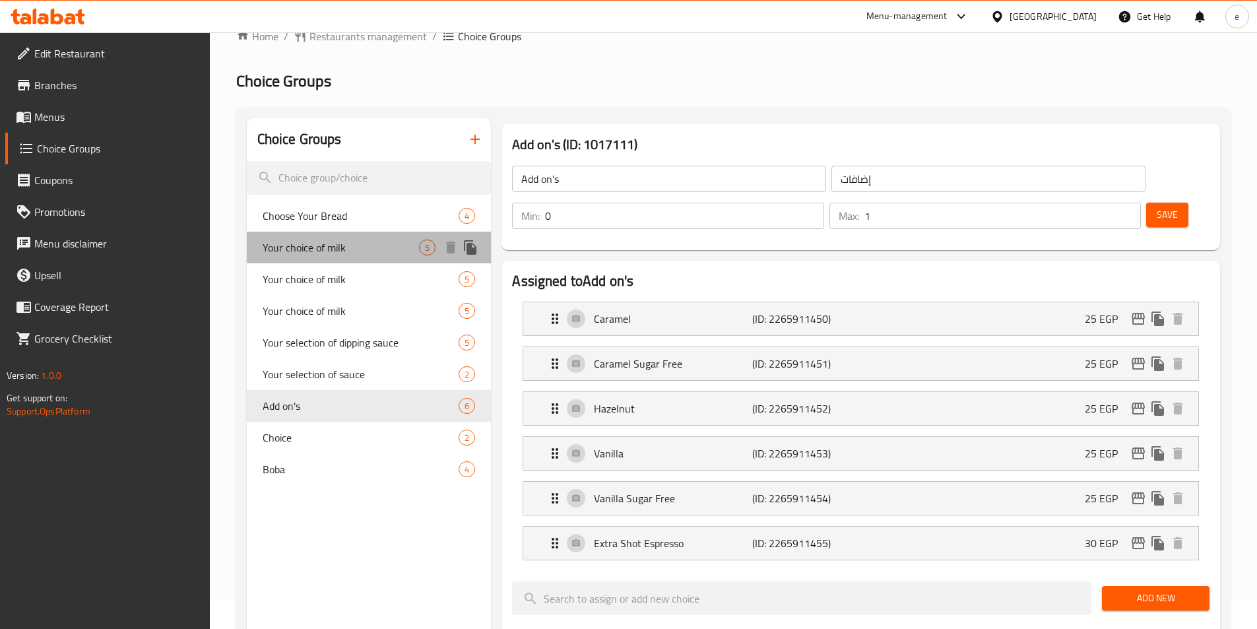
click at [352, 255] on span "Your choice of milk" at bounding box center [341, 248] width 157 height 16
type input "Your choice of milk"
type input "اختار نوع اللبن"
type input "1"
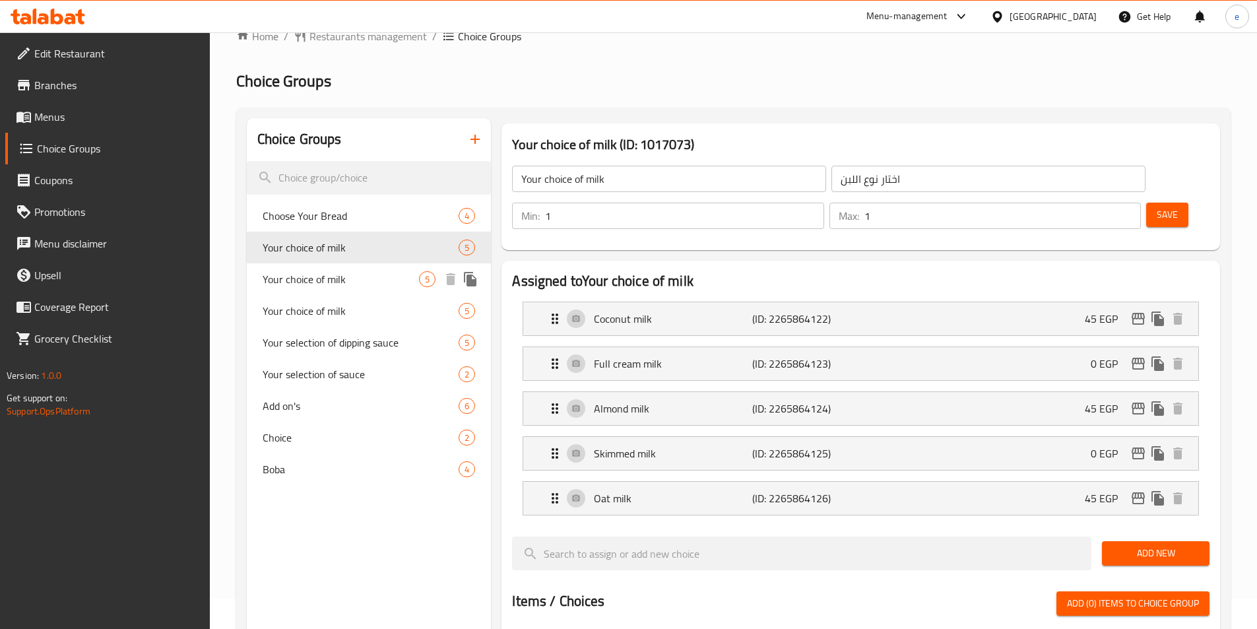
click at [365, 283] on span "Your choice of milk" at bounding box center [341, 279] width 157 height 16
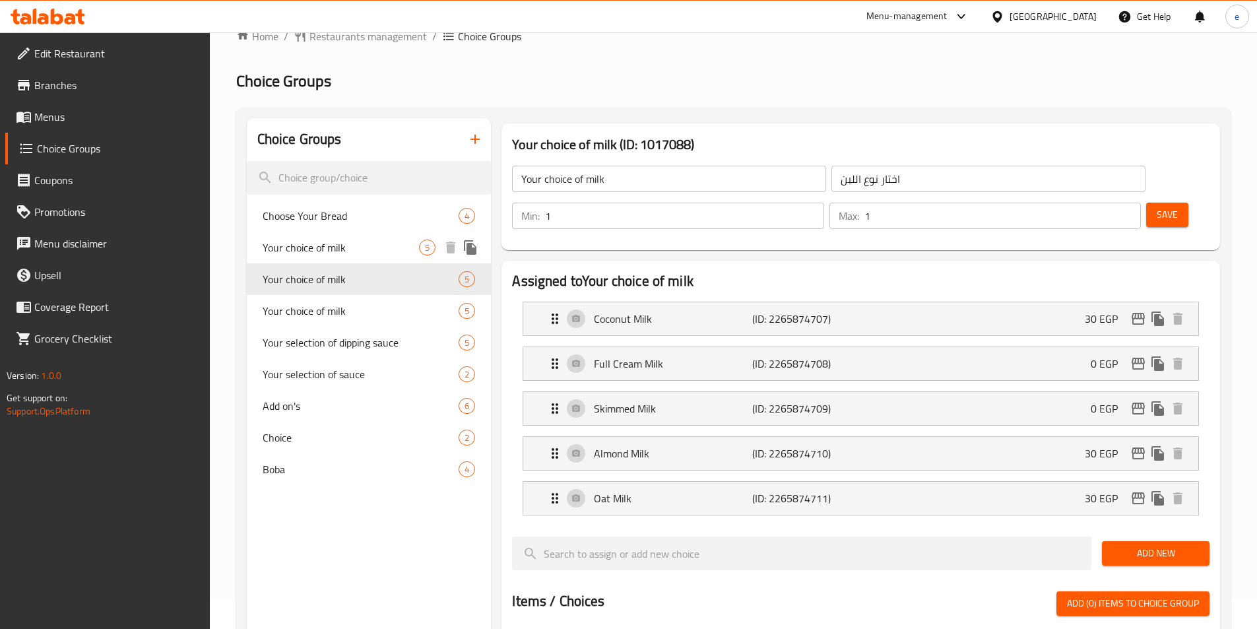
click at [364, 258] on div "Your choice of milk 5" at bounding box center [369, 248] width 245 height 32
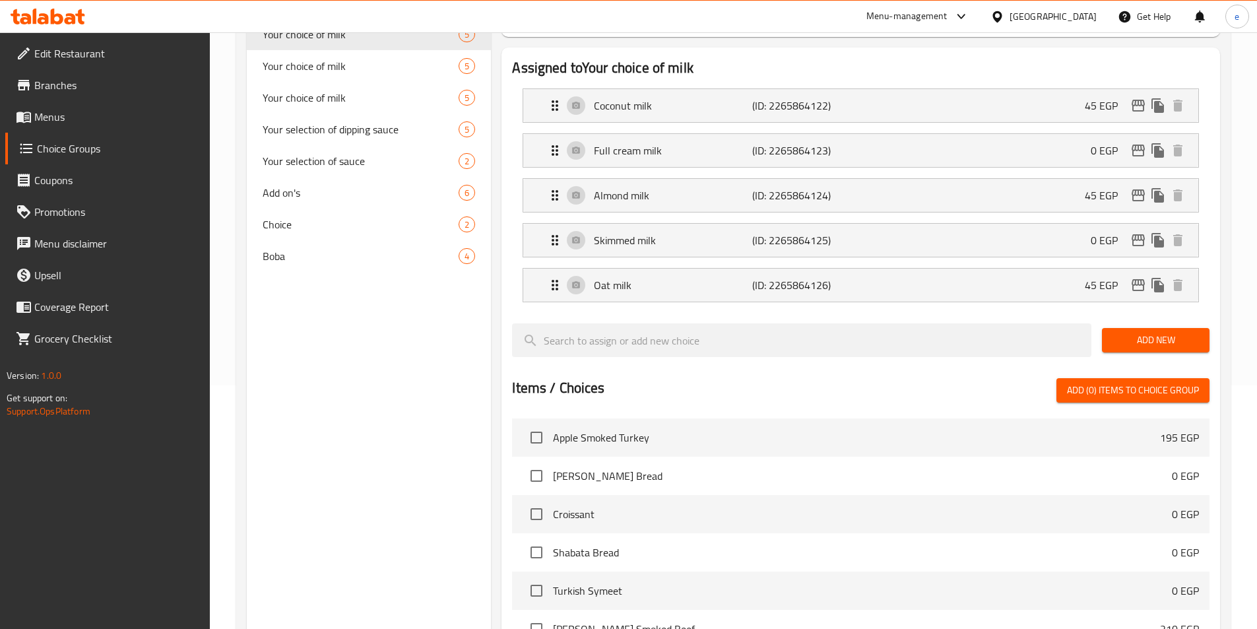
scroll to position [51, 0]
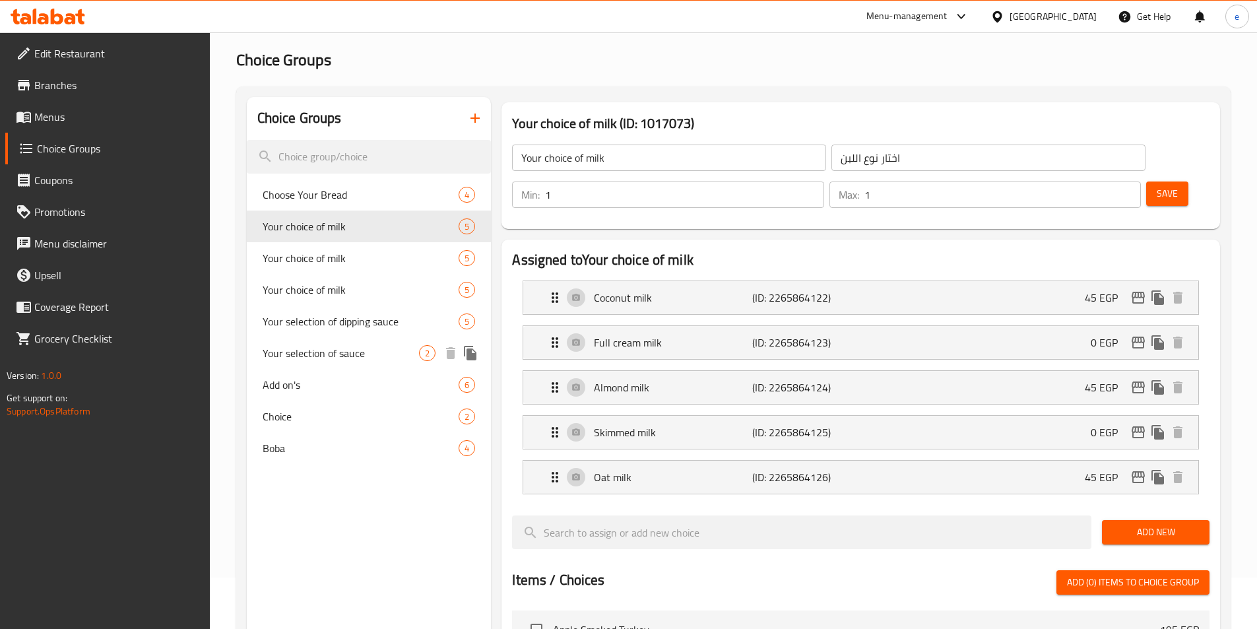
click at [313, 377] on span "Add on's" at bounding box center [361, 385] width 197 height 16
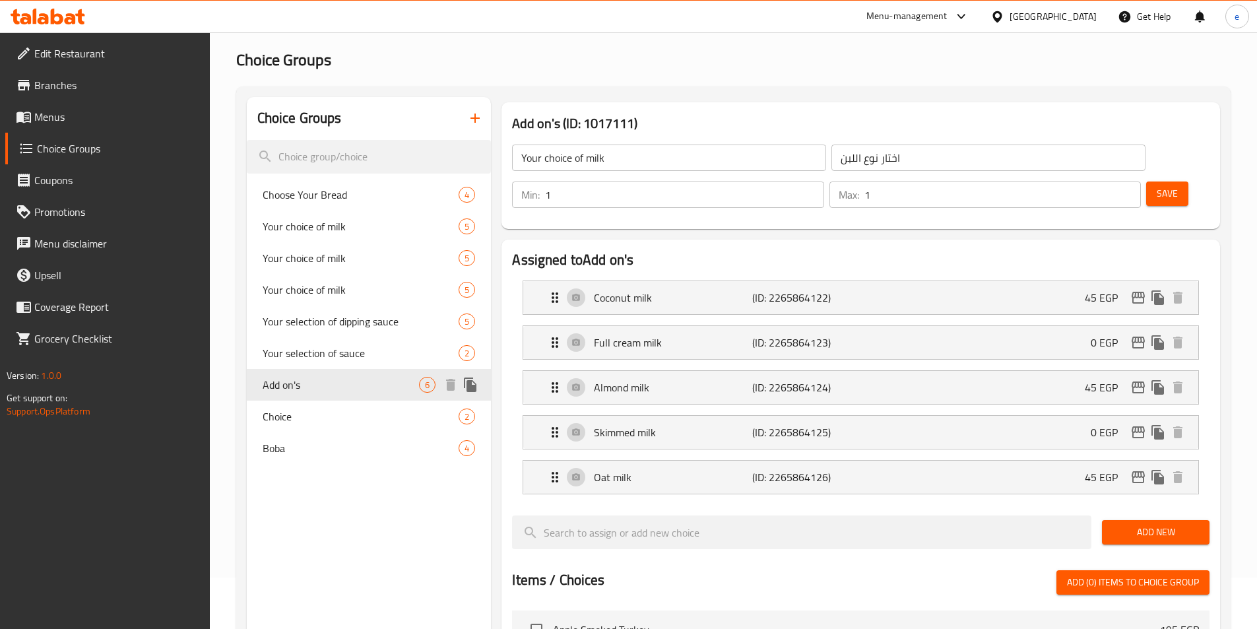
type input "Add on's"
type input "إضافات"
type input "0"
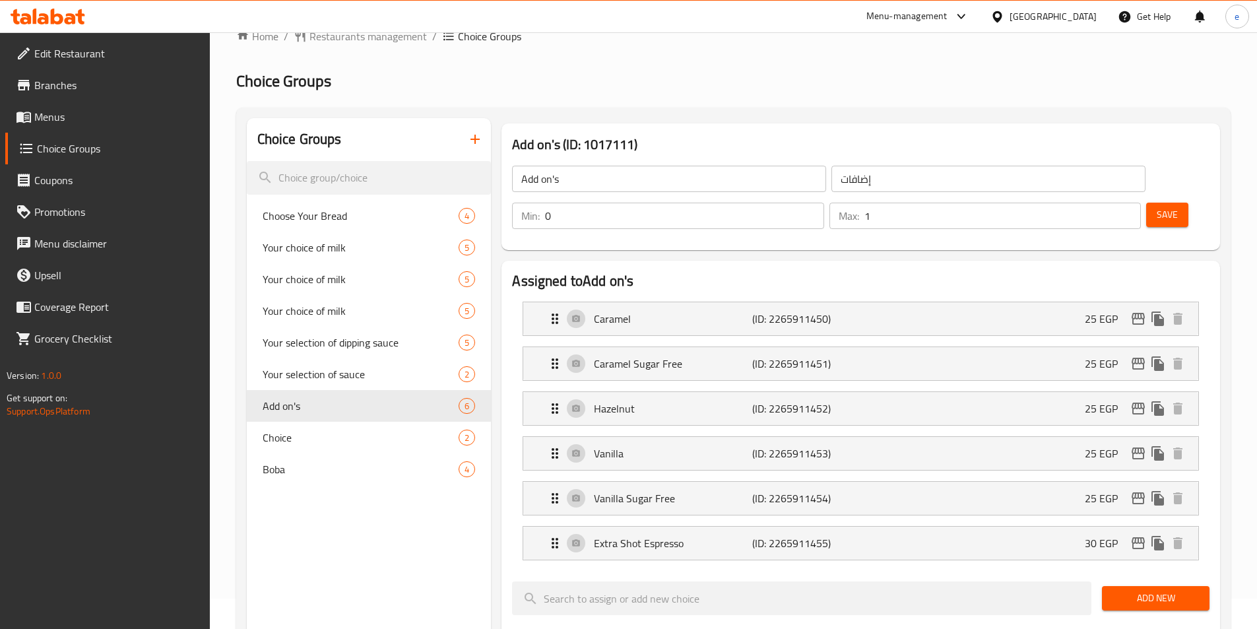
scroll to position [0, 0]
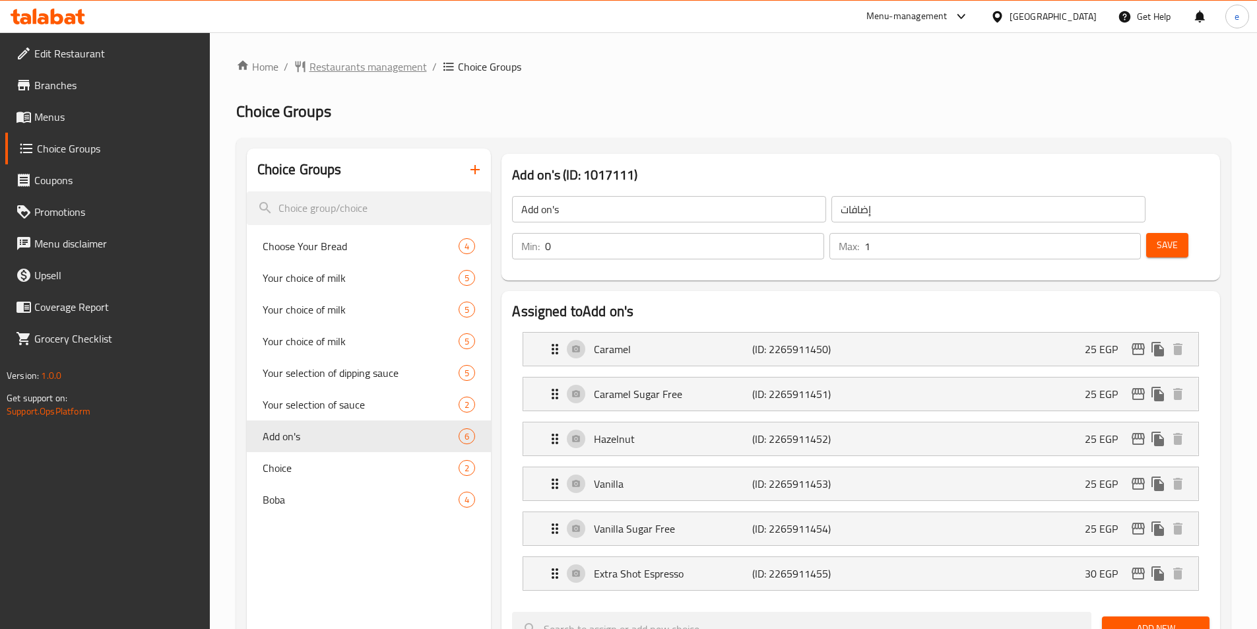
click at [366, 67] on span "Restaurants management" at bounding box center [368, 67] width 117 height 16
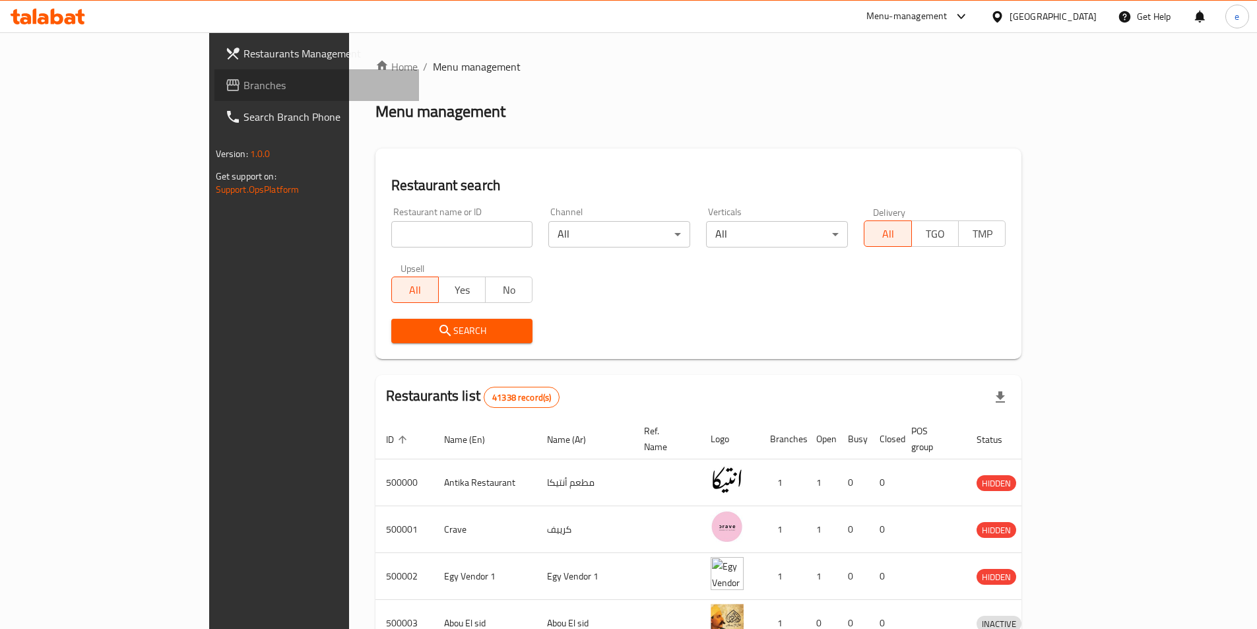
drag, startPoint x: 71, startPoint y: 90, endPoint x: 59, endPoint y: 46, distance: 46.0
click at [244, 91] on span "Branches" at bounding box center [326, 85] width 165 height 16
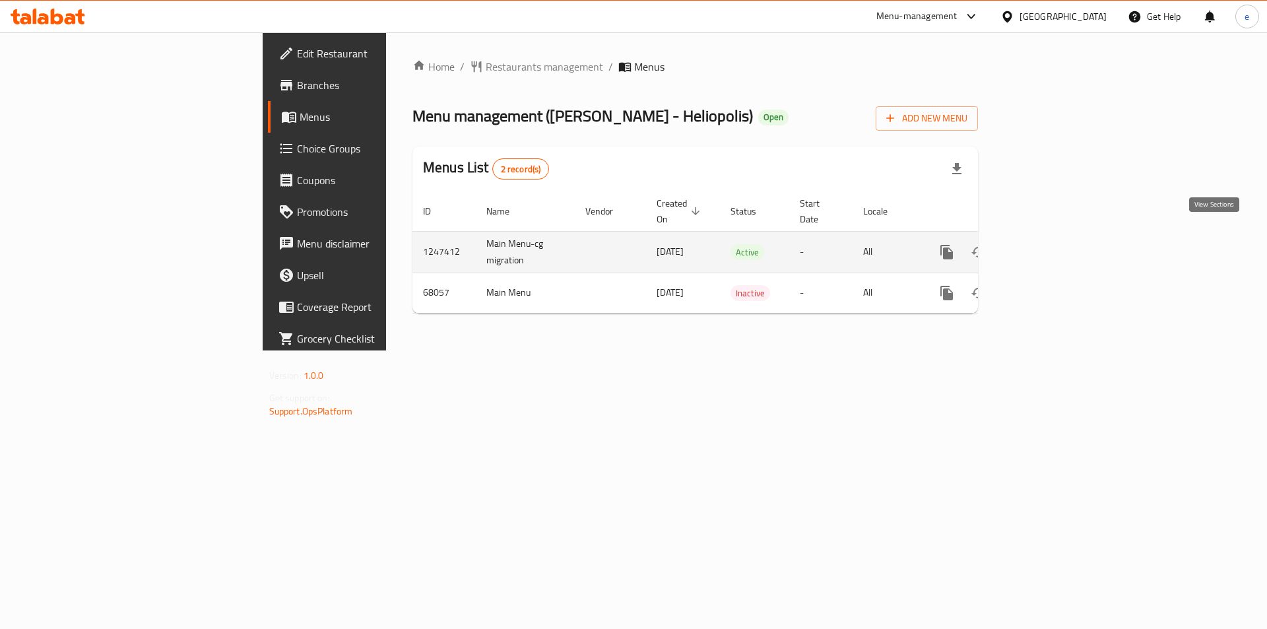
click at [1050, 244] on icon "enhanced table" at bounding box center [1042, 252] width 16 height 16
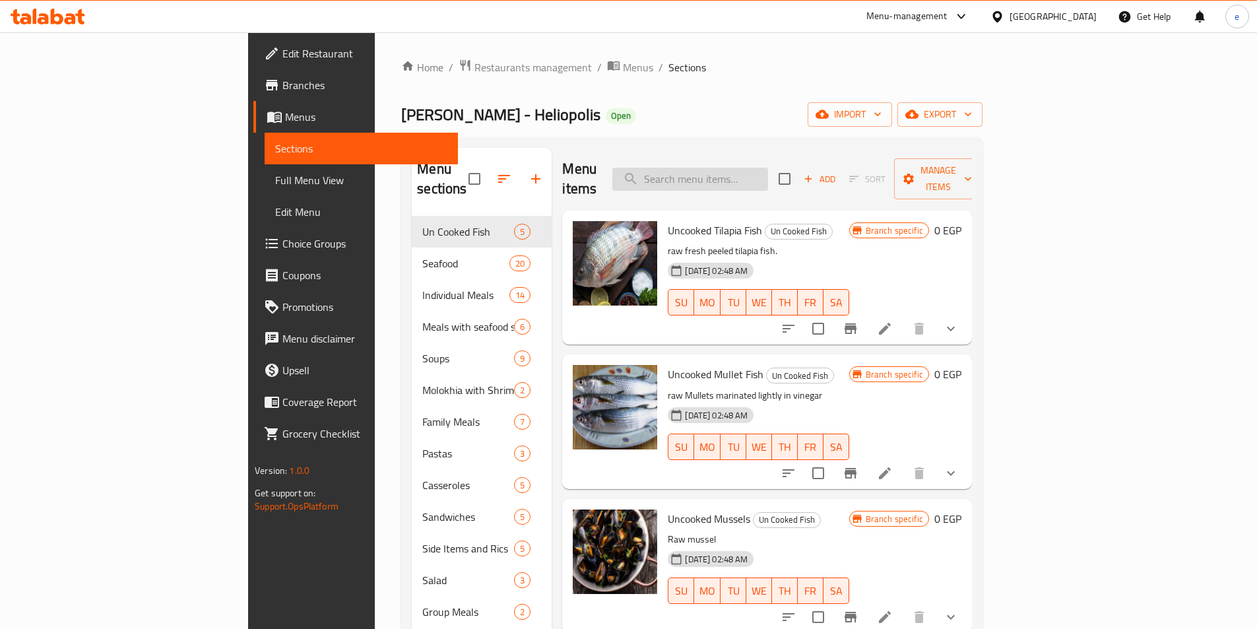
click at [768, 168] on input "search" at bounding box center [690, 179] width 156 height 23
click at [768, 176] on input "search" at bounding box center [690, 179] width 156 height 23
paste input "سمك سلمون"
type input "سمك سلمون"
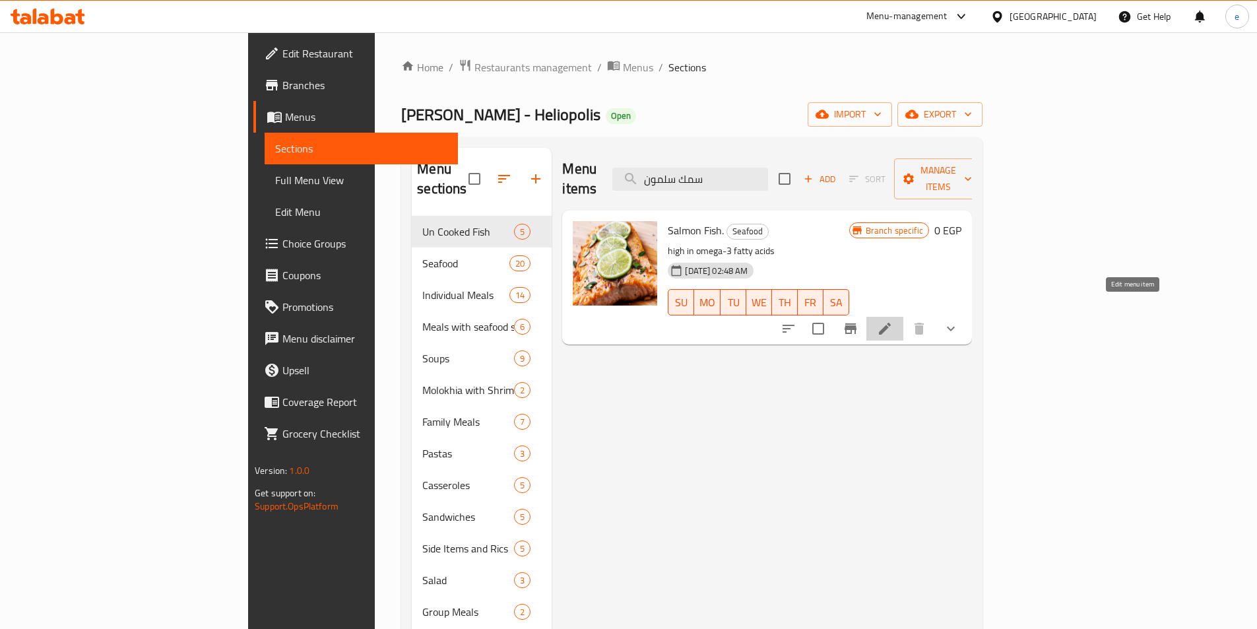
click at [893, 321] on icon at bounding box center [885, 329] width 16 height 16
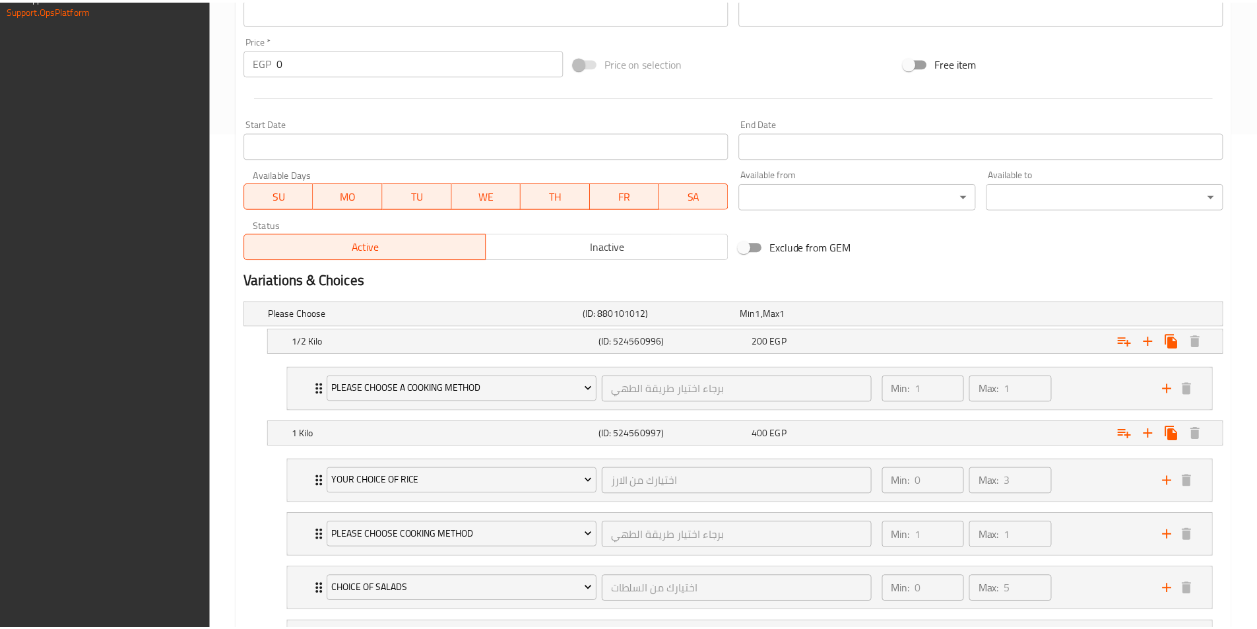
scroll to position [623, 0]
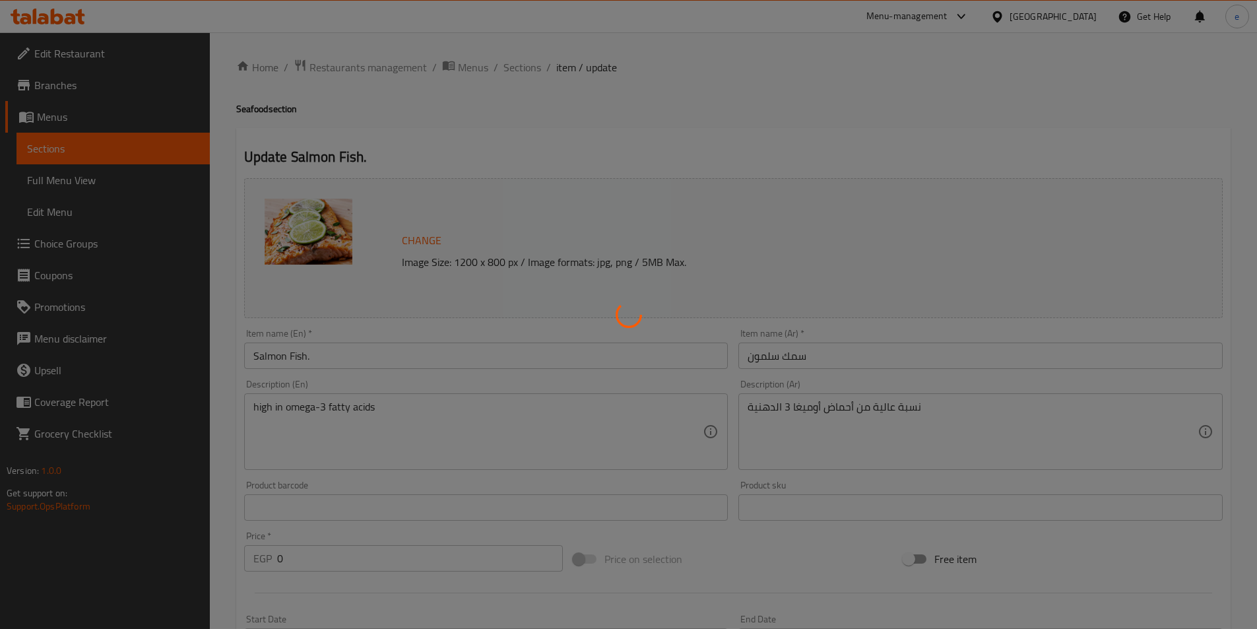
type input "برجاء اختيار طريقة الطهي"
type input "1"
type input "اختيارك من الارز"
type input "0"
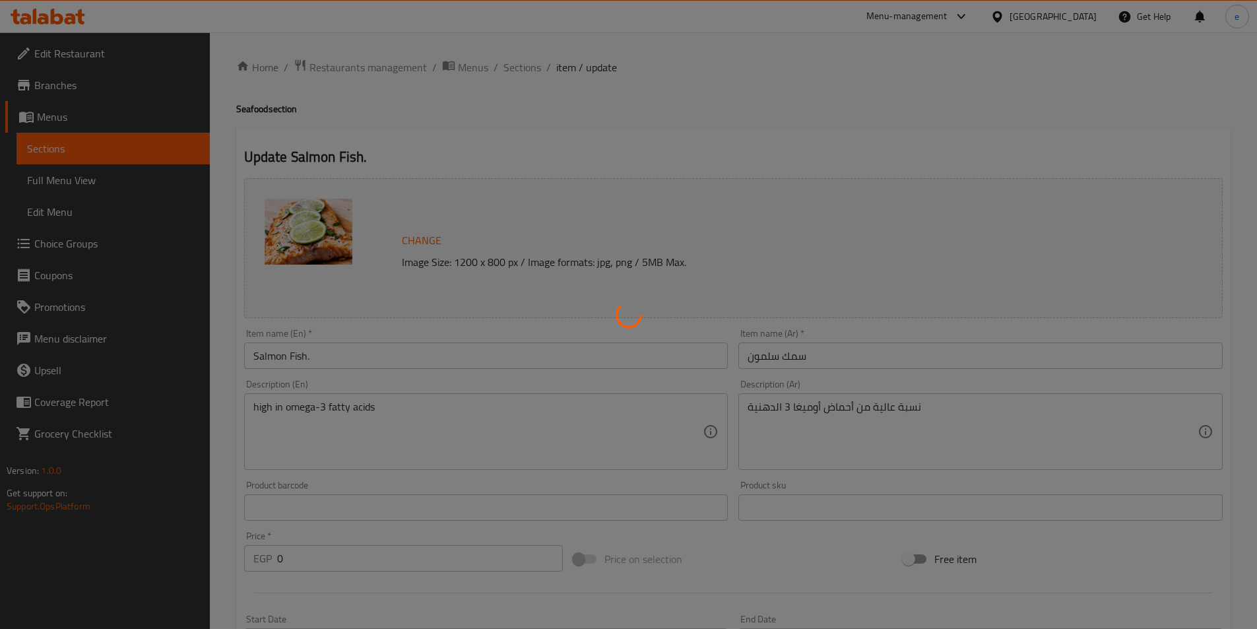
type input "3"
type input "برجاء اختيار طريقة الطهي"
type input "1"
type input "اختيارك من السلطات"
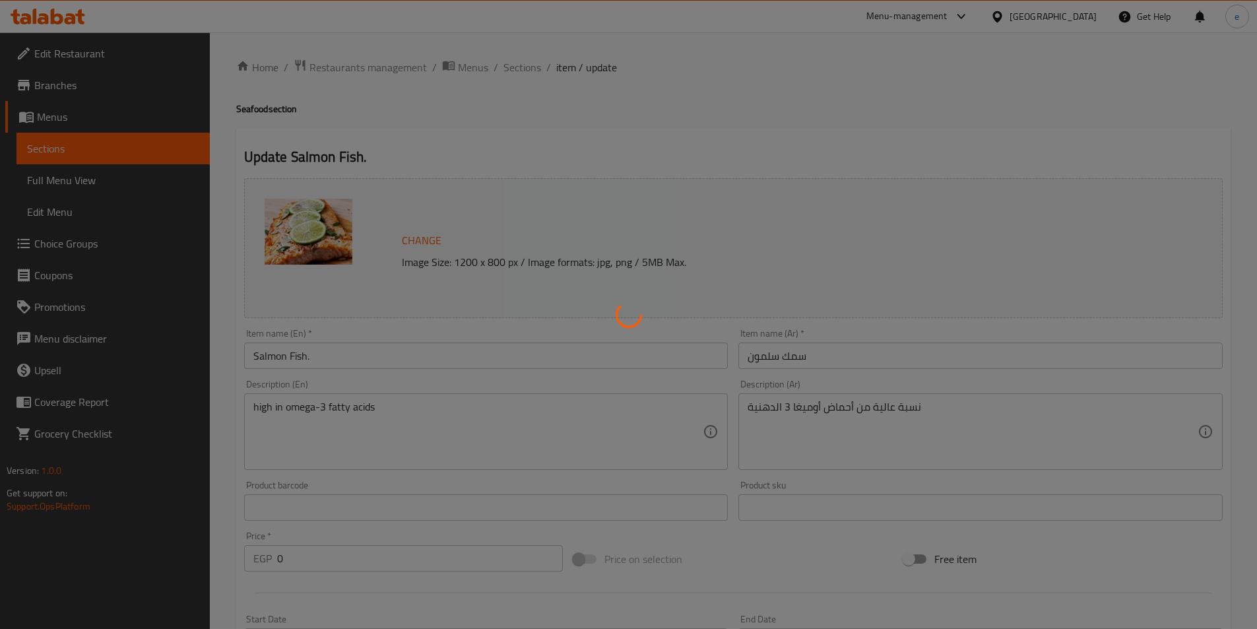
type input "0"
type input "5"
type input "اختيارك من الخبز"
type input "0"
type input "2"
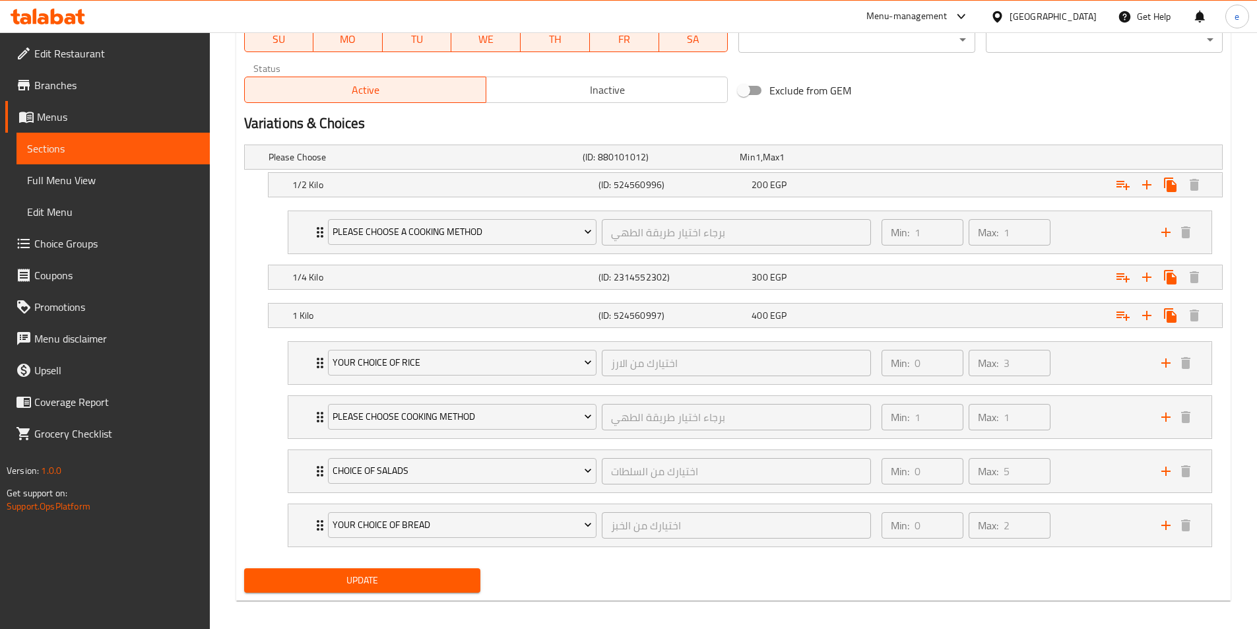
scroll to position [595, 0]
